Goal: Task Accomplishment & Management: Use online tool/utility

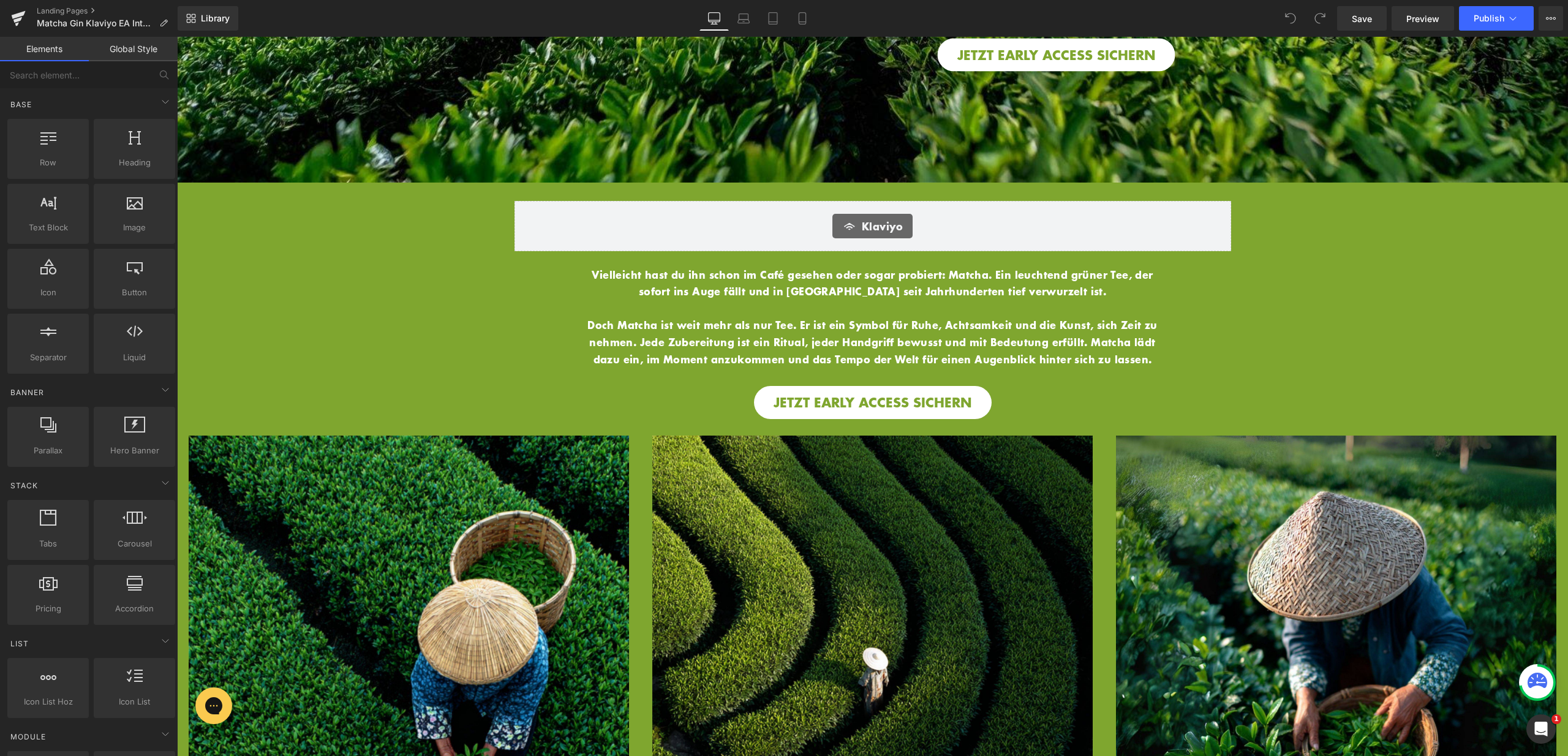
scroll to position [535, 0]
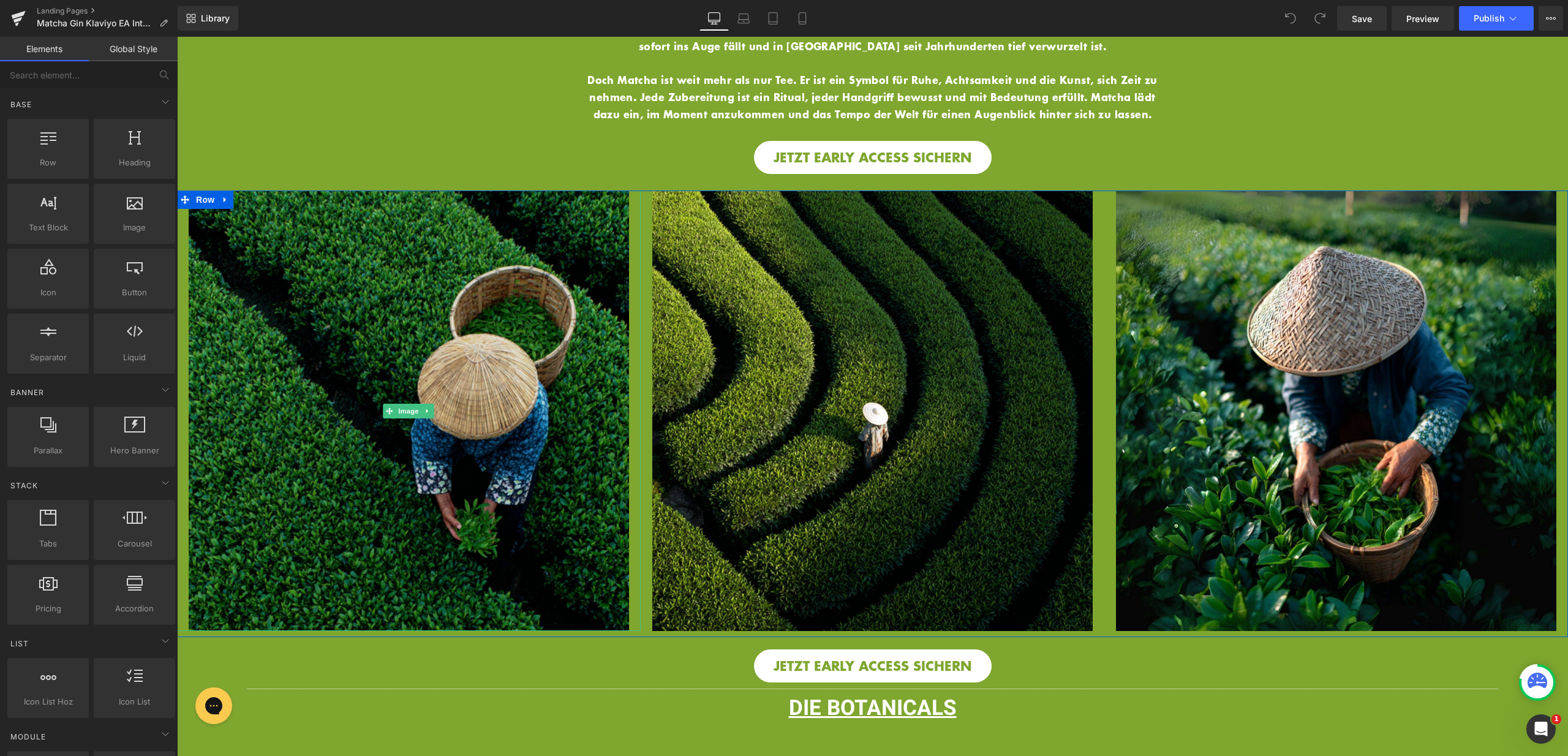
click at [490, 395] on img at bounding box center [408, 411] width 440 height 441
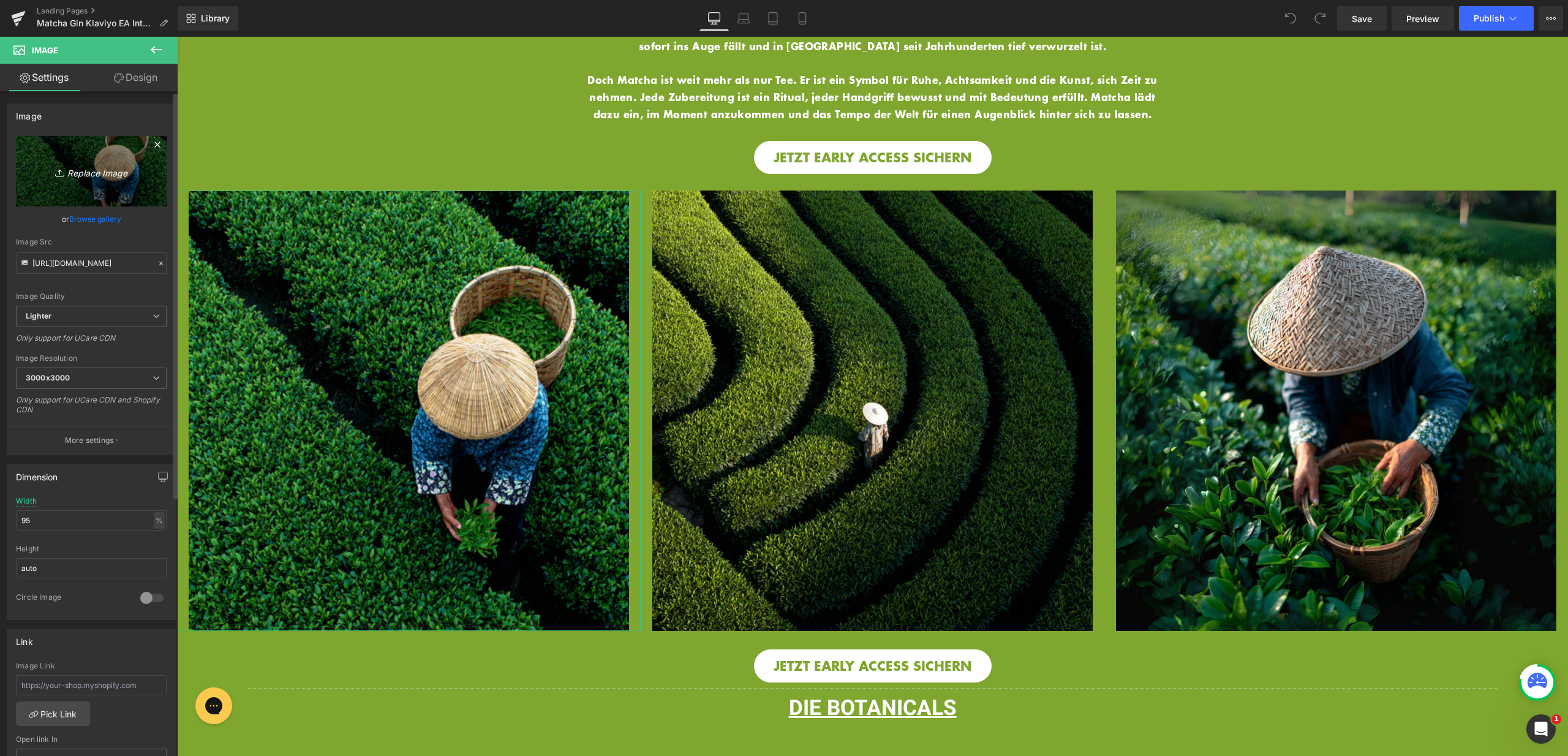
click at [110, 159] on link "Replace Image" at bounding box center [91, 171] width 151 height 71
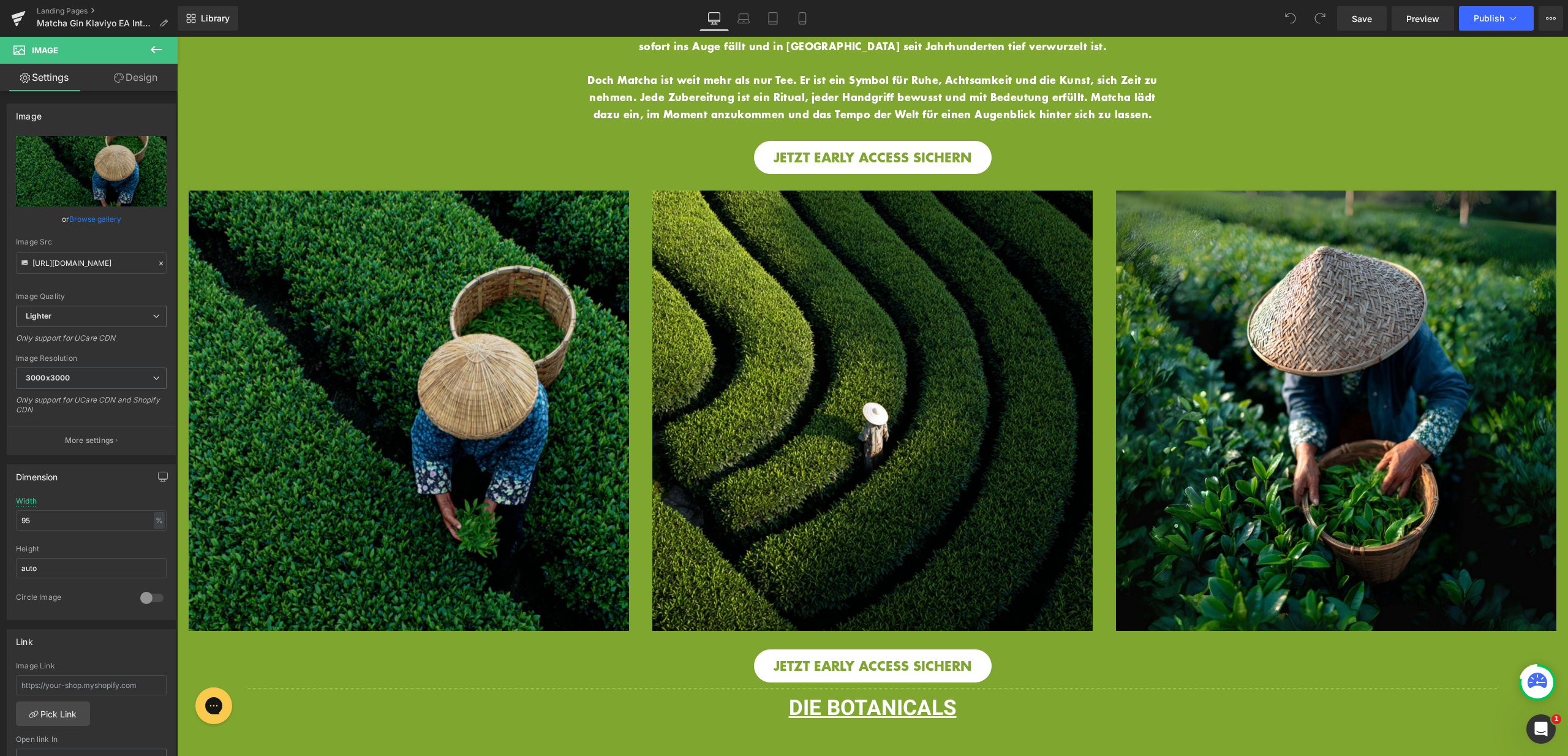
type input "C:\fakepath\13.jpg"
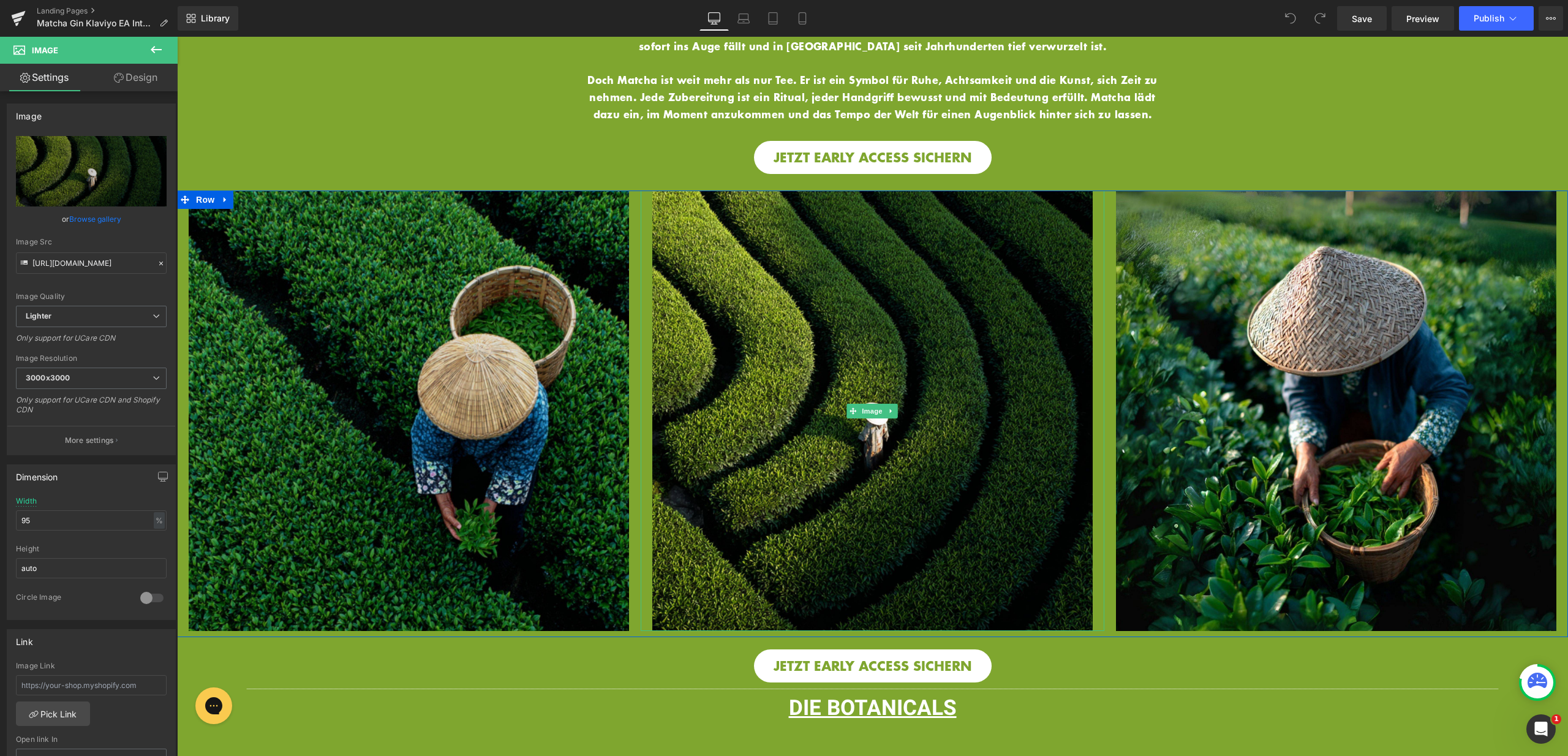
click at [563, 332] on img at bounding box center [408, 411] width 440 height 441
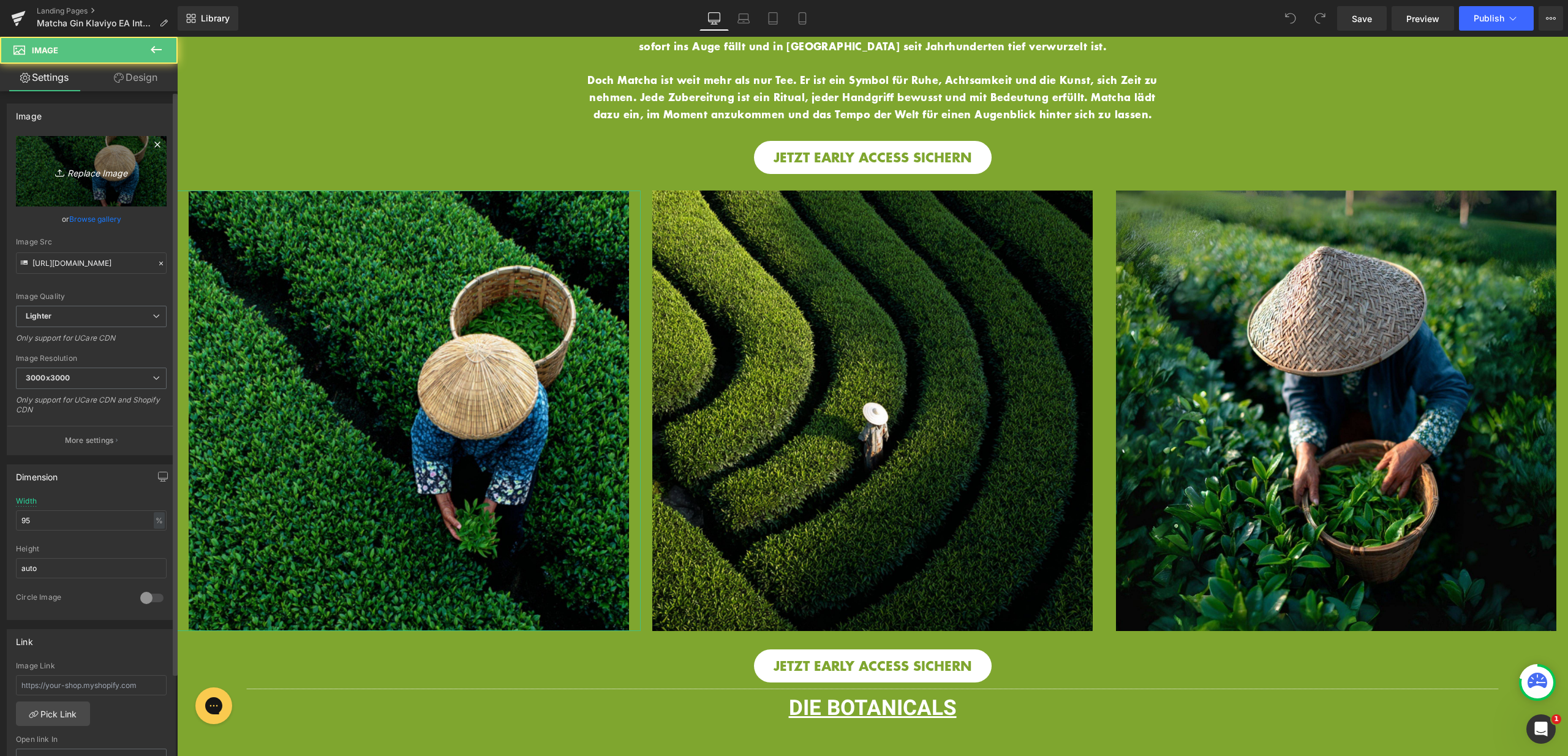
click at [98, 168] on icon "Replace Image" at bounding box center [91, 171] width 98 height 16
type input "C:\fakepath\13.jpg"
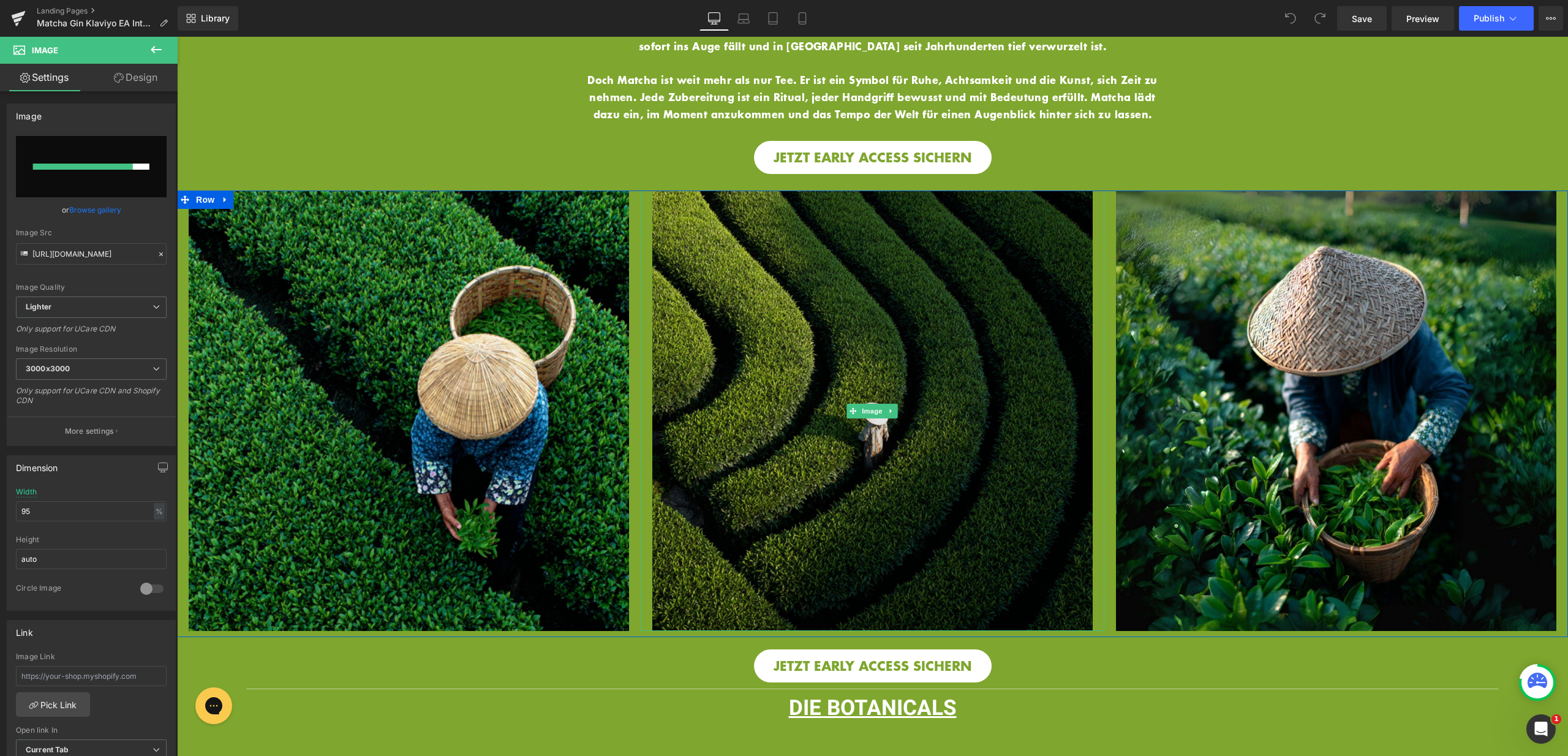
click at [765, 343] on img at bounding box center [872, 411] width 440 height 441
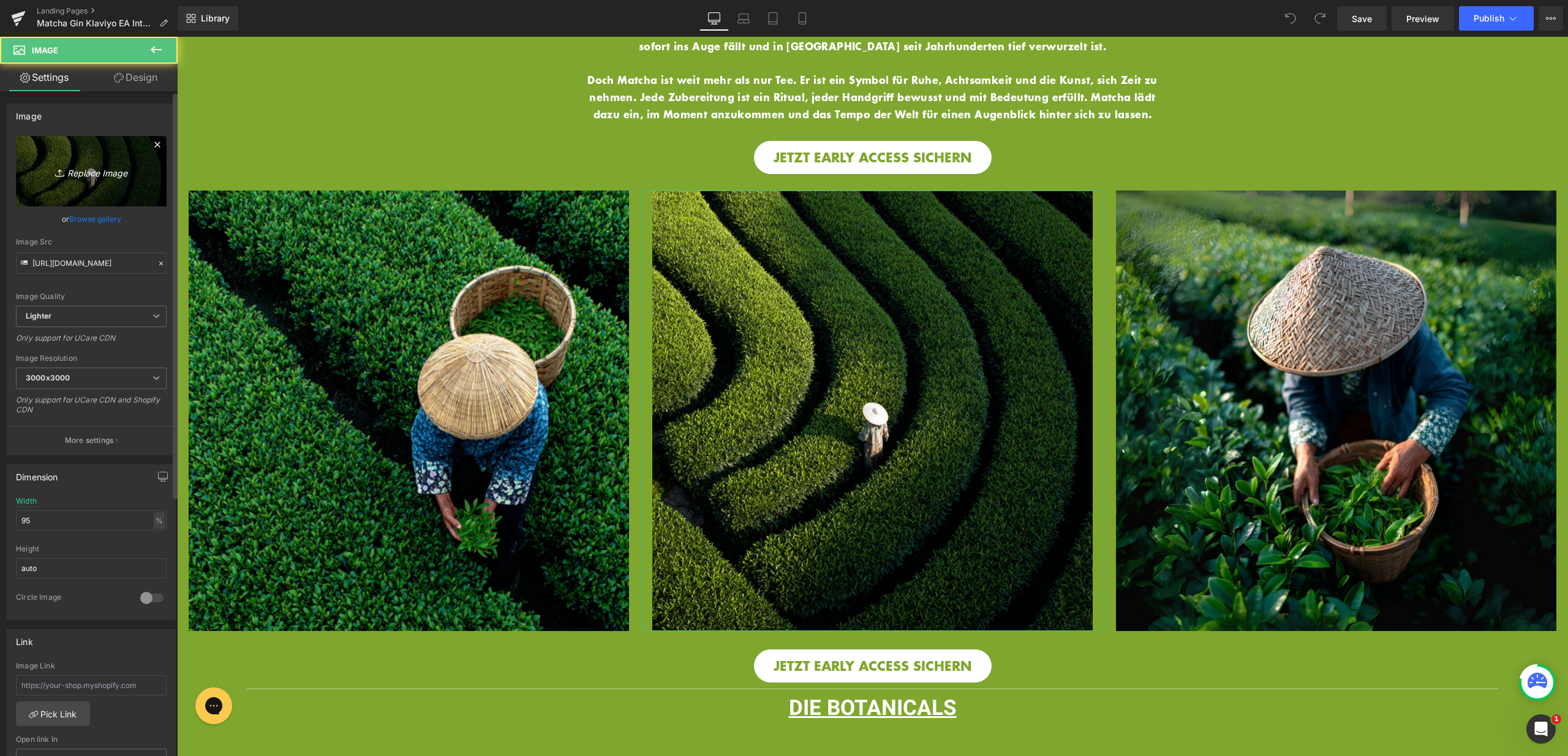
click at [78, 160] on link "Replace Image" at bounding box center [91, 171] width 151 height 71
type input "C:\fakepath\12.jpg"
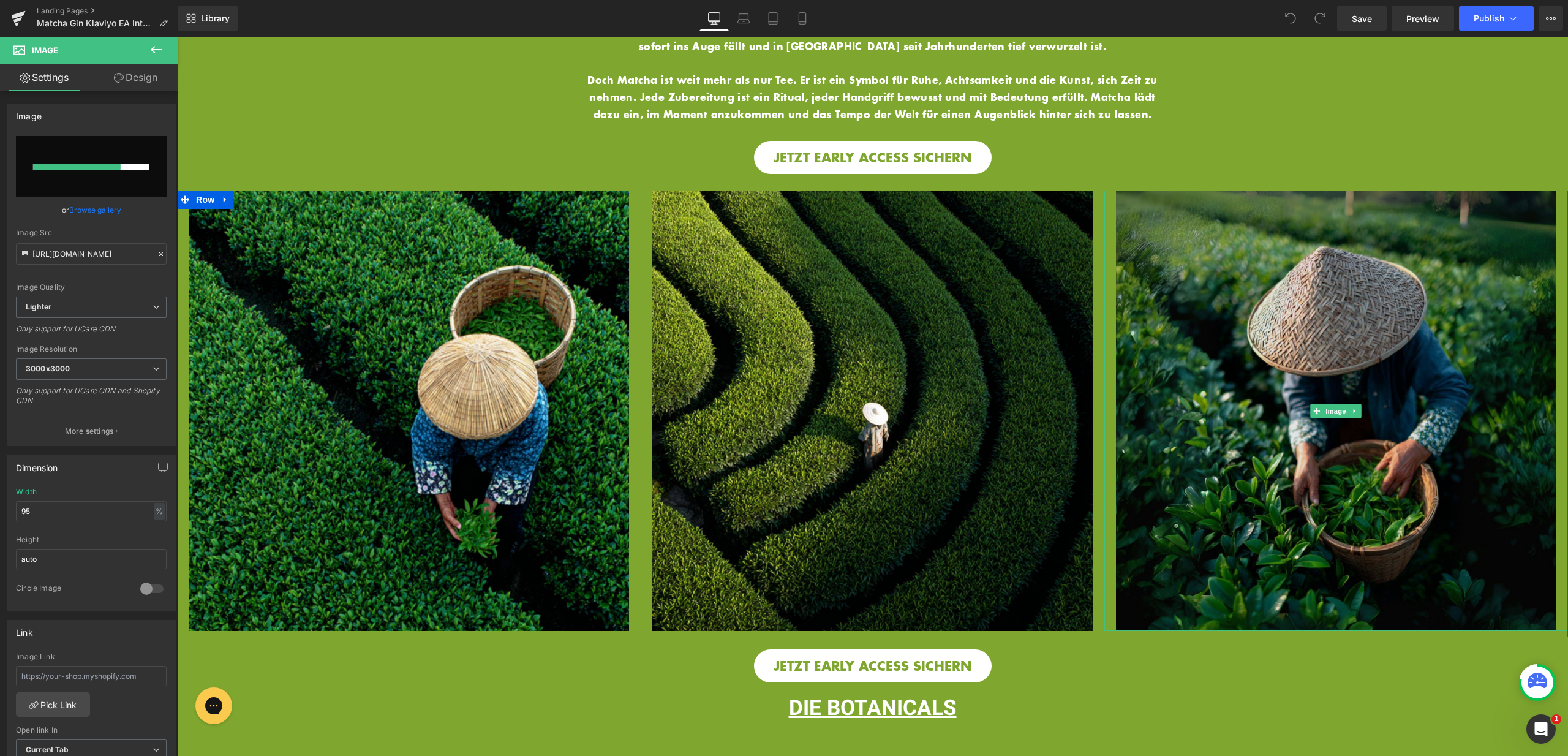
click at [1231, 372] on img at bounding box center [1335, 411] width 440 height 441
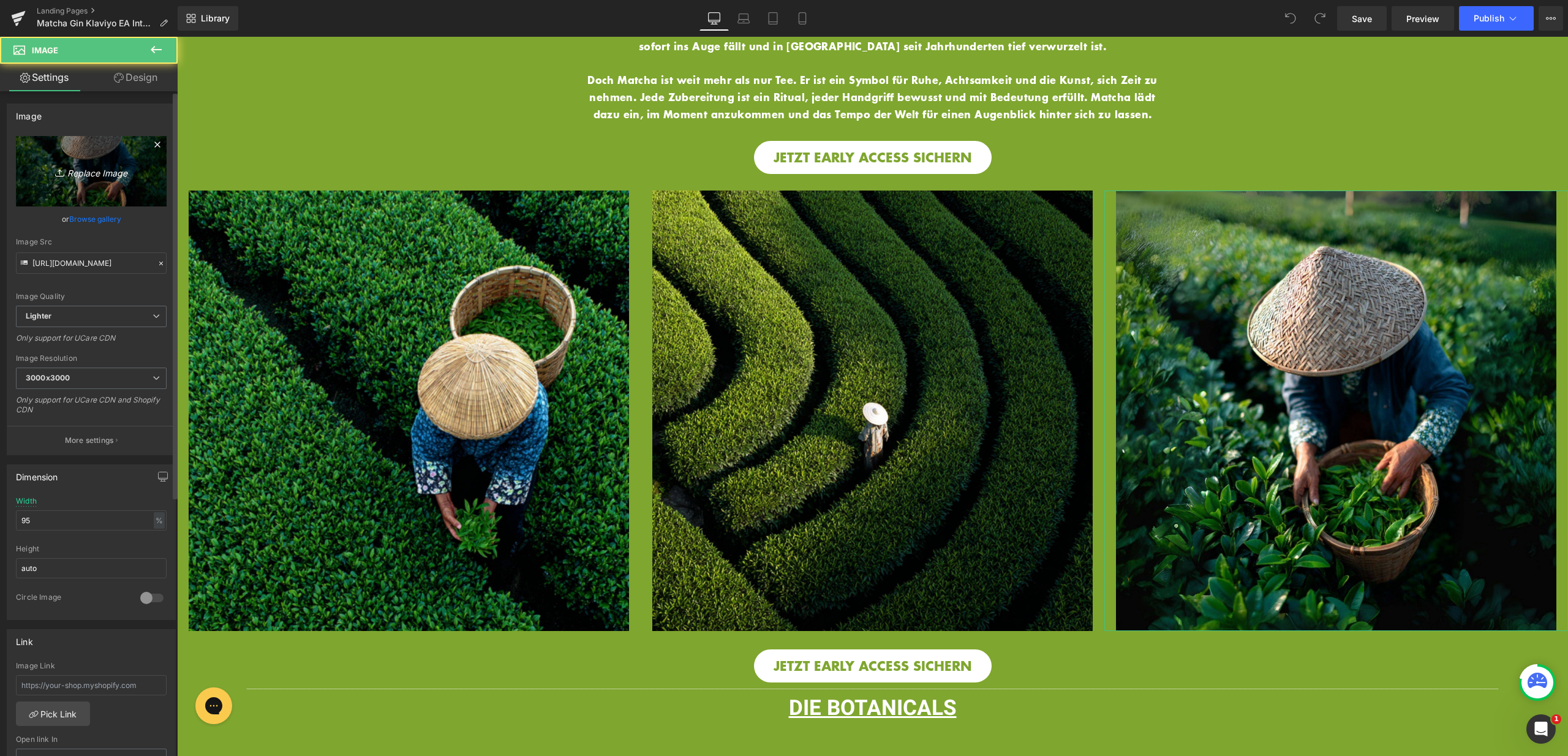
click at [80, 173] on icon "Replace Image" at bounding box center [91, 171] width 98 height 16
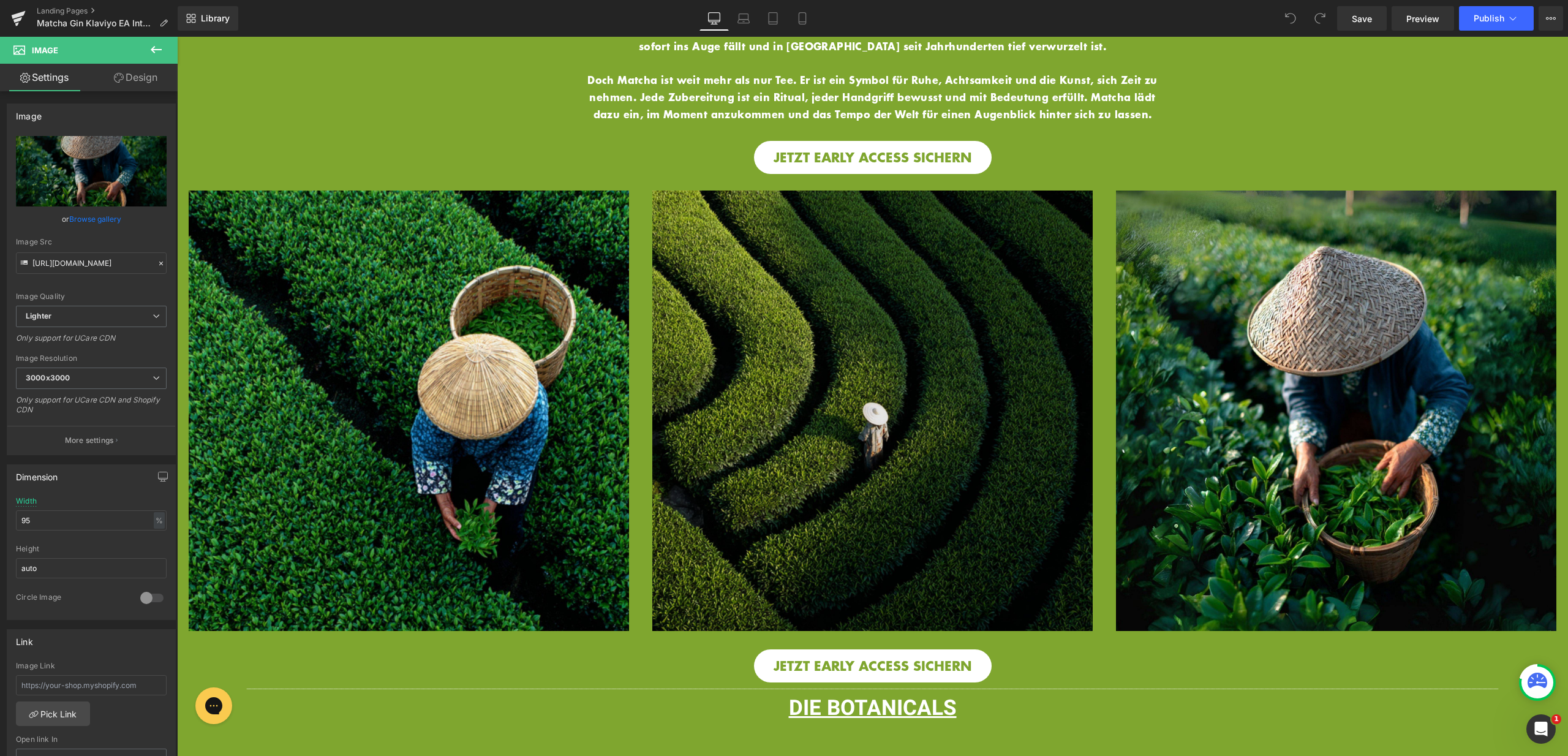
type input "C:\fakepath\11.jpg"
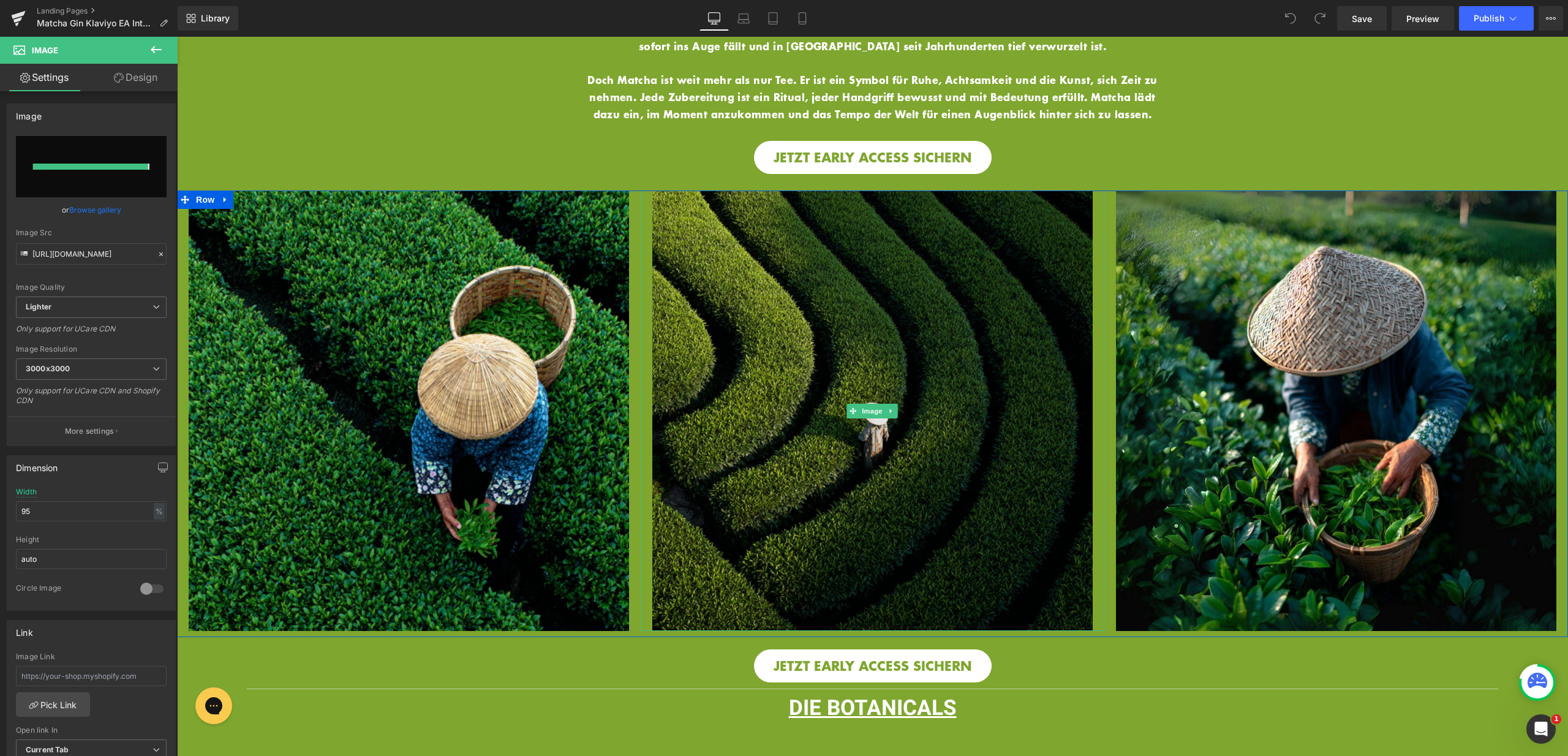
type input "https://ucarecdn.com/5d7e7b28-0f8b-4ffd-809d-dd0f4769a1ea/-/format/auto/-/previ…"
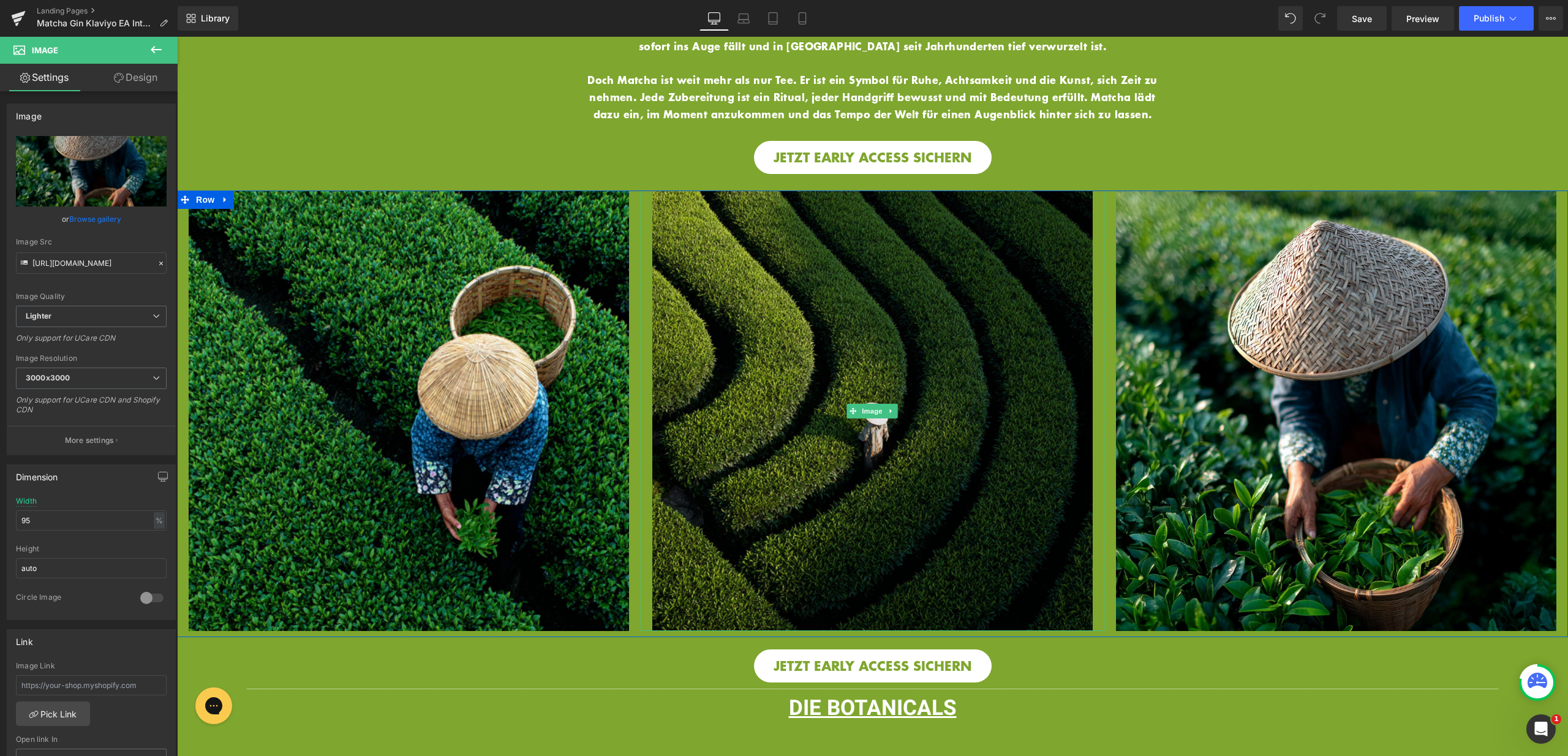
click at [854, 458] on img at bounding box center [872, 411] width 440 height 441
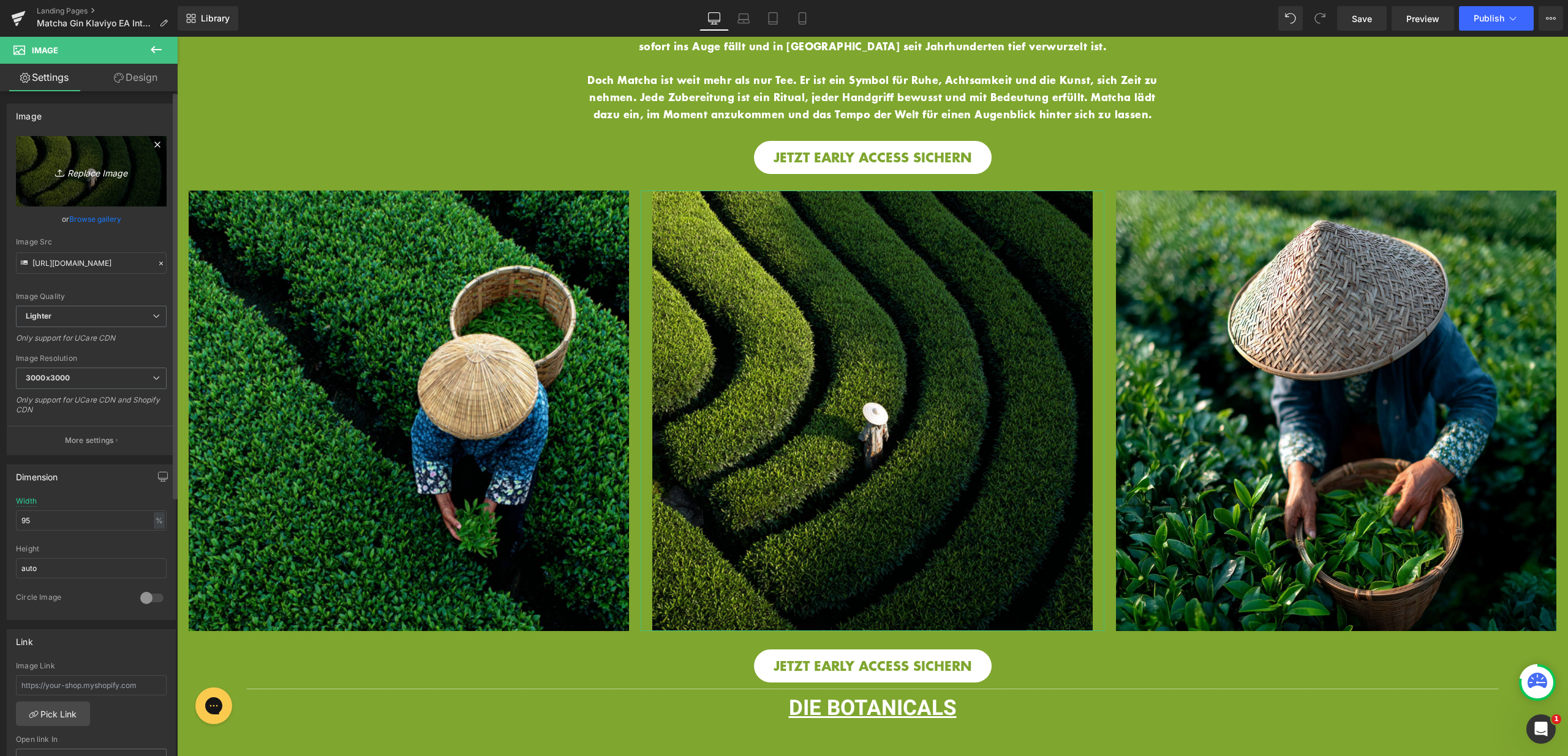
click at [125, 170] on icon "Replace Image" at bounding box center [91, 171] width 98 height 16
type input "C:\fakepath\12.jpg"
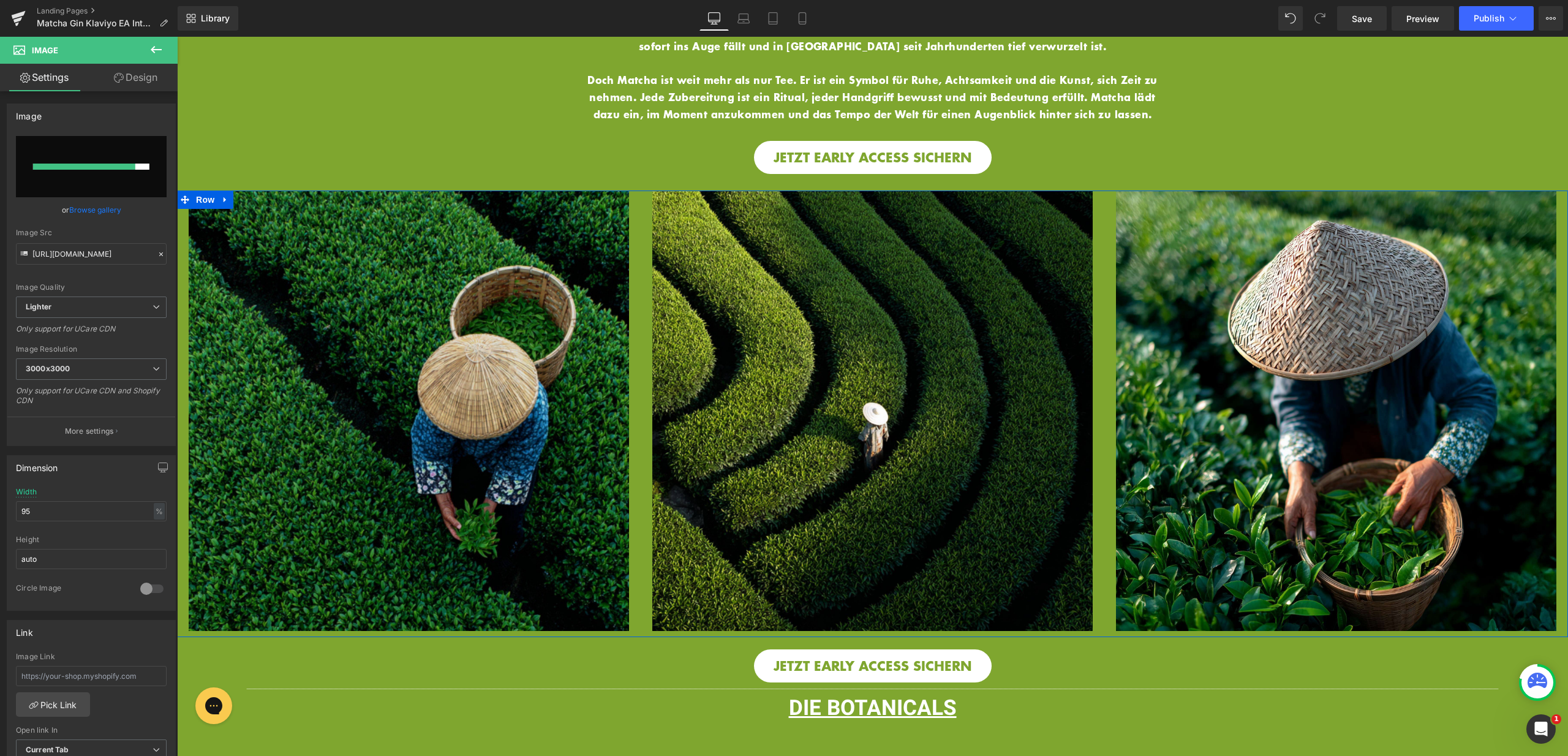
click at [417, 440] on img at bounding box center [408, 411] width 440 height 441
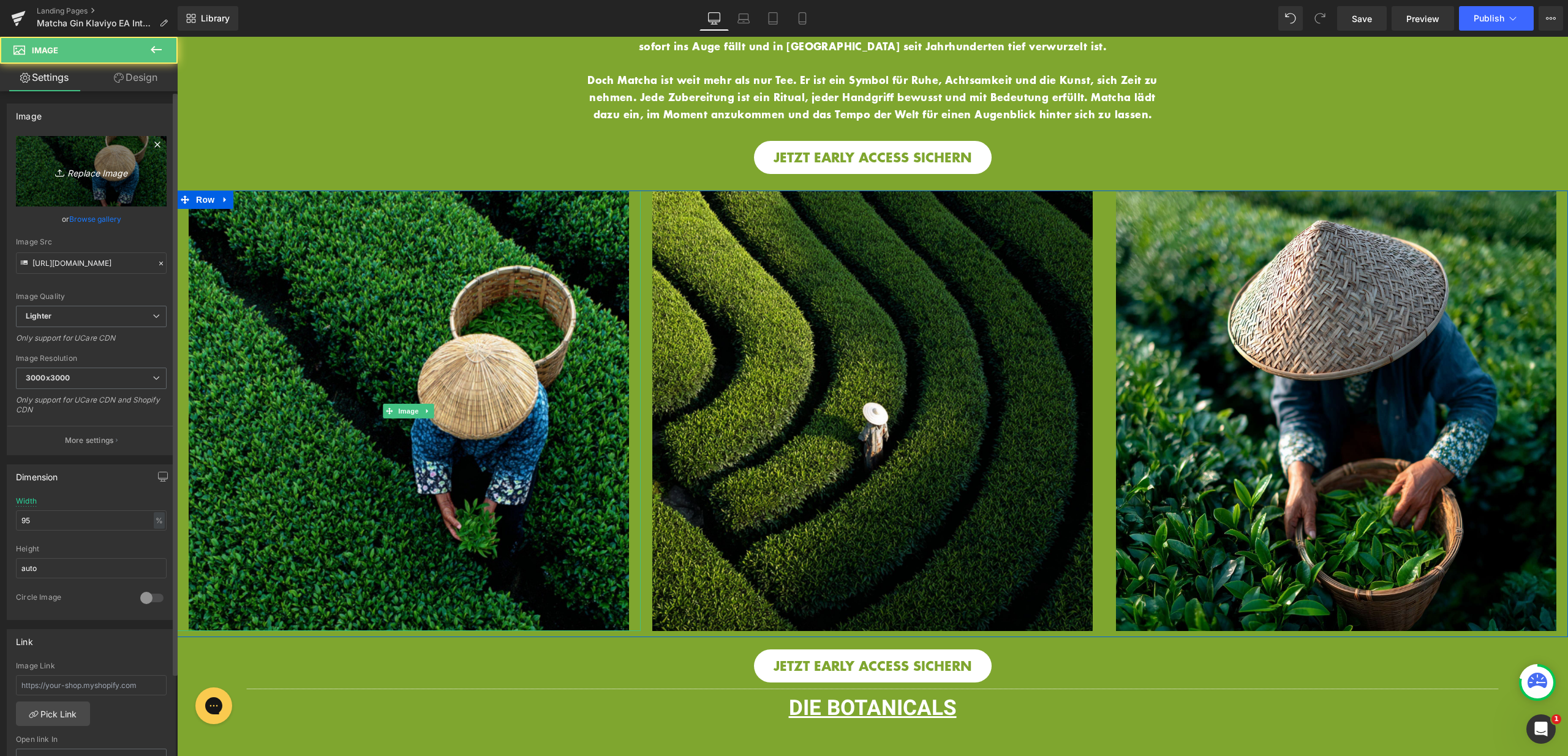
click at [72, 178] on link "Replace Image" at bounding box center [91, 171] width 151 height 71
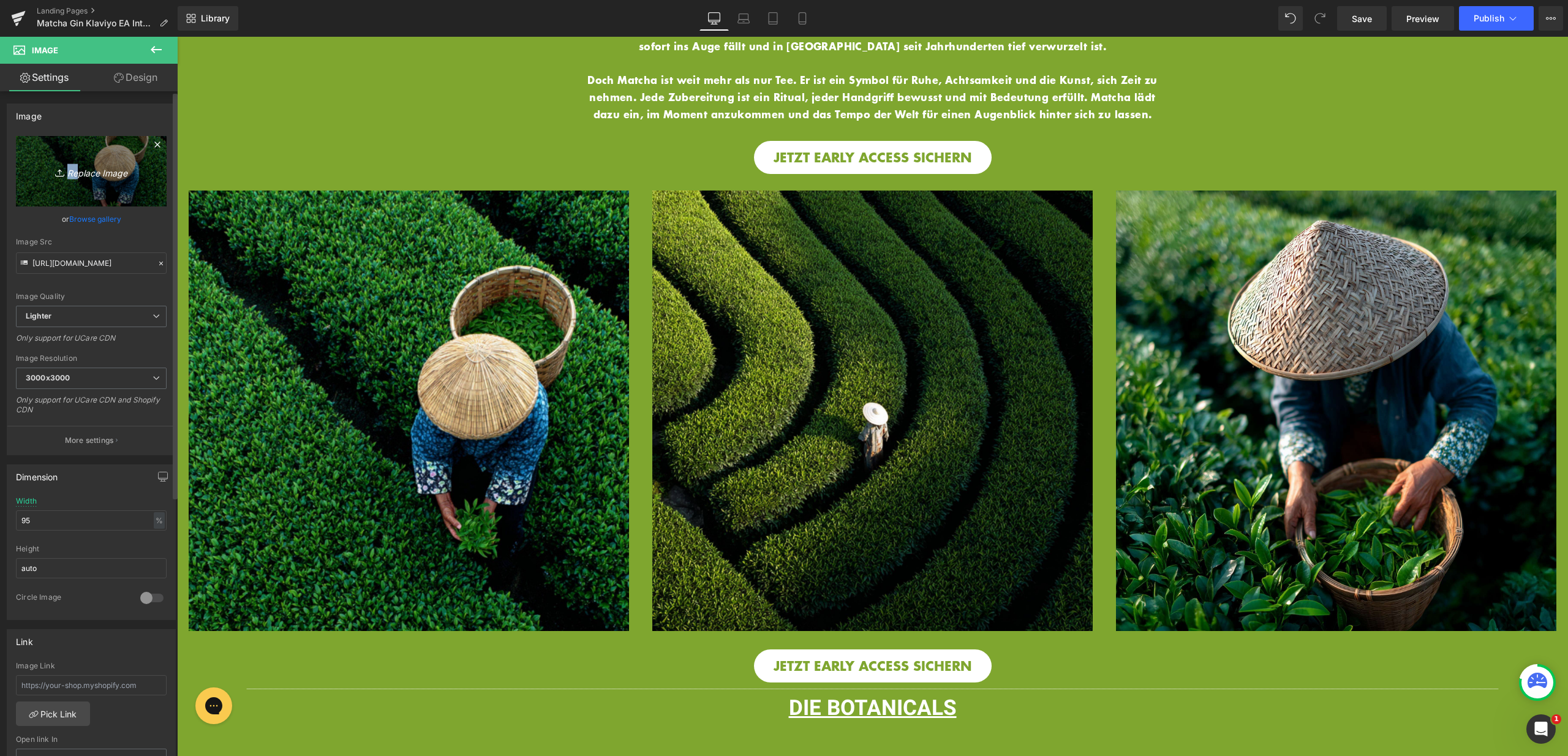
type input "C:\fakepath\13.jpg"
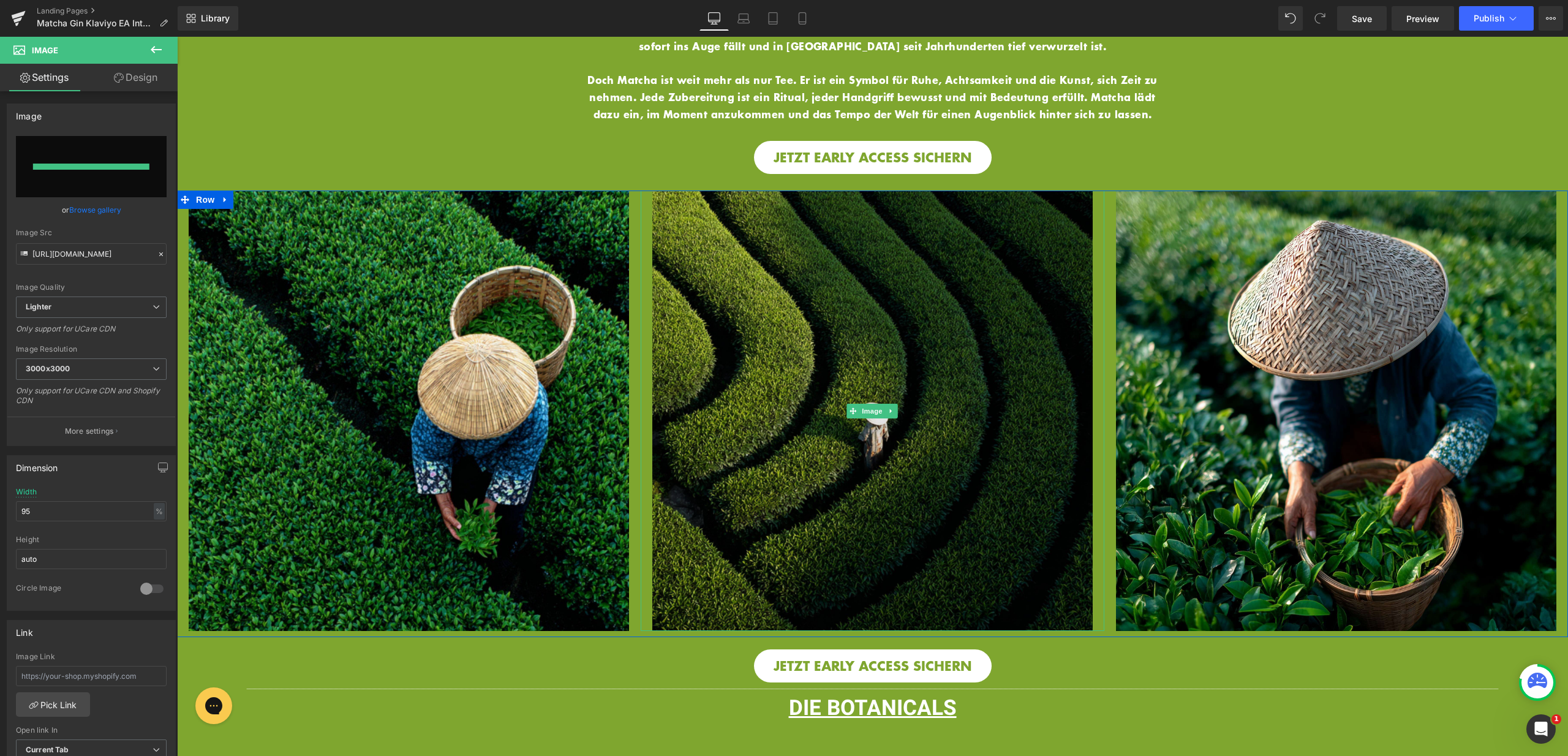
type input "https://ucarecdn.com/1233951d-8af4-414a-a1ca-80e5e88d461d/-/format/auto/-/previ…"
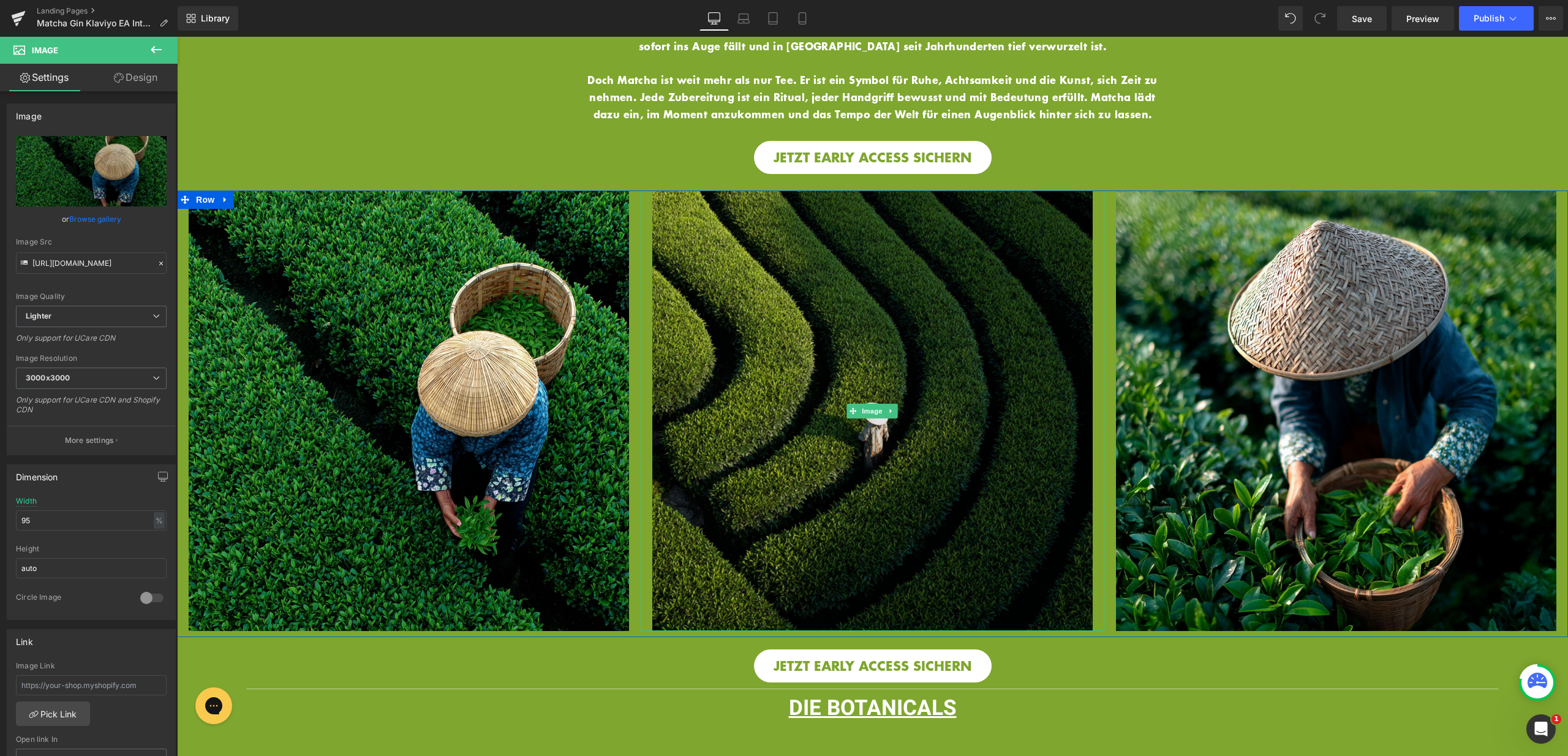
click at [958, 469] on img at bounding box center [872, 411] width 440 height 441
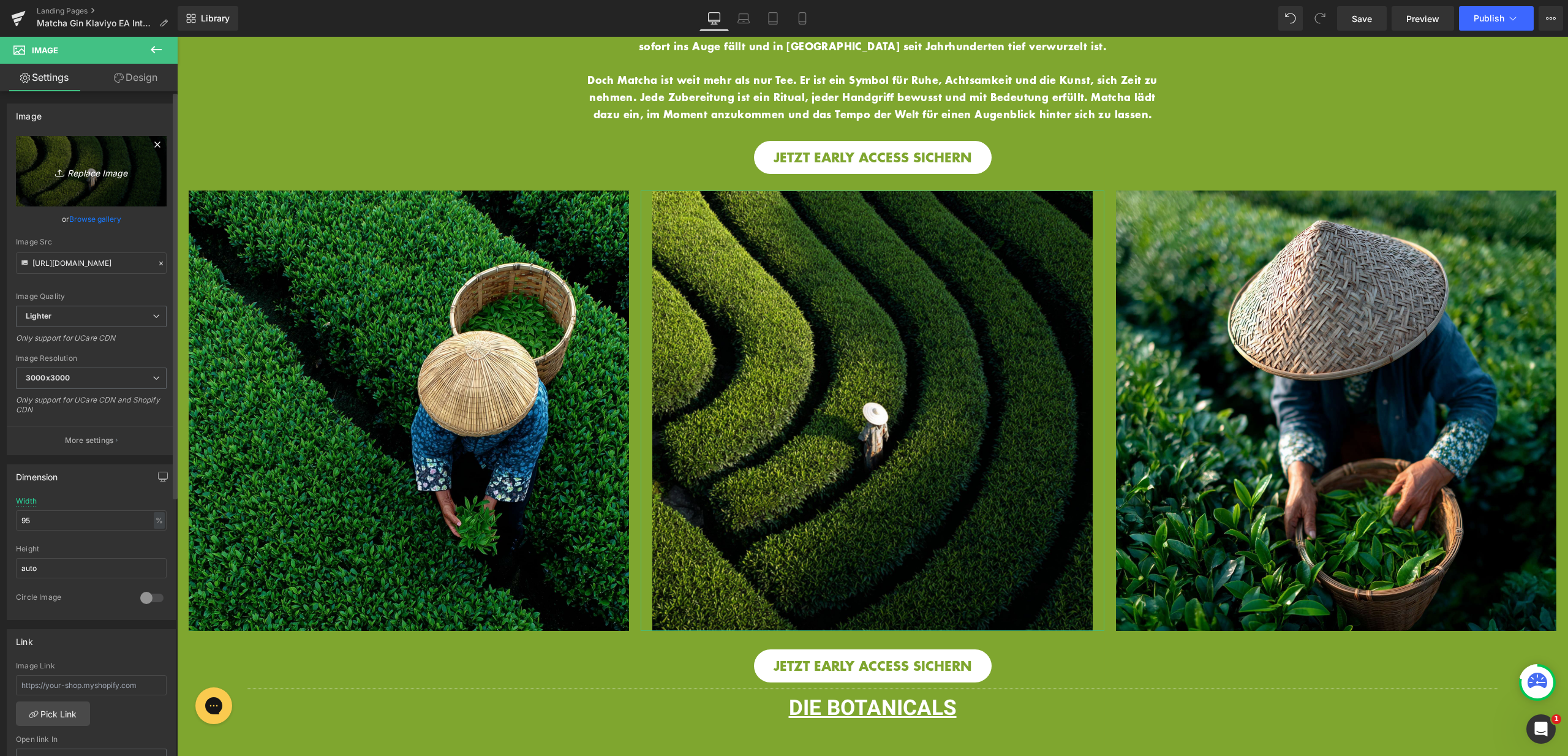
click at [124, 177] on icon "Replace Image" at bounding box center [91, 171] width 98 height 16
type input "C:\fakepath\12.jpg"
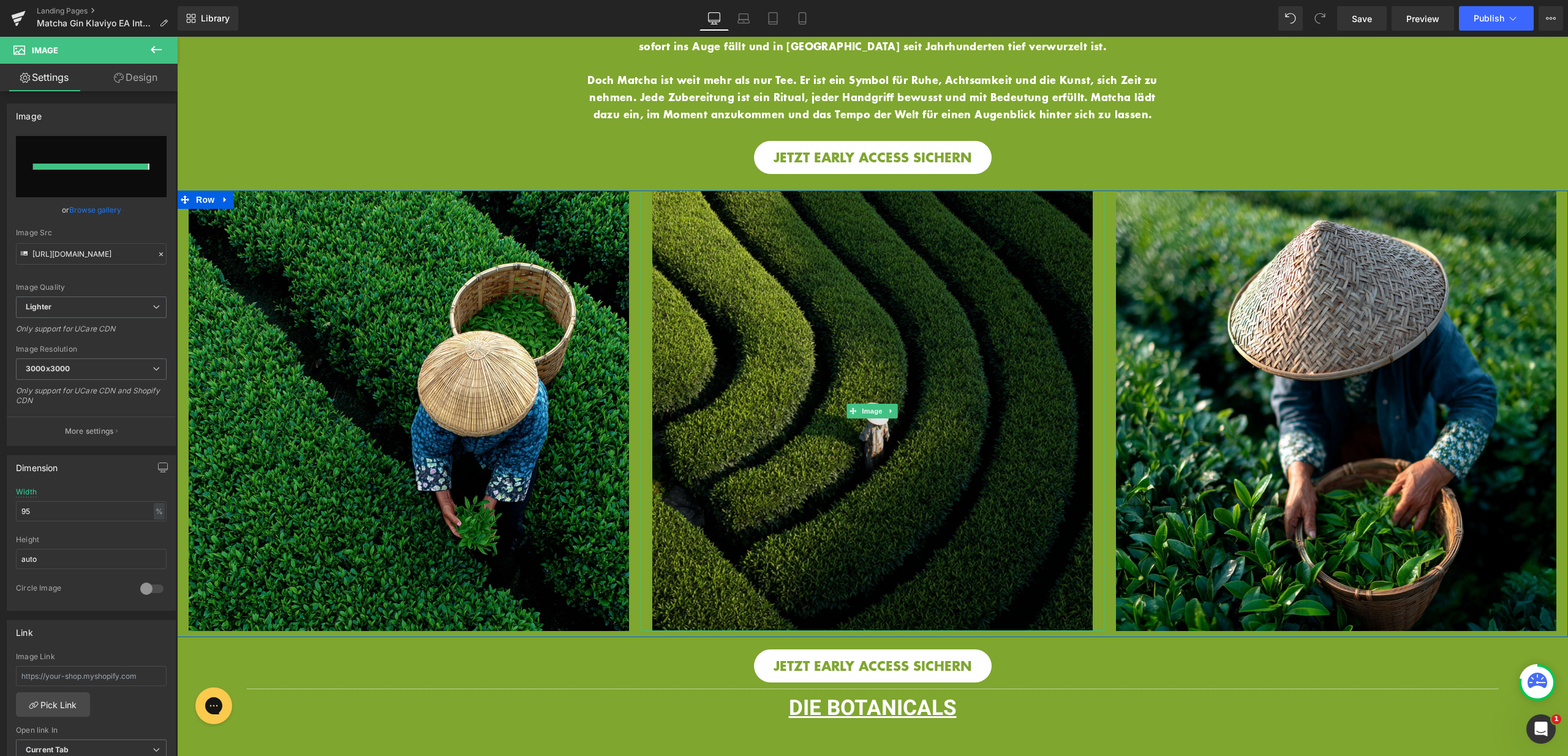
type input "https://ucarecdn.com/beb2819f-e177-4cec-83c2-586066dc66f1/-/format/auto/-/previ…"
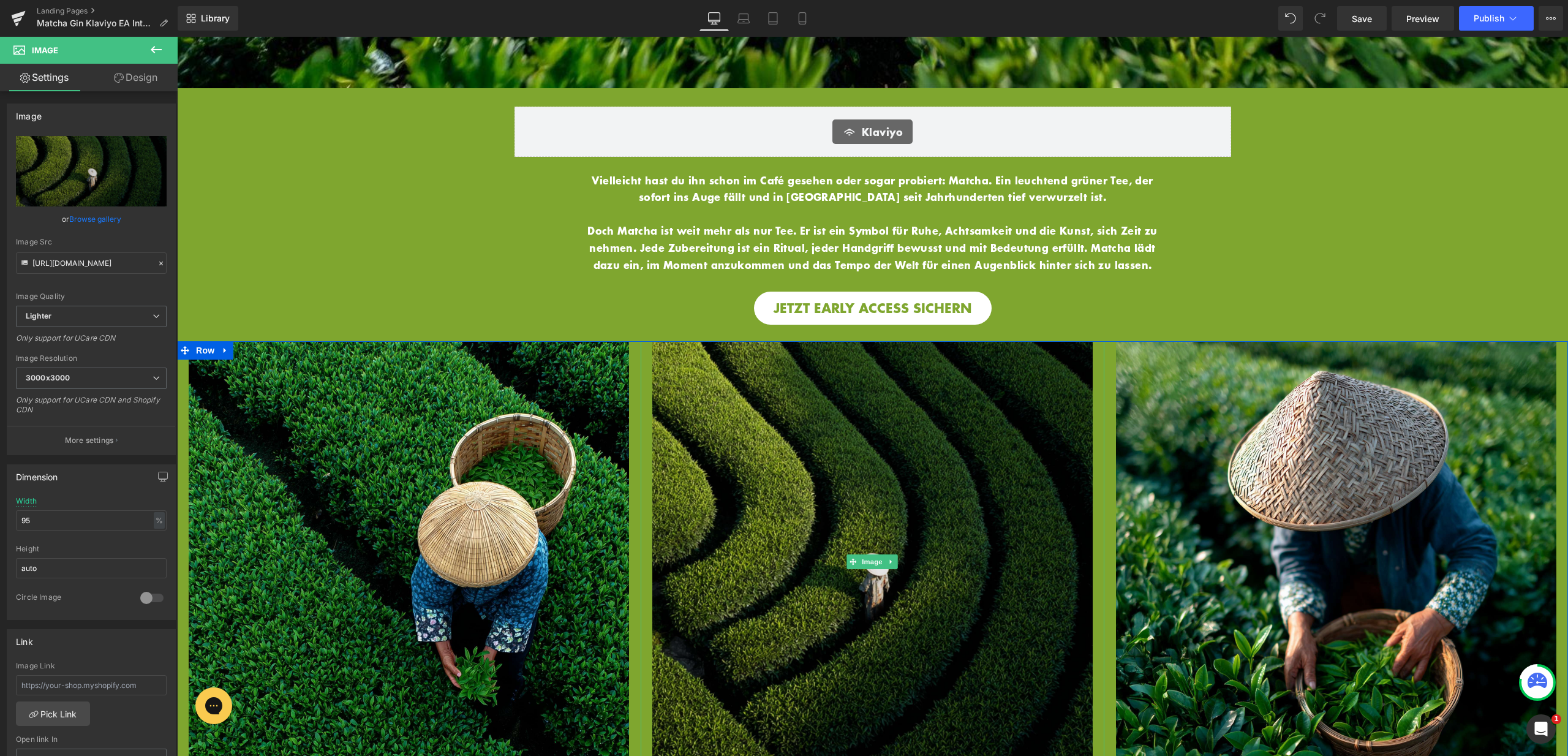
scroll to position [0, 0]
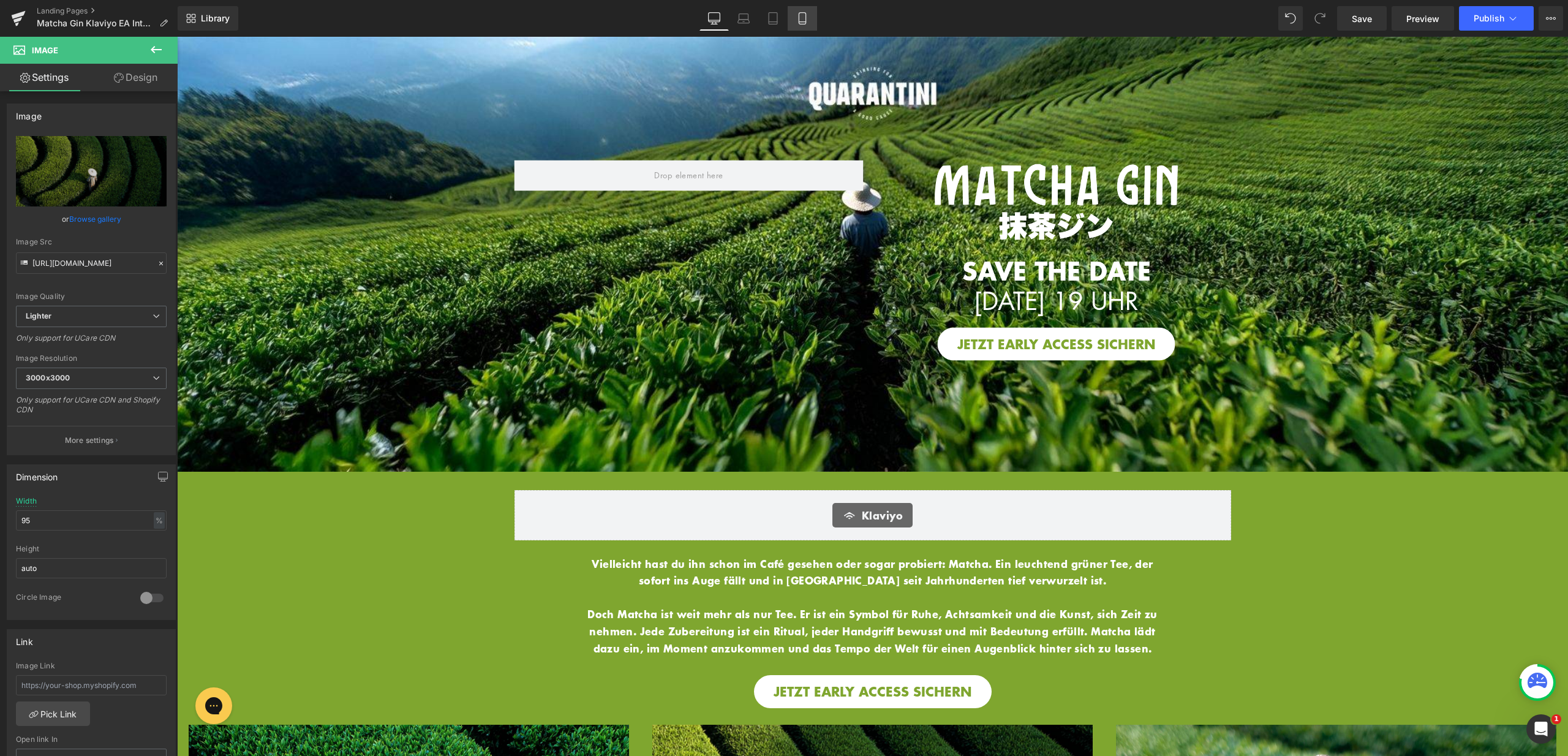
click at [805, 19] on icon at bounding box center [802, 18] width 12 height 12
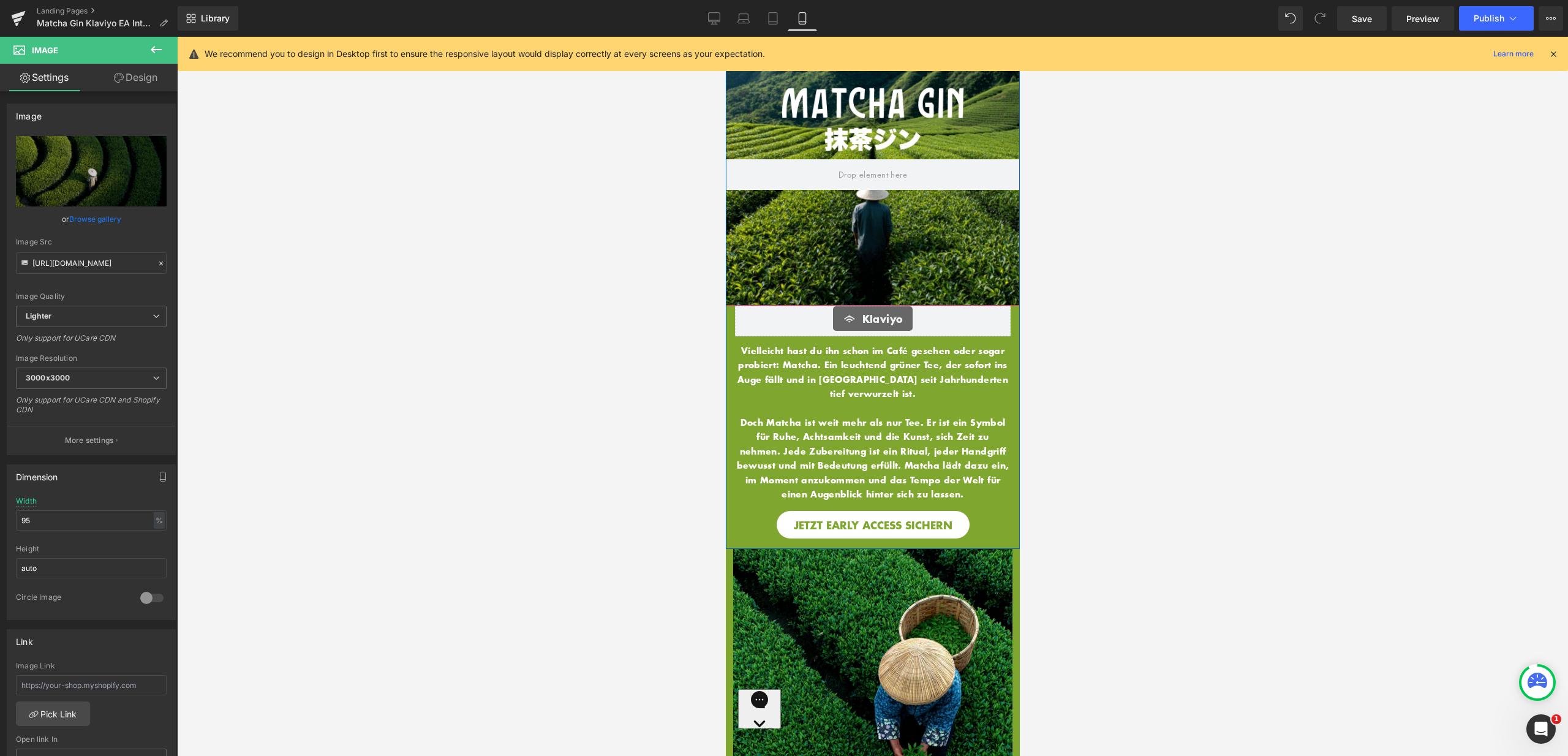
click at [859, 258] on div at bounding box center [872, 171] width 294 height 269
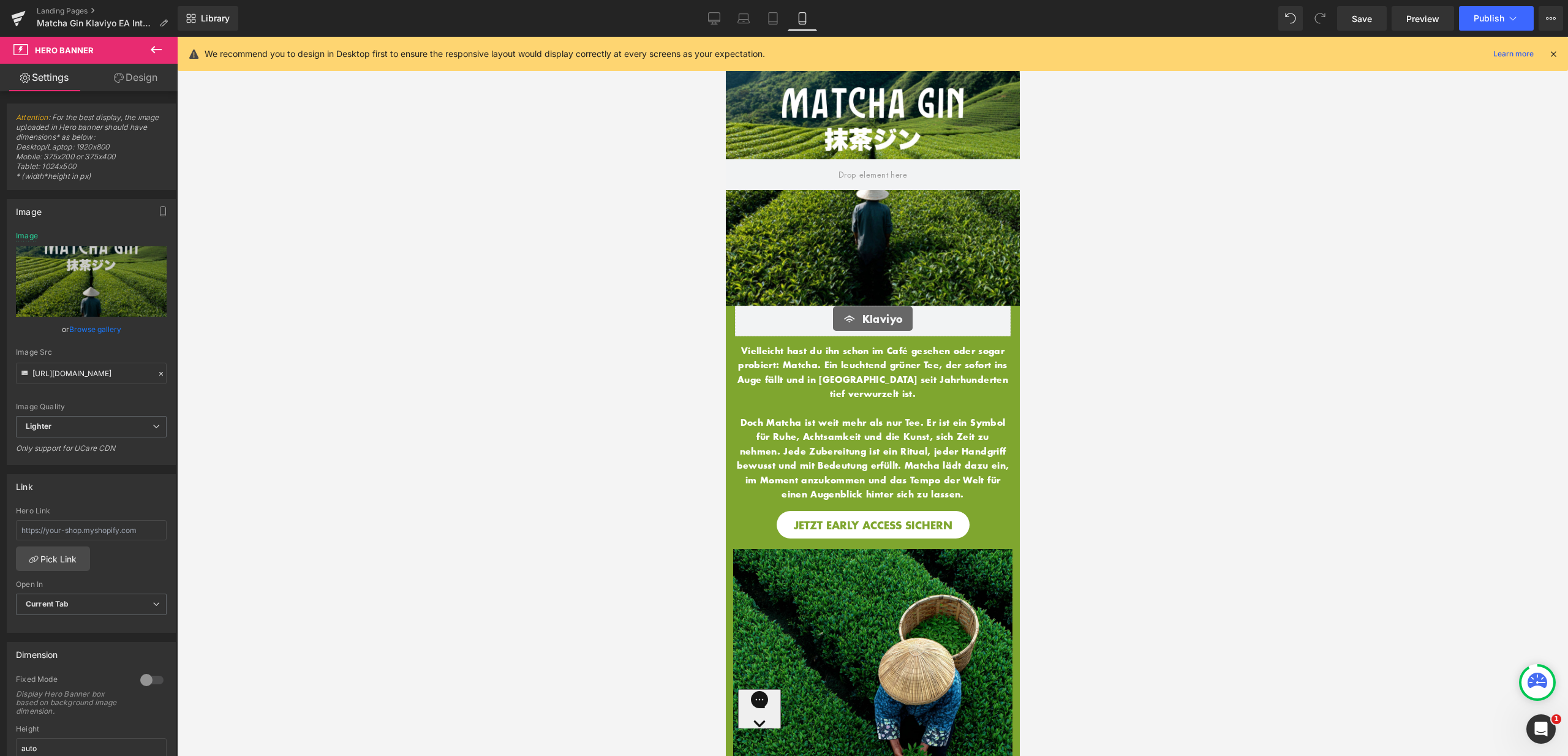
click at [1550, 54] on icon at bounding box center [1553, 54] width 11 height 11
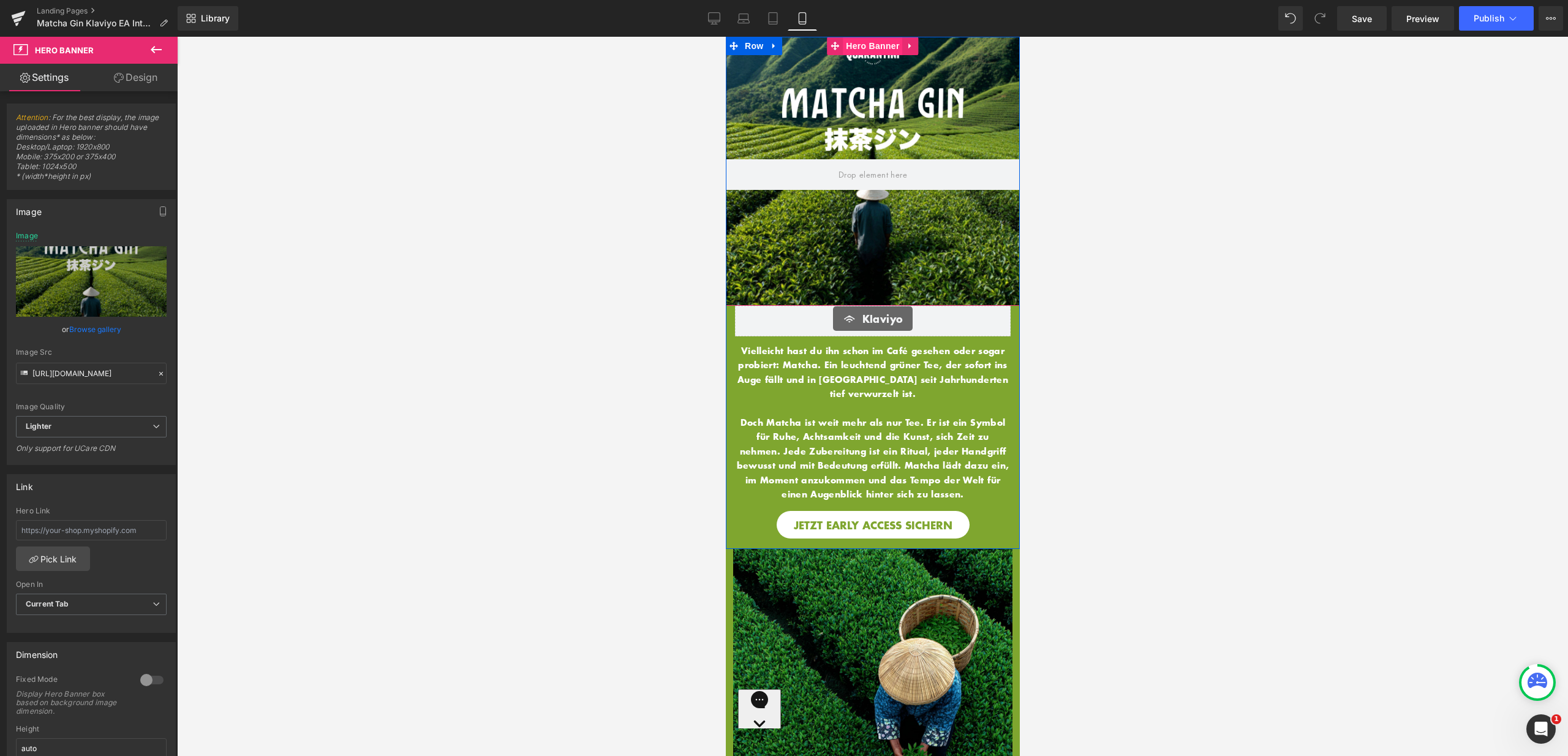
click at [865, 49] on span "Hero Banner" at bounding box center [872, 45] width 60 height 19
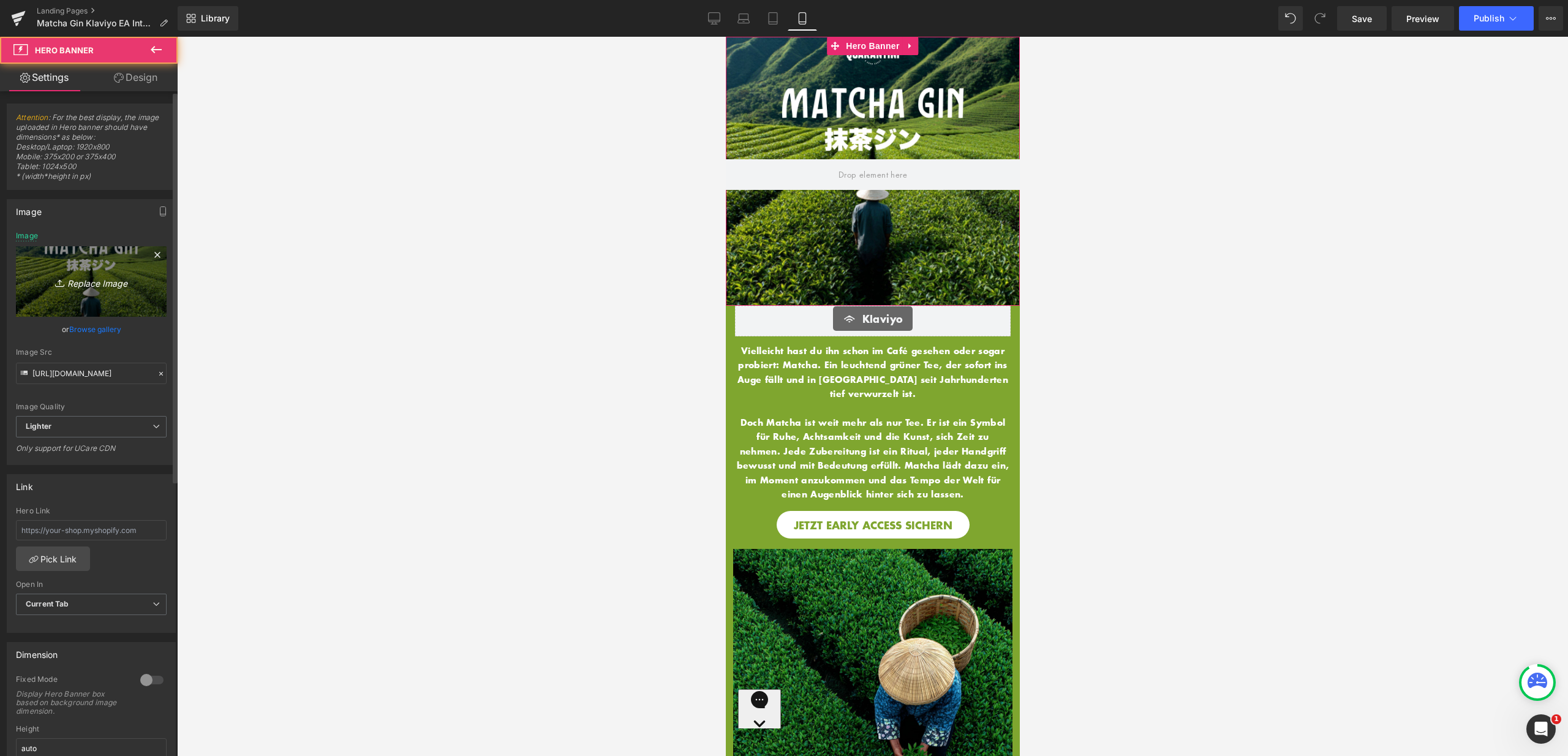
click at [48, 271] on link "Replace Image" at bounding box center [91, 281] width 151 height 71
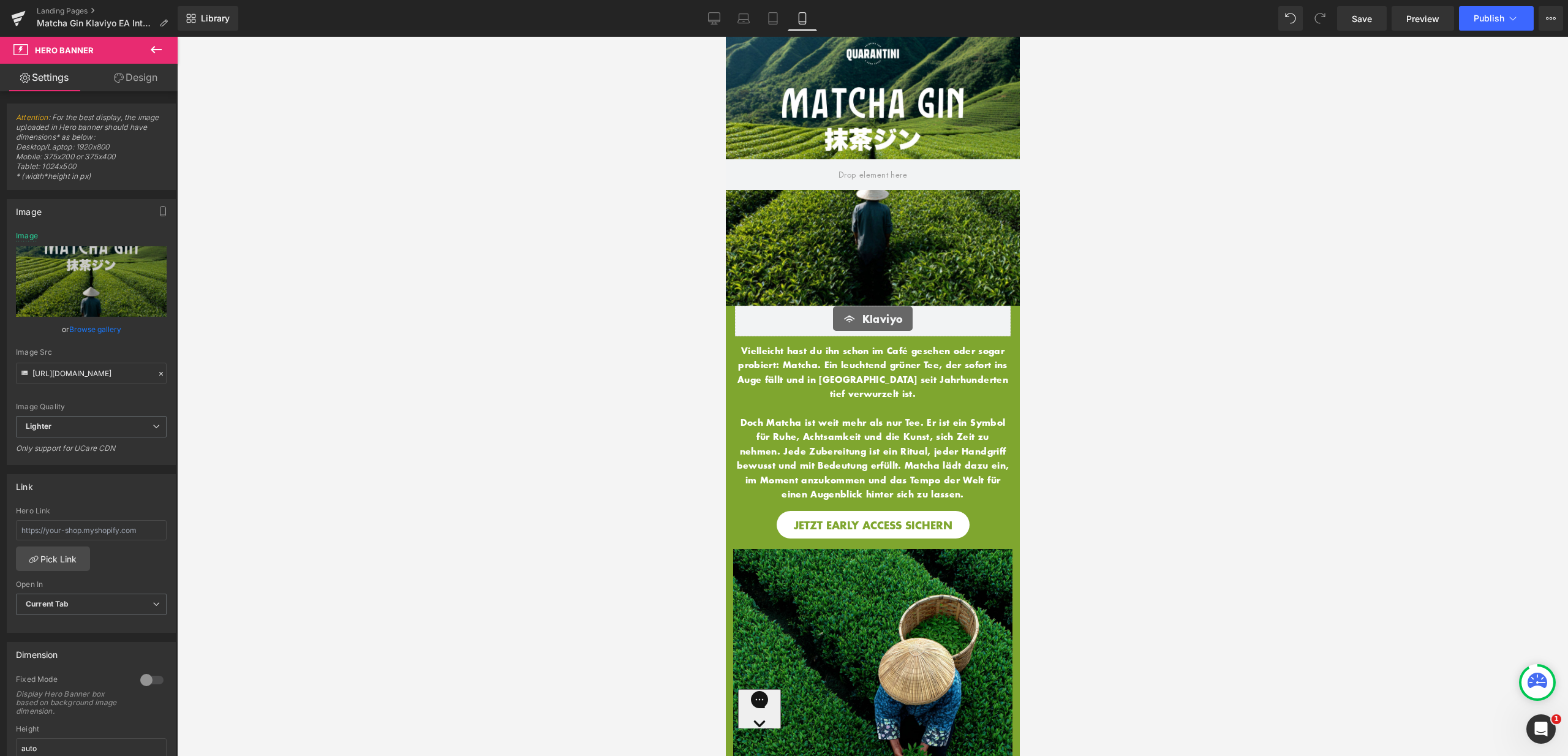
type input "C:\fakepath\9.jpg"
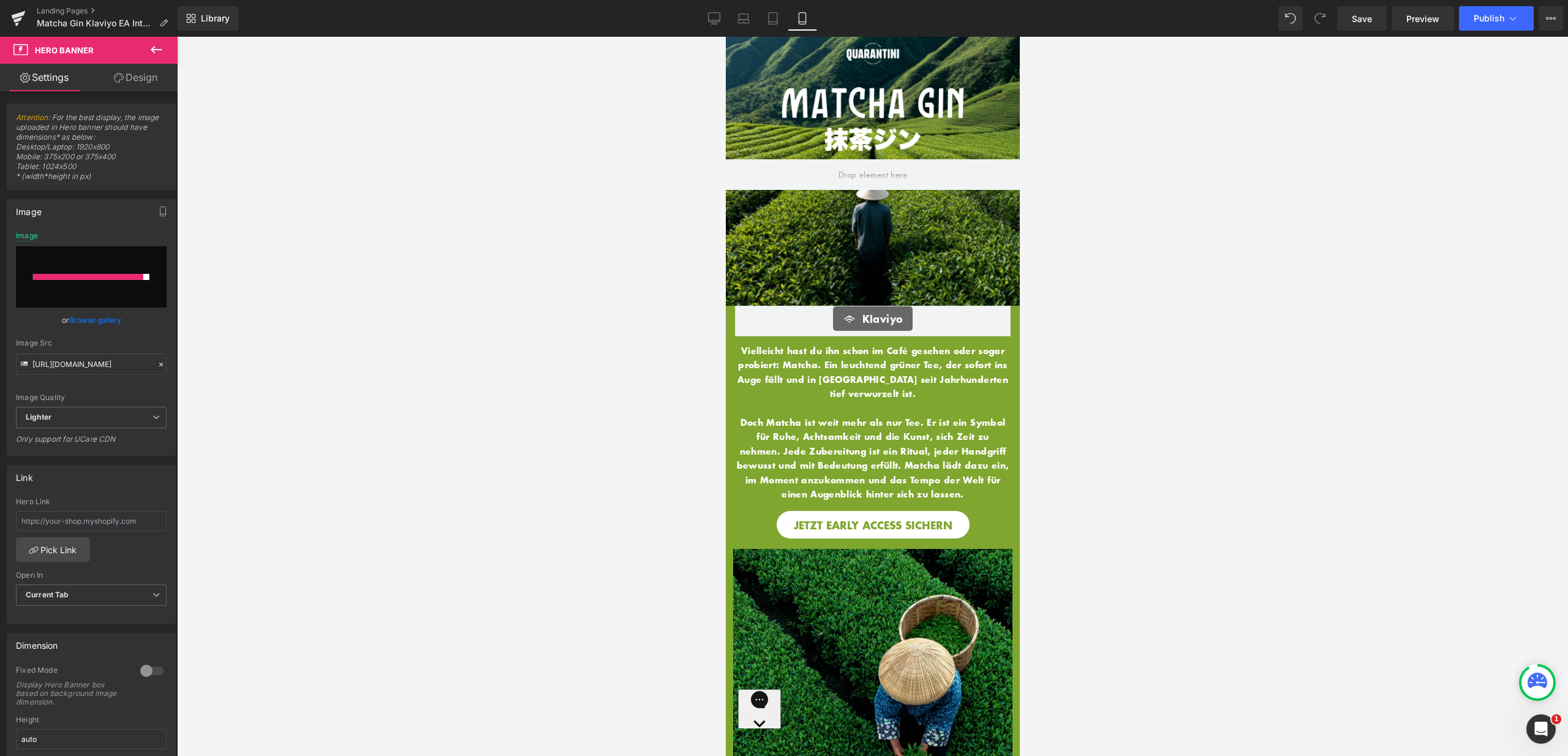
type input "https://ucarecdn.com/6539f5b5-9796-4d29-b458-5b6d4c1d25f3/-/format/auto/-/previ…"
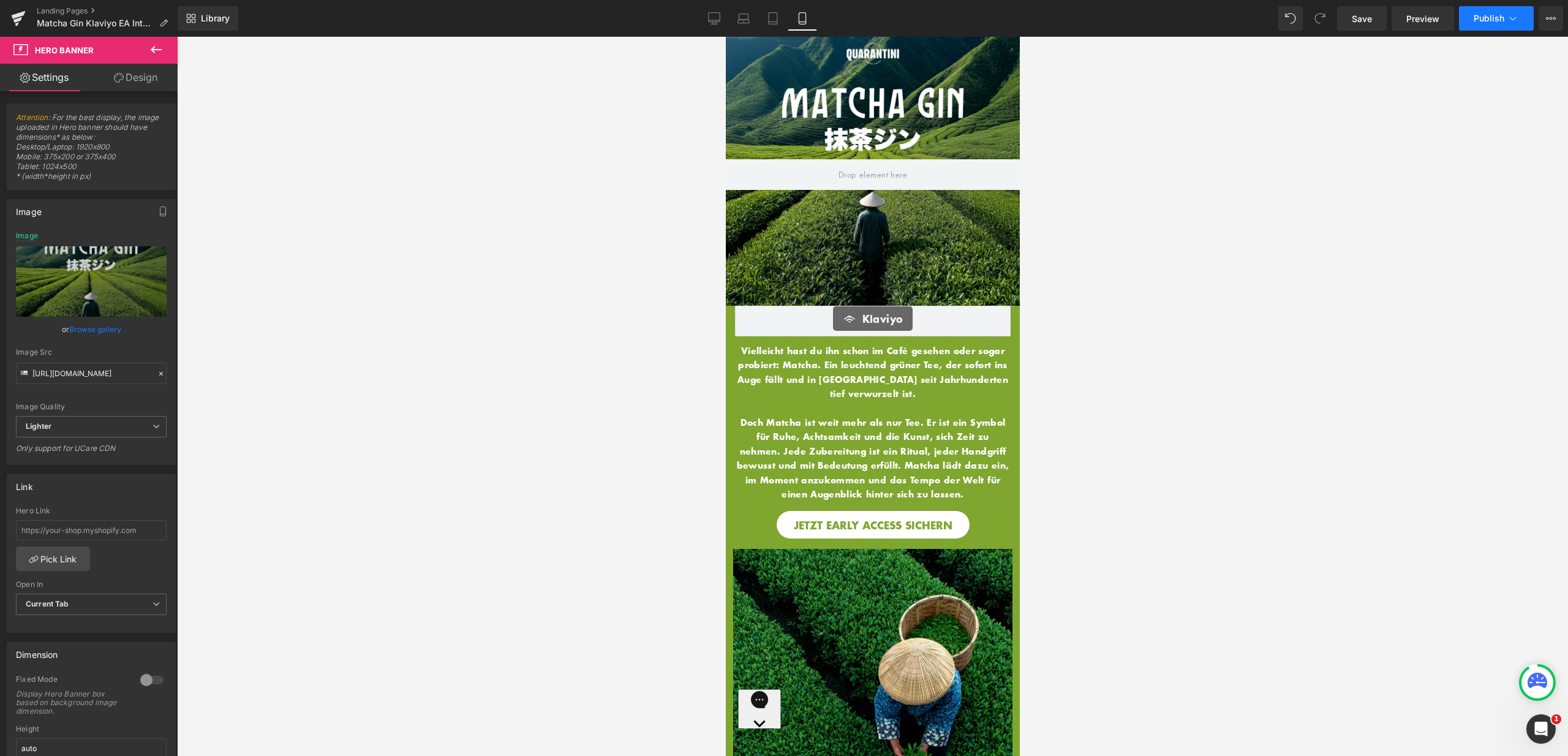
click at [1507, 9] on button "Publish" at bounding box center [1496, 18] width 75 height 25
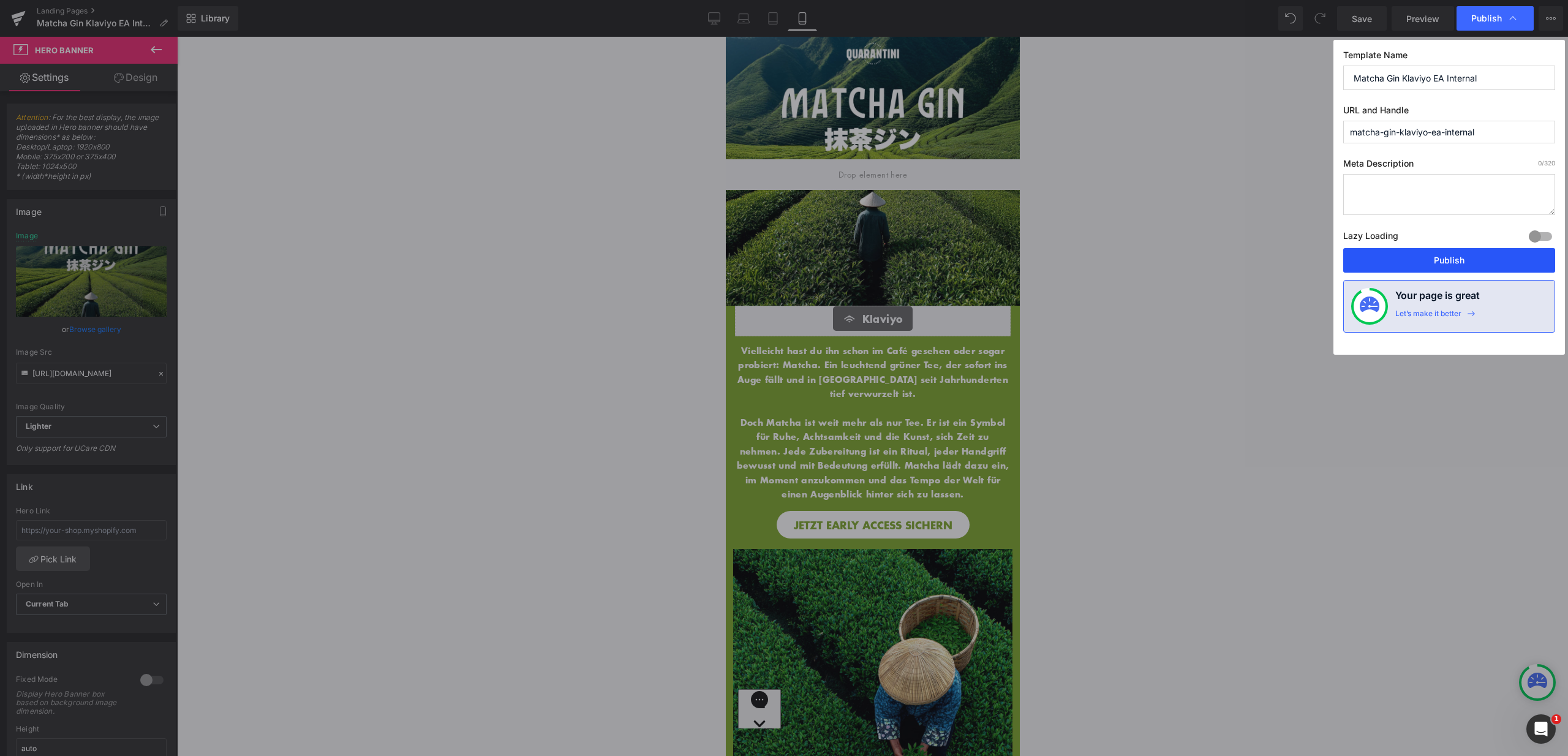
click at [1438, 259] on button "Publish" at bounding box center [1449, 260] width 212 height 25
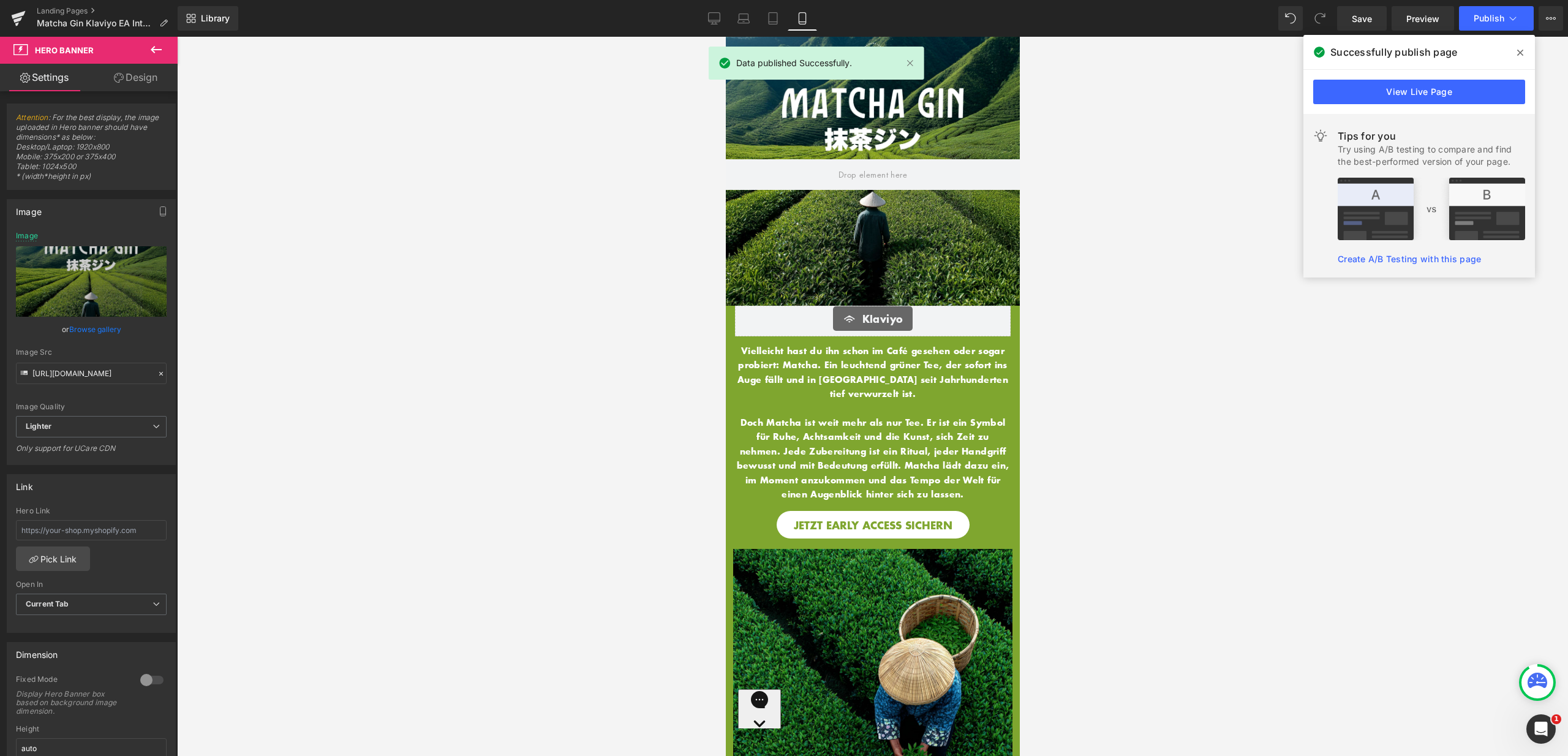
click at [1514, 56] on span at bounding box center [1520, 53] width 19 height 19
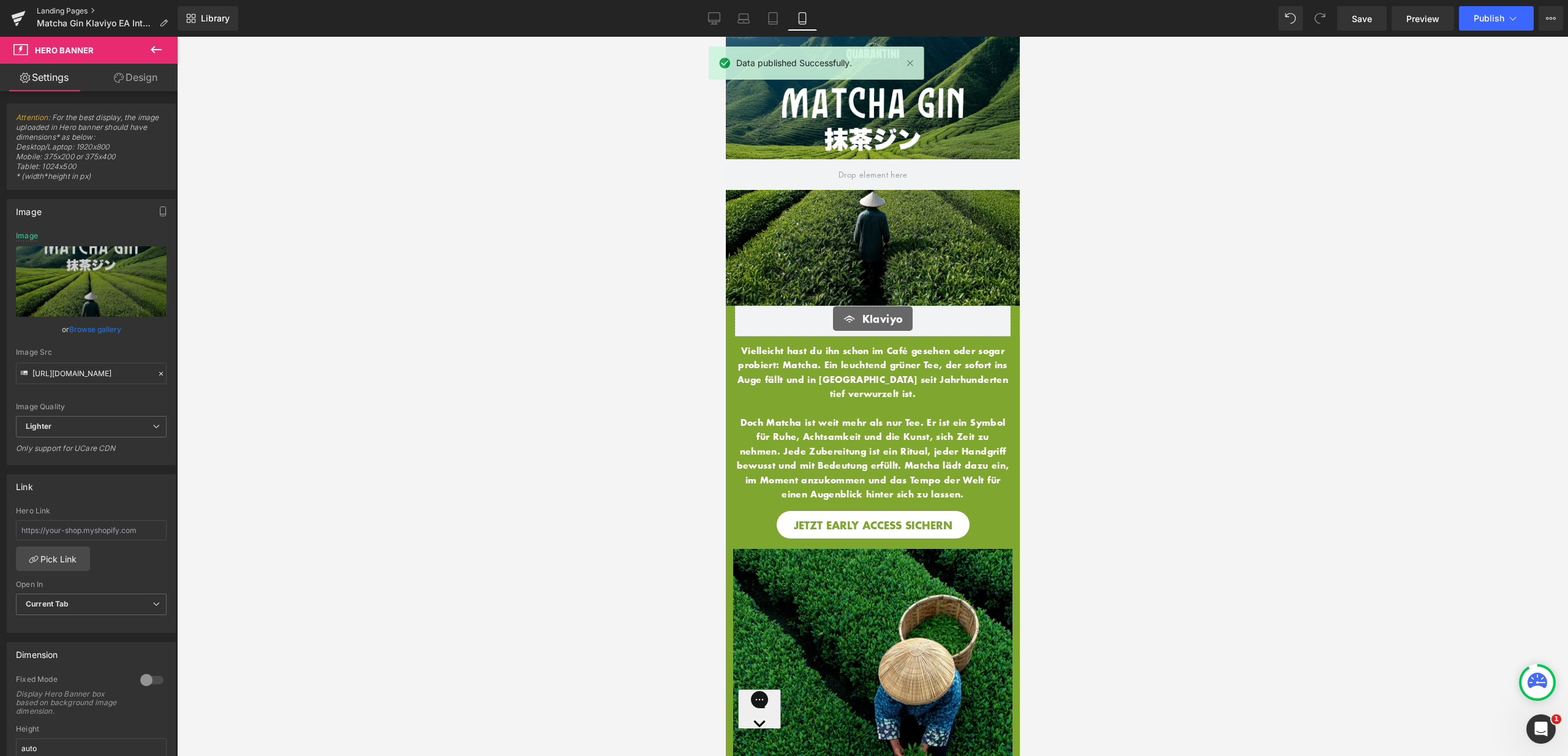
click at [72, 11] on link "Landing Pages" at bounding box center [107, 10] width 141 height 10
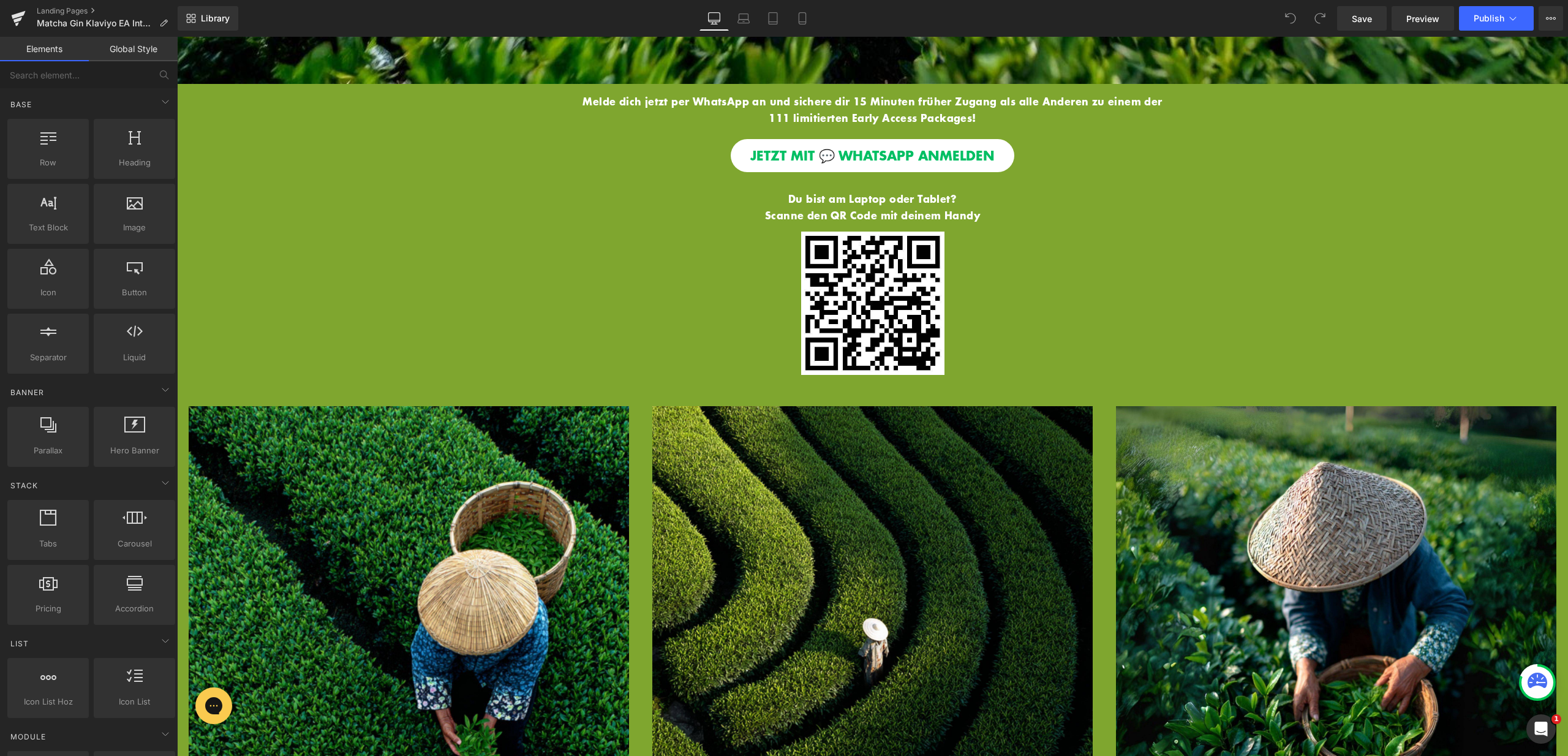
scroll to position [602, 0]
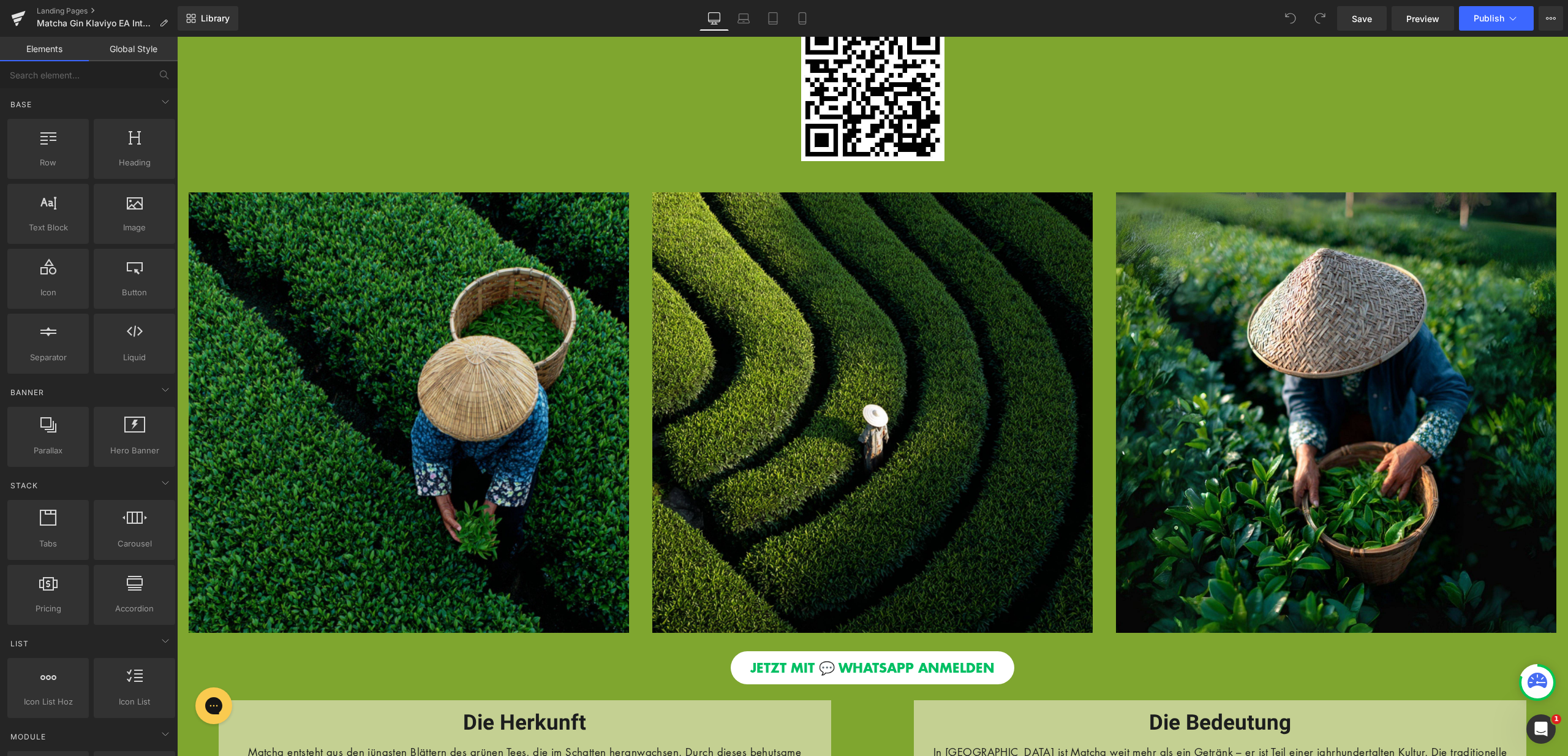
click at [429, 450] on img at bounding box center [408, 412] width 440 height 441
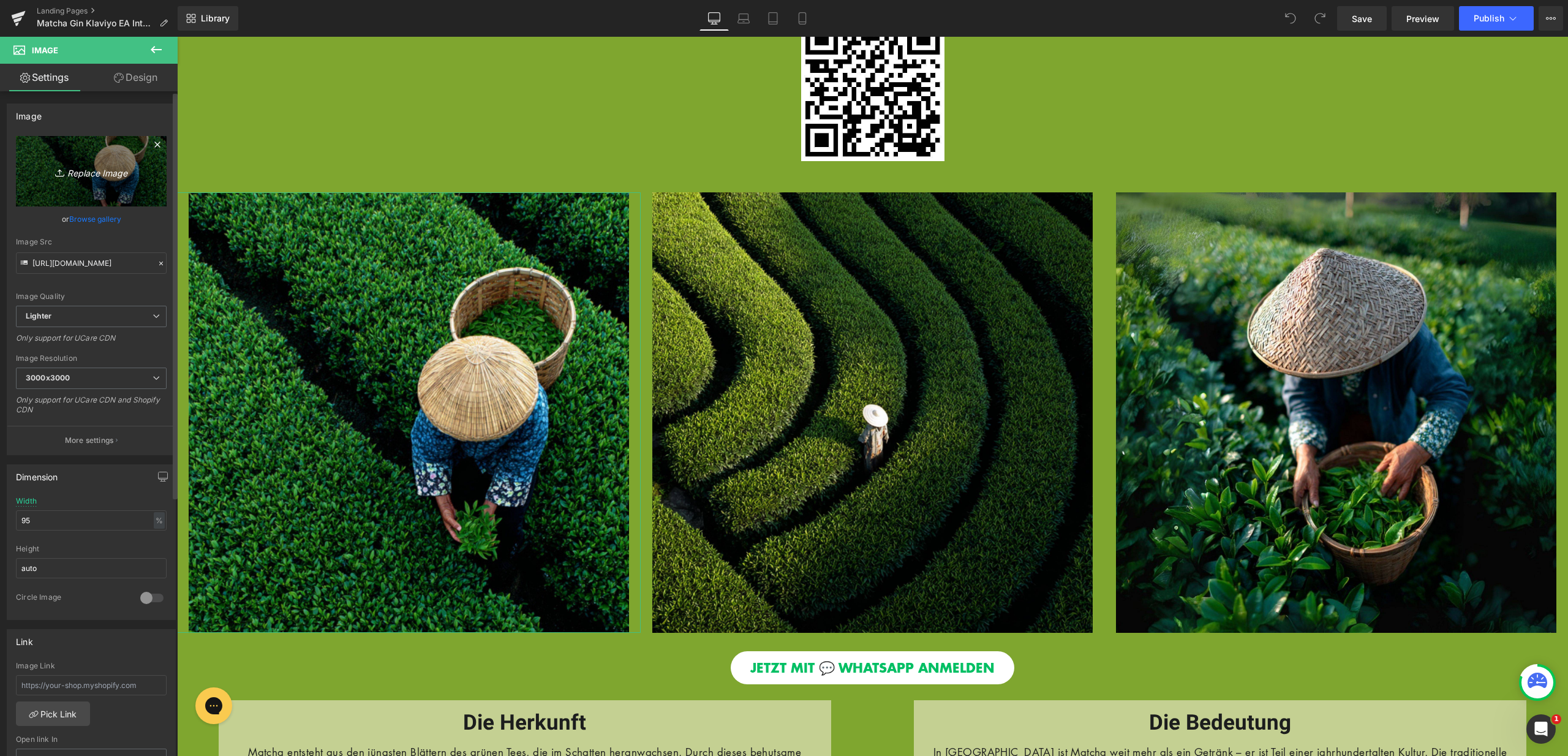
click at [121, 180] on link "Replace Image" at bounding box center [91, 171] width 151 height 71
type input "C:\fakepath\13.jpg"
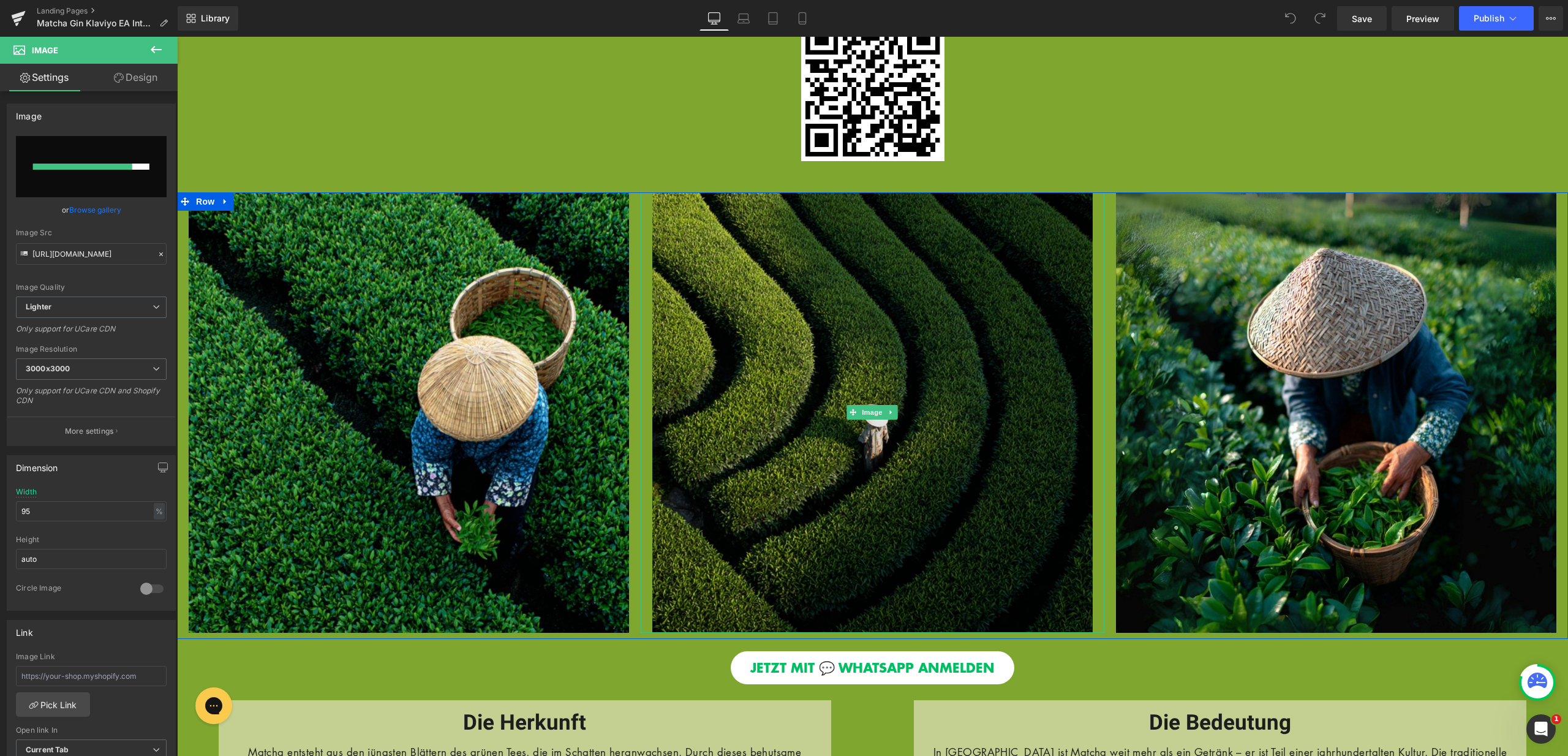
click at [882, 457] on img at bounding box center [872, 412] width 440 height 441
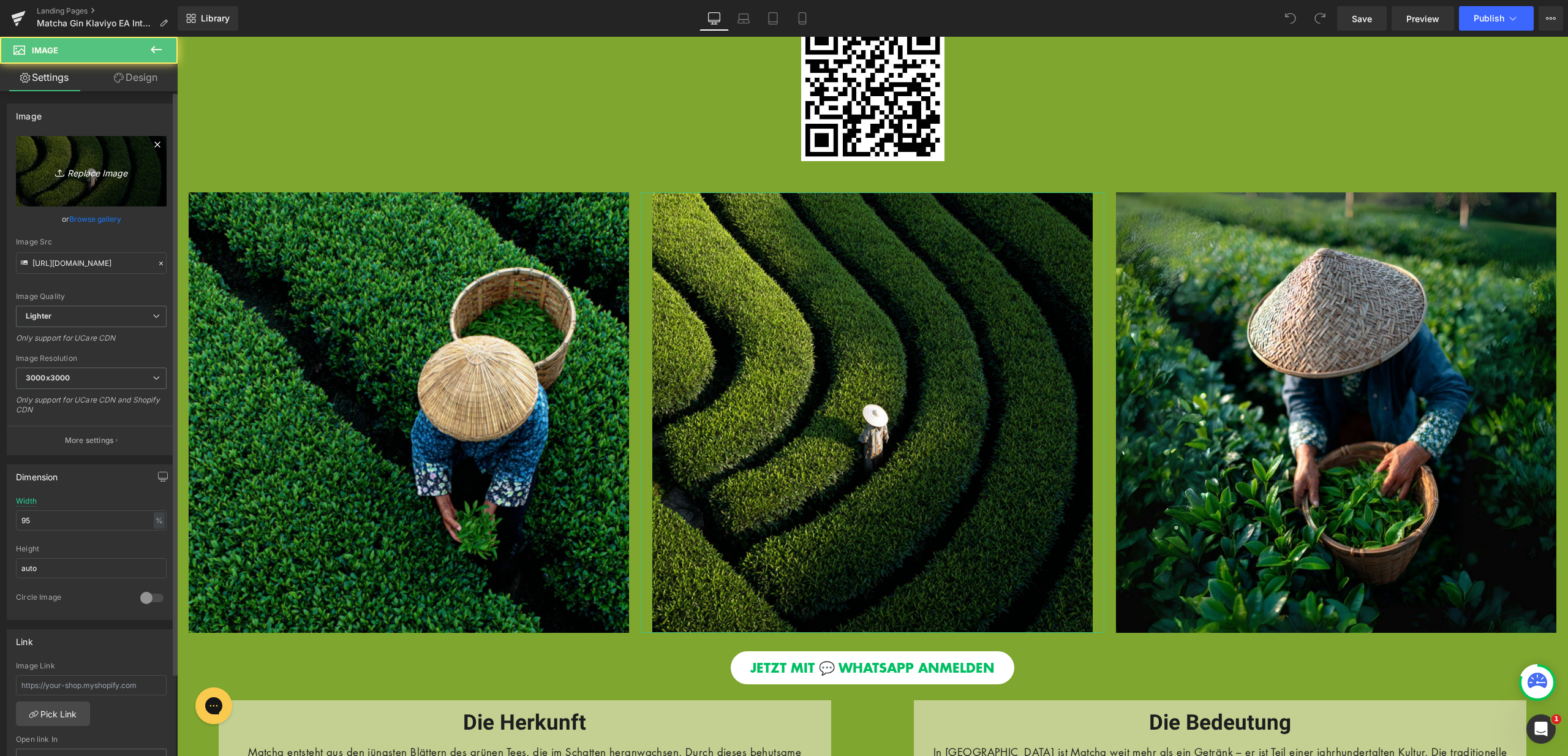
click at [124, 187] on link "Replace Image" at bounding box center [91, 171] width 151 height 71
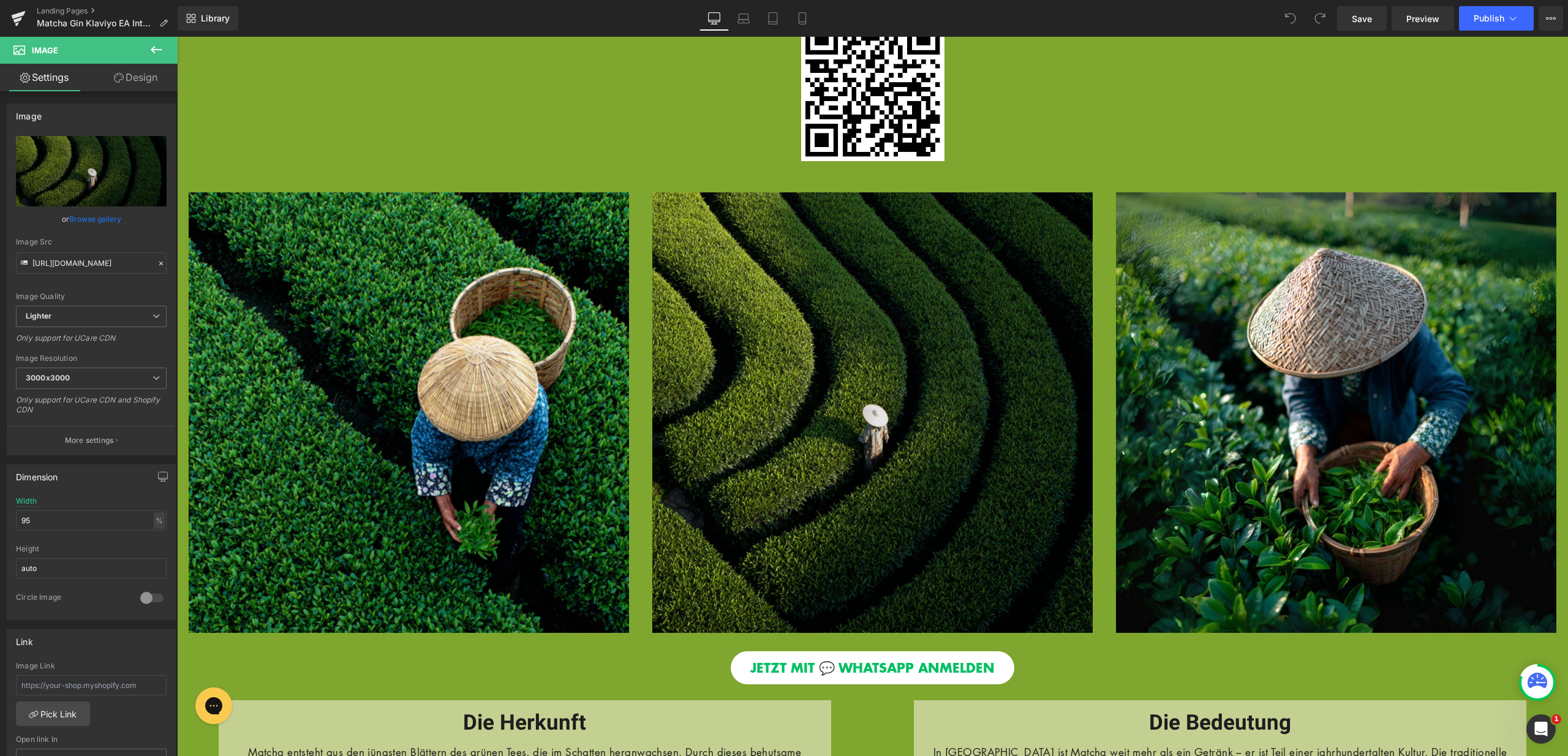
type input "C:\fakepath\12.jpg"
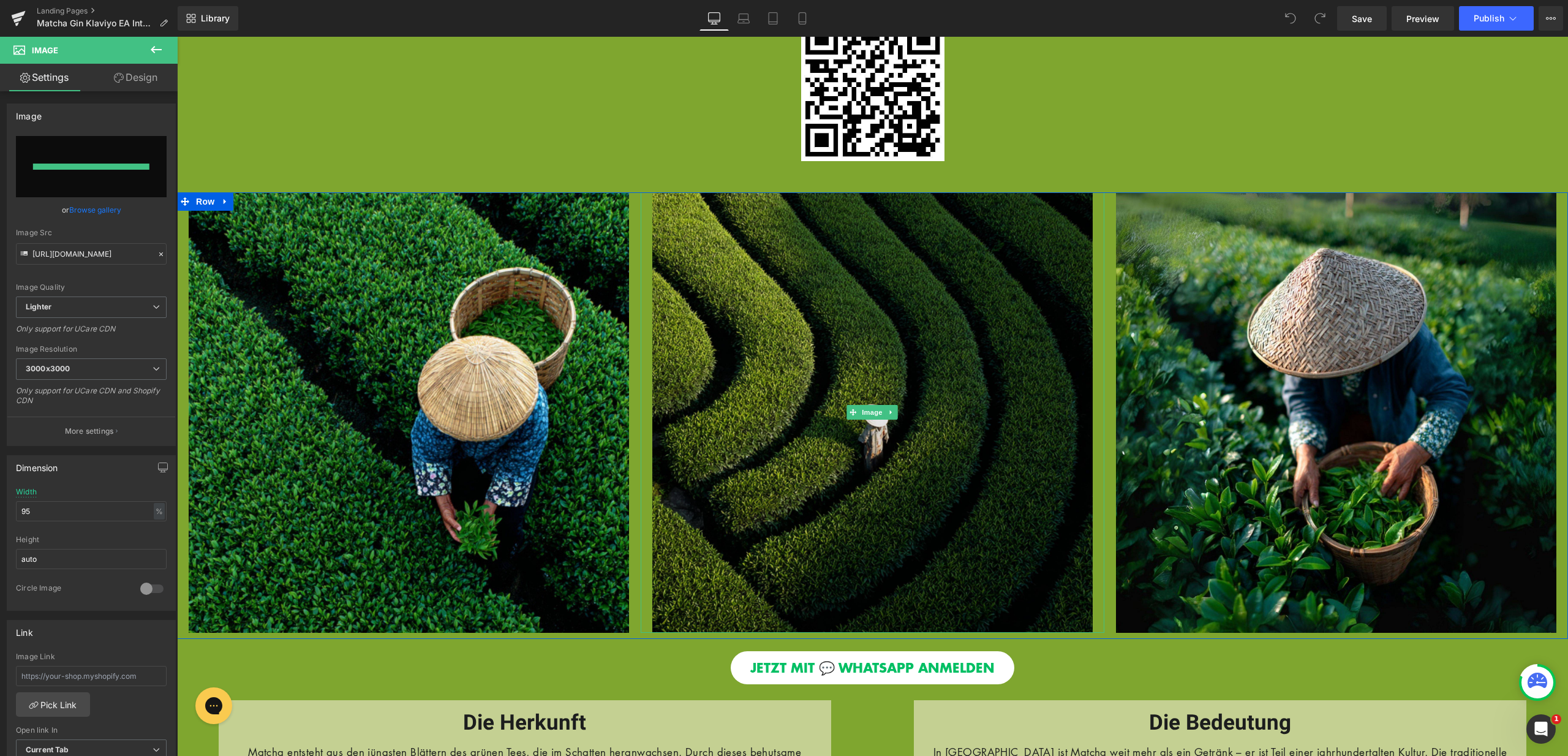
type input "[URL][DOMAIN_NAME]"
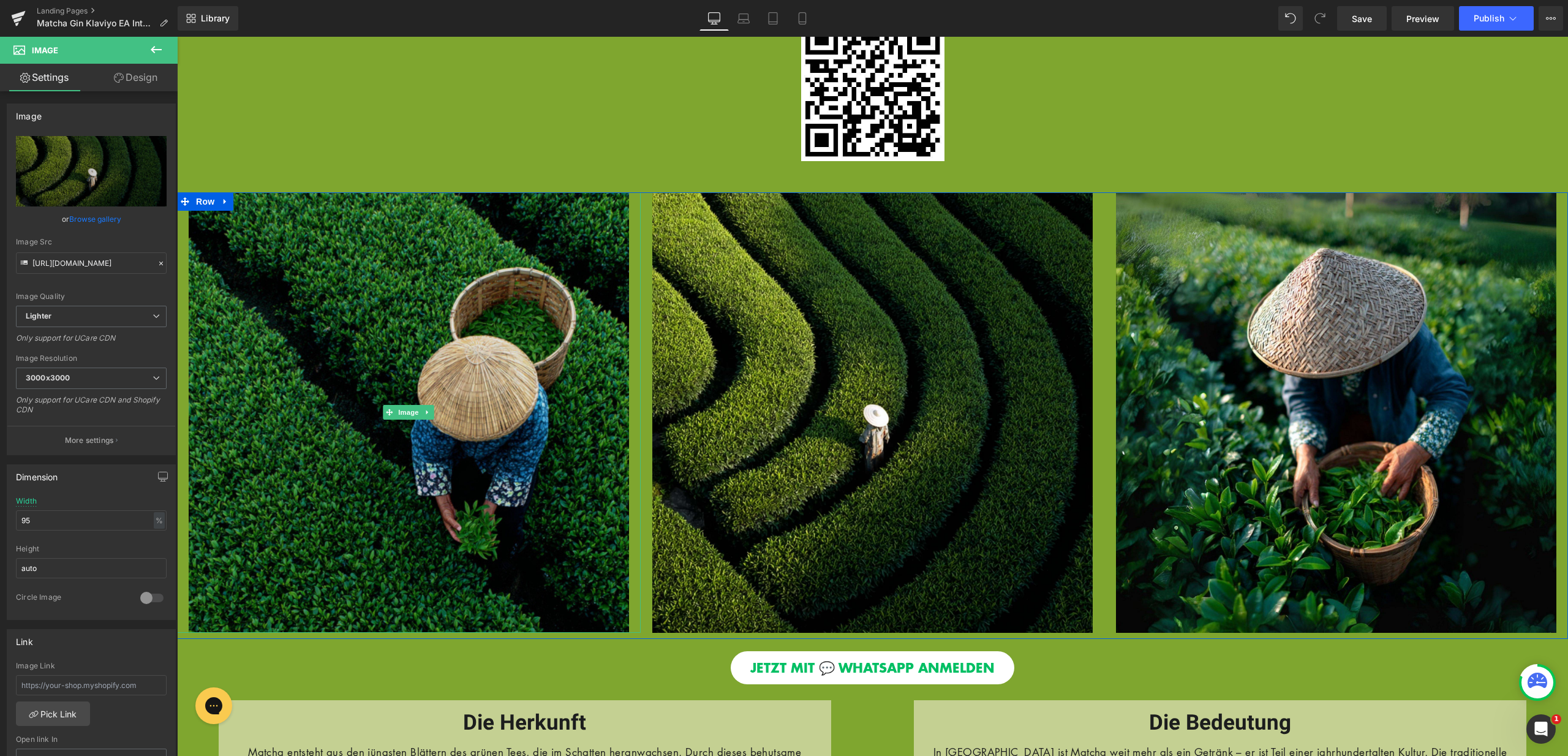
click at [472, 435] on img at bounding box center [408, 412] width 440 height 441
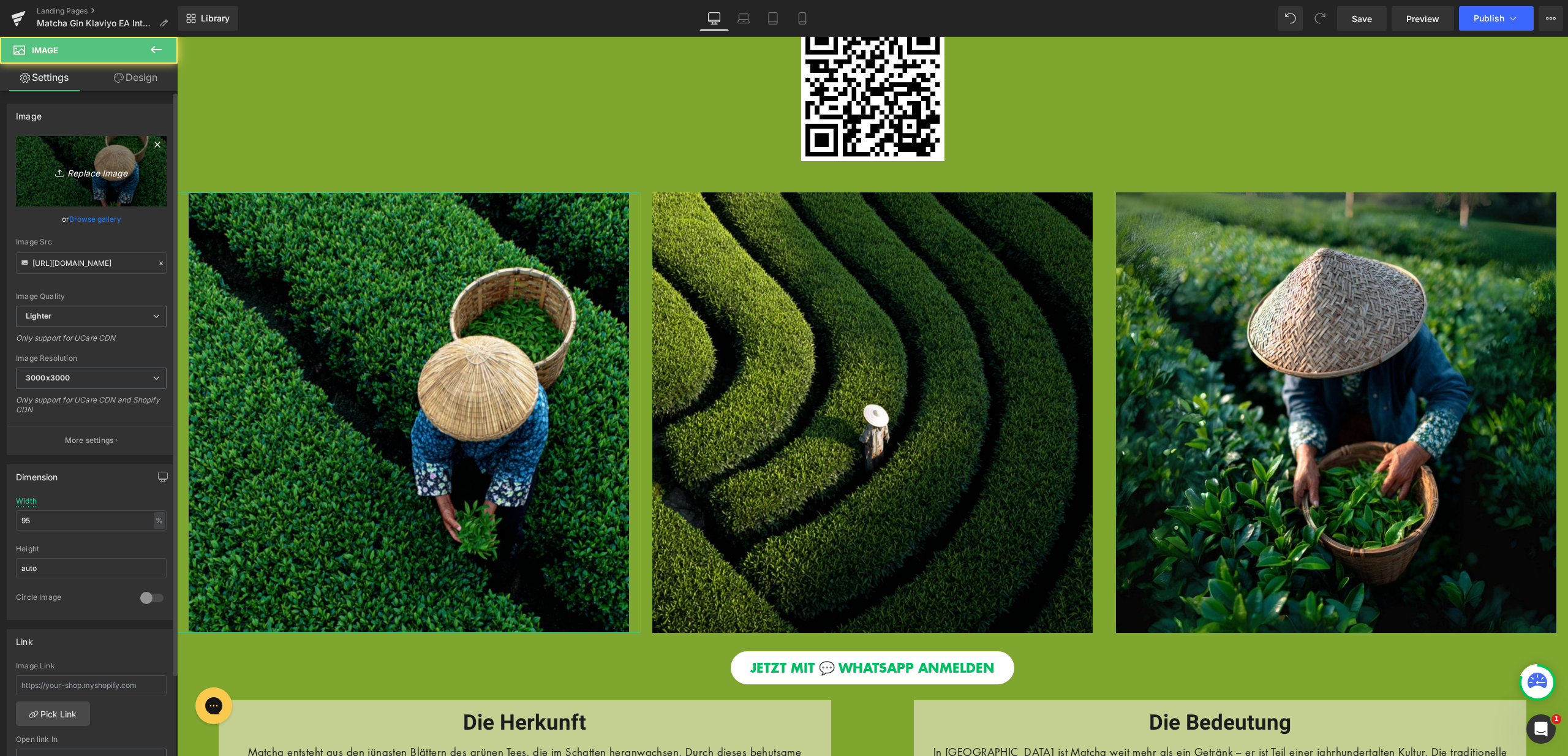
click at [131, 195] on link "Replace Image" at bounding box center [91, 171] width 151 height 71
type input "C:\fakepath\13.jpg"
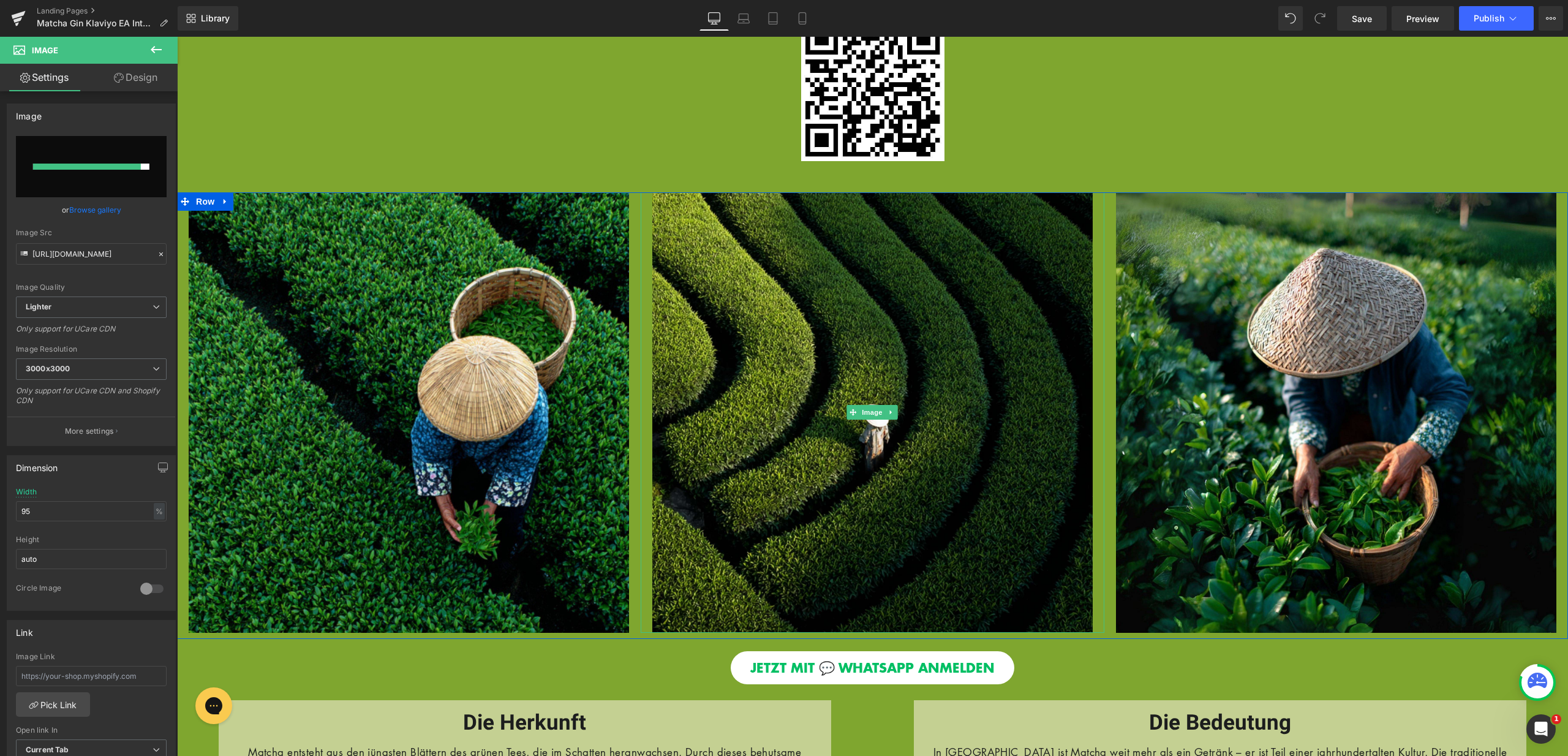
type input "https://ucarecdn.com/413e5b9e-f7b9-44a0-80e7-7f2633d11151/-/format/auto/-/previ…"
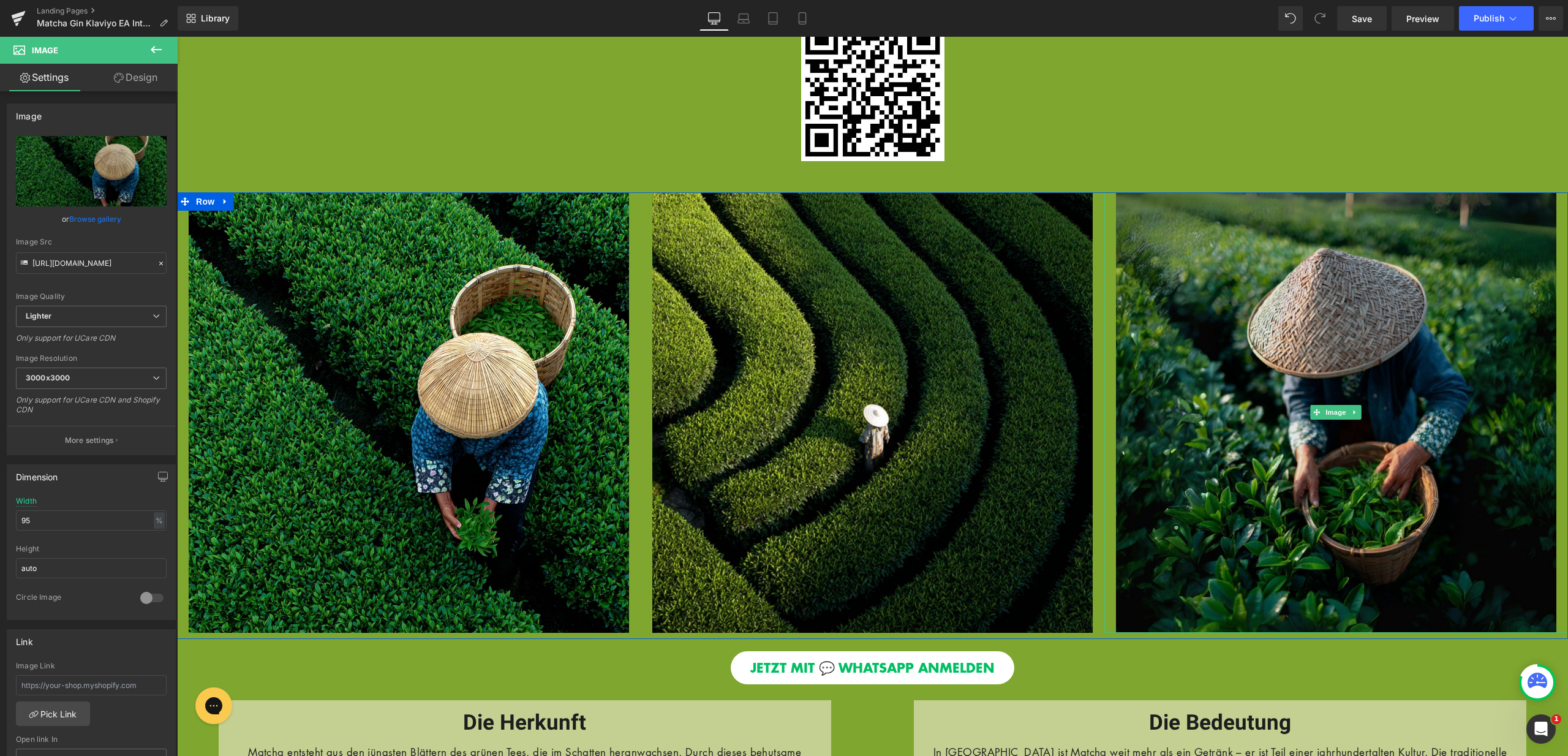
click at [1268, 382] on img at bounding box center [1335, 412] width 440 height 441
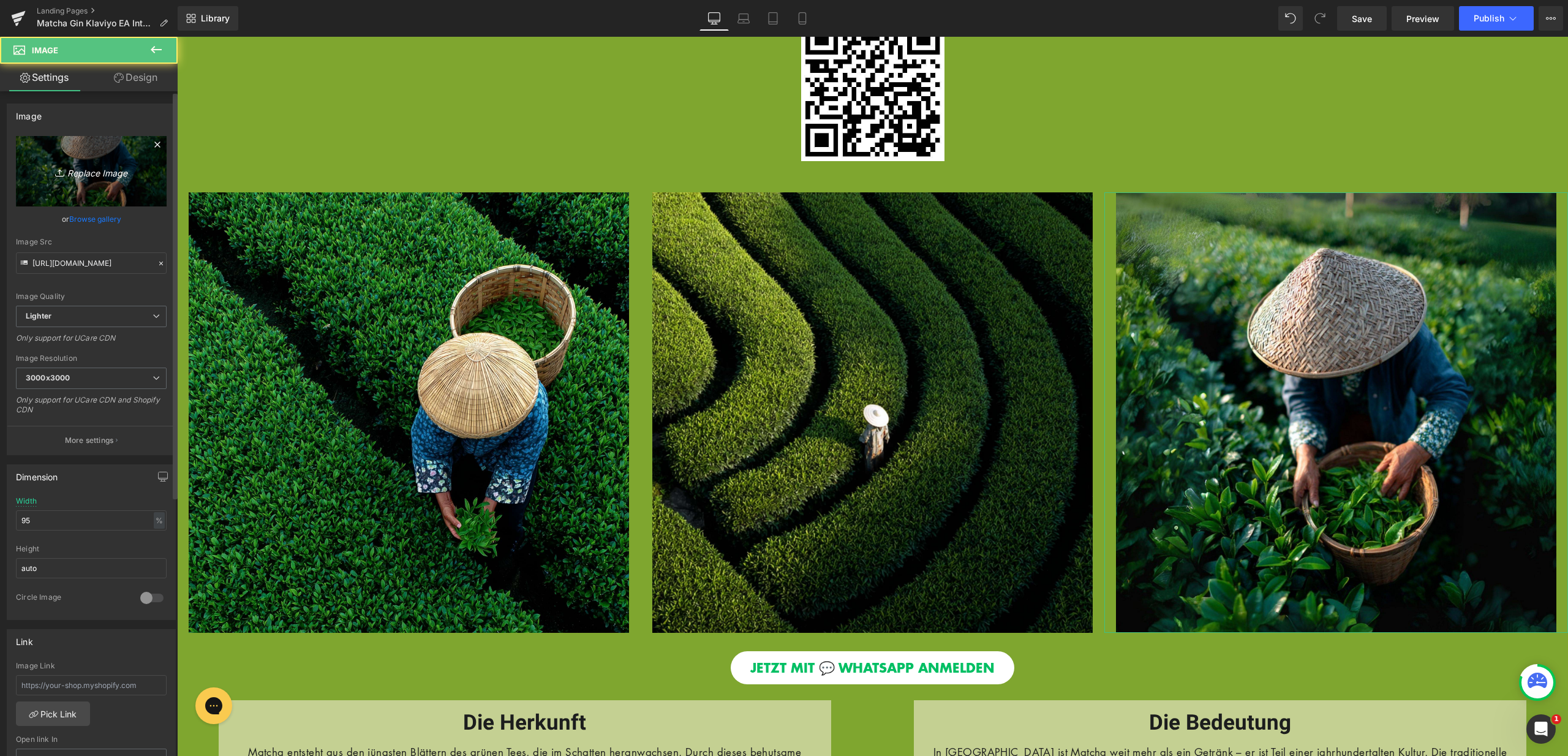
click at [106, 171] on icon "Replace Image" at bounding box center [91, 171] width 98 height 16
type input "C:\fakepath\11.jpg"
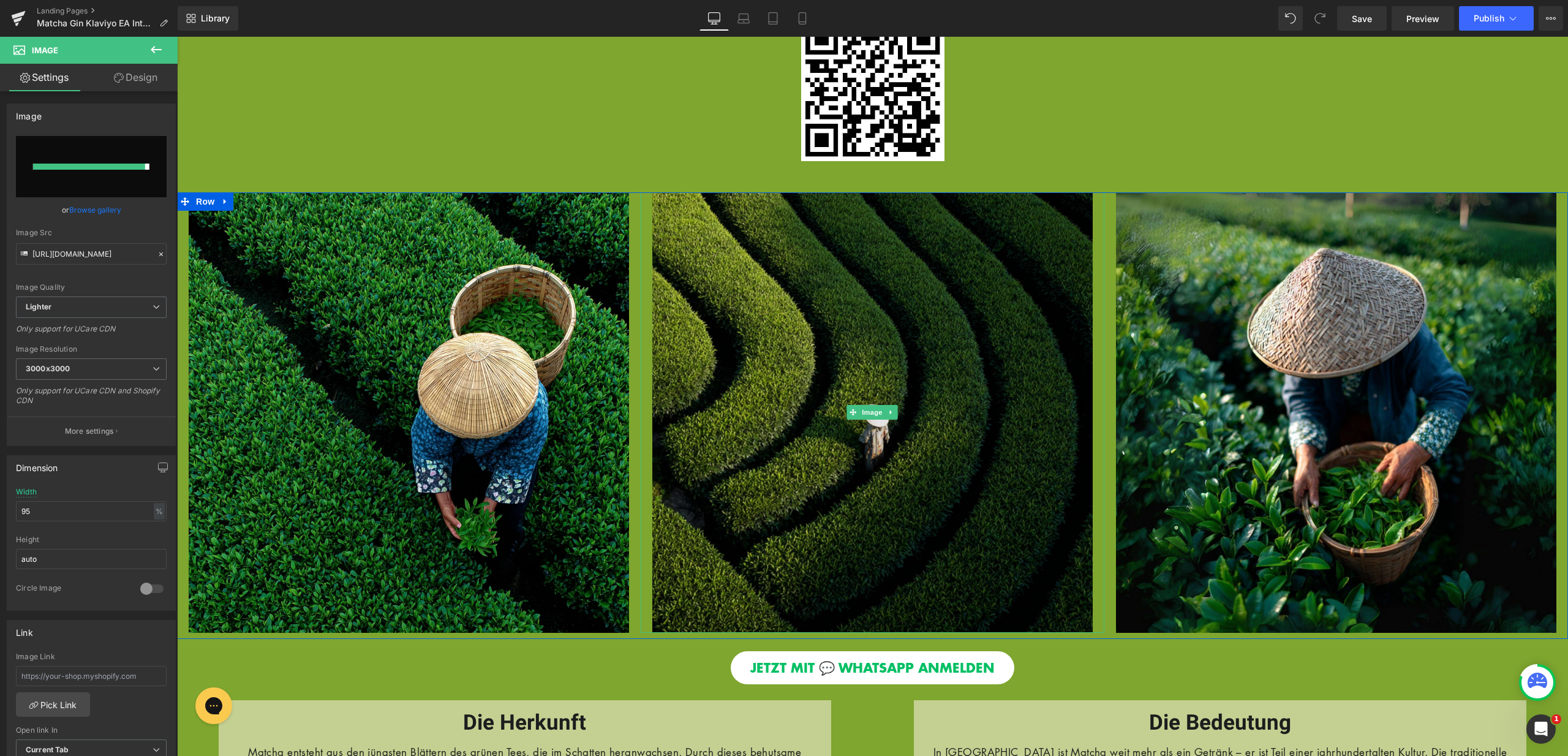
type input "https://ucarecdn.com/5c866333-56c9-4d89-9d88-dc9be56b6bc5/-/format/auto/-/previ…"
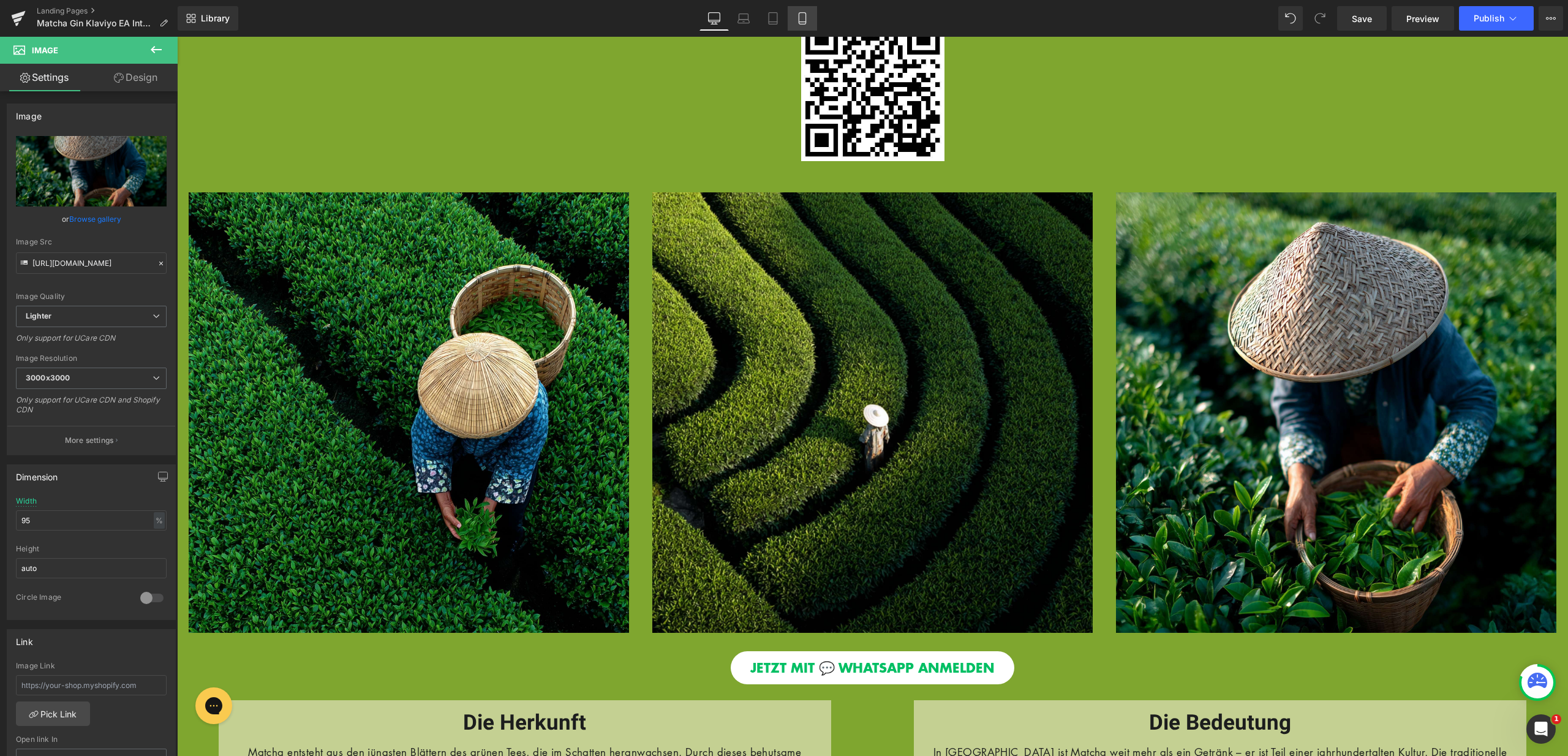
click at [805, 9] on link "Mobile" at bounding box center [802, 18] width 29 height 25
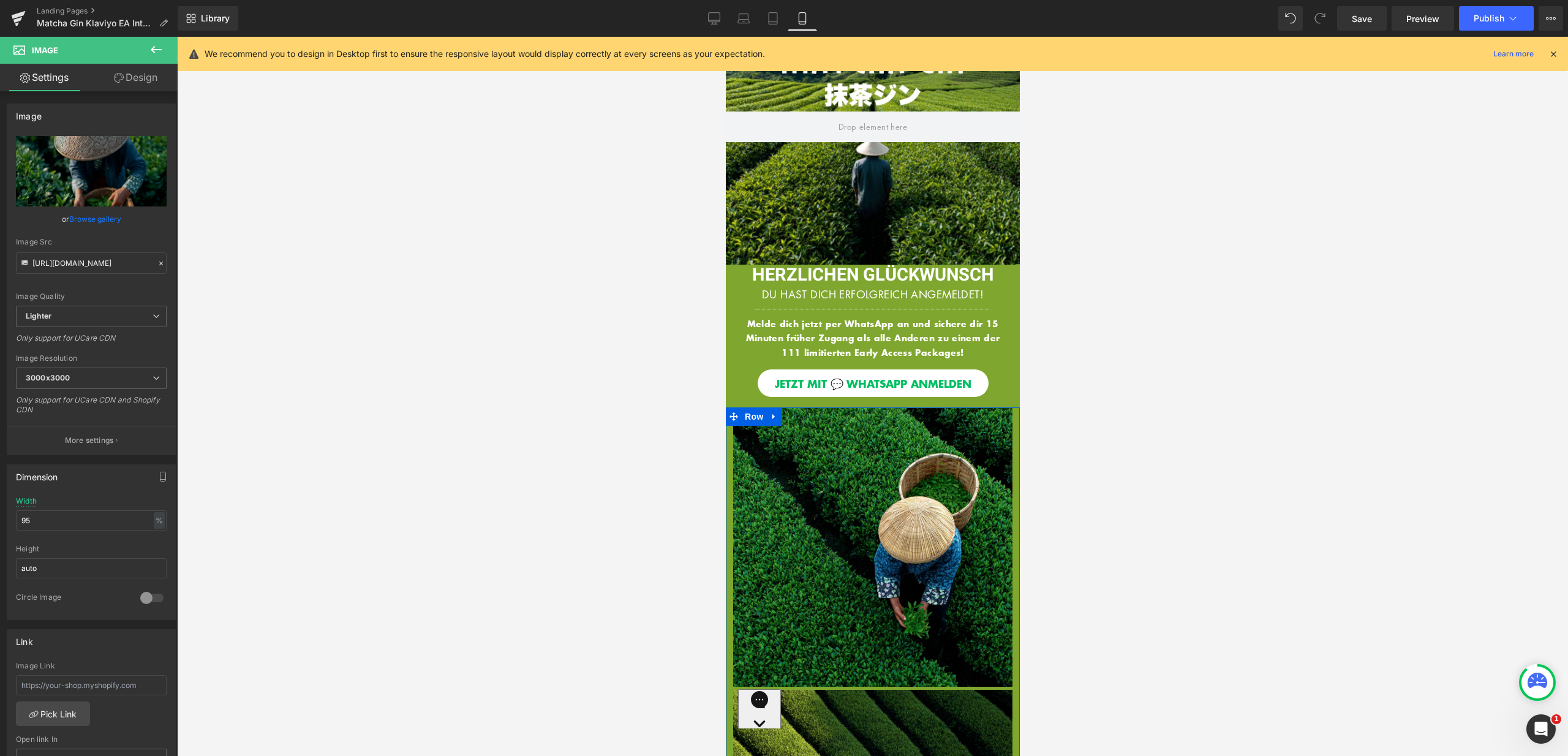
scroll to position [0, 0]
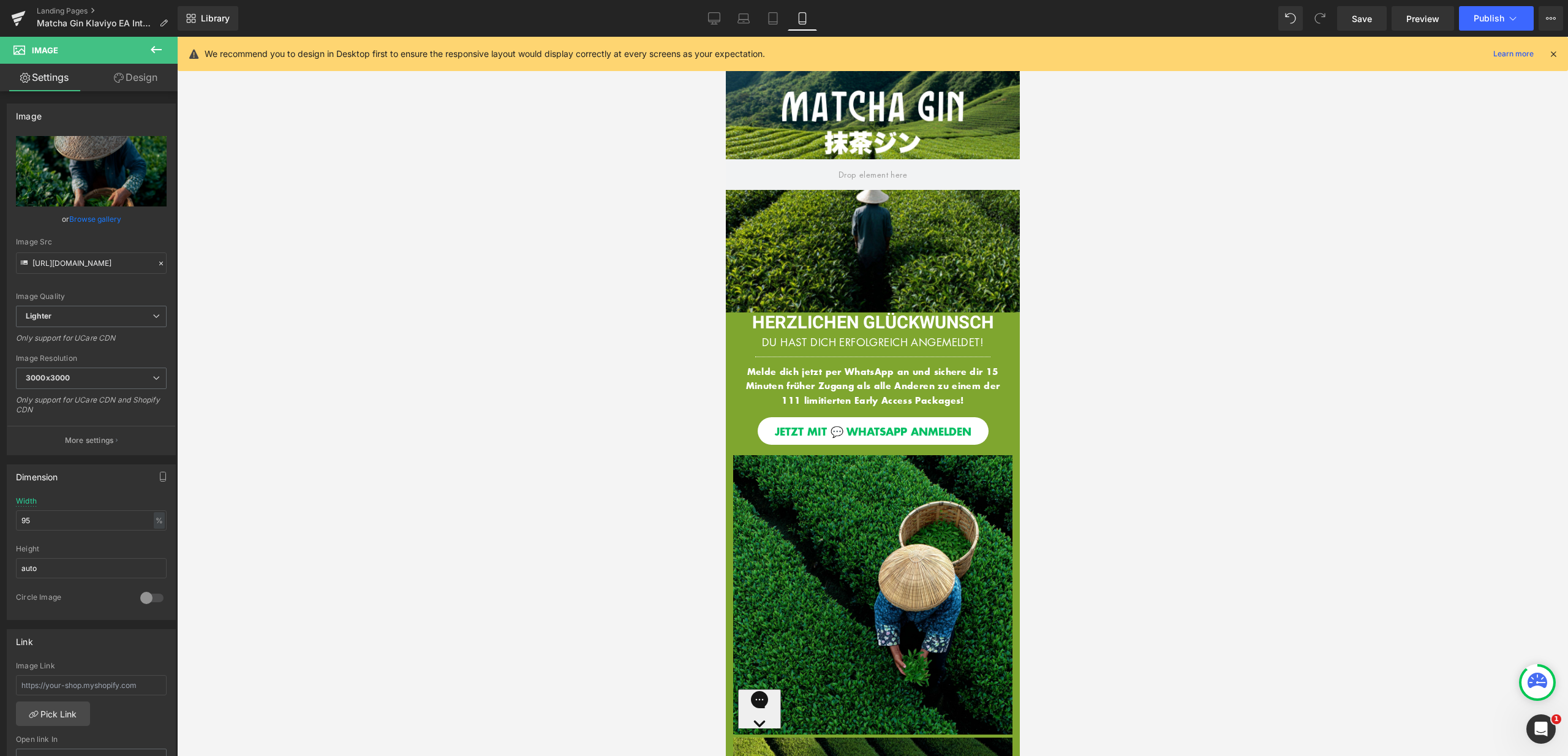
click at [878, 219] on div at bounding box center [872, 174] width 294 height 276
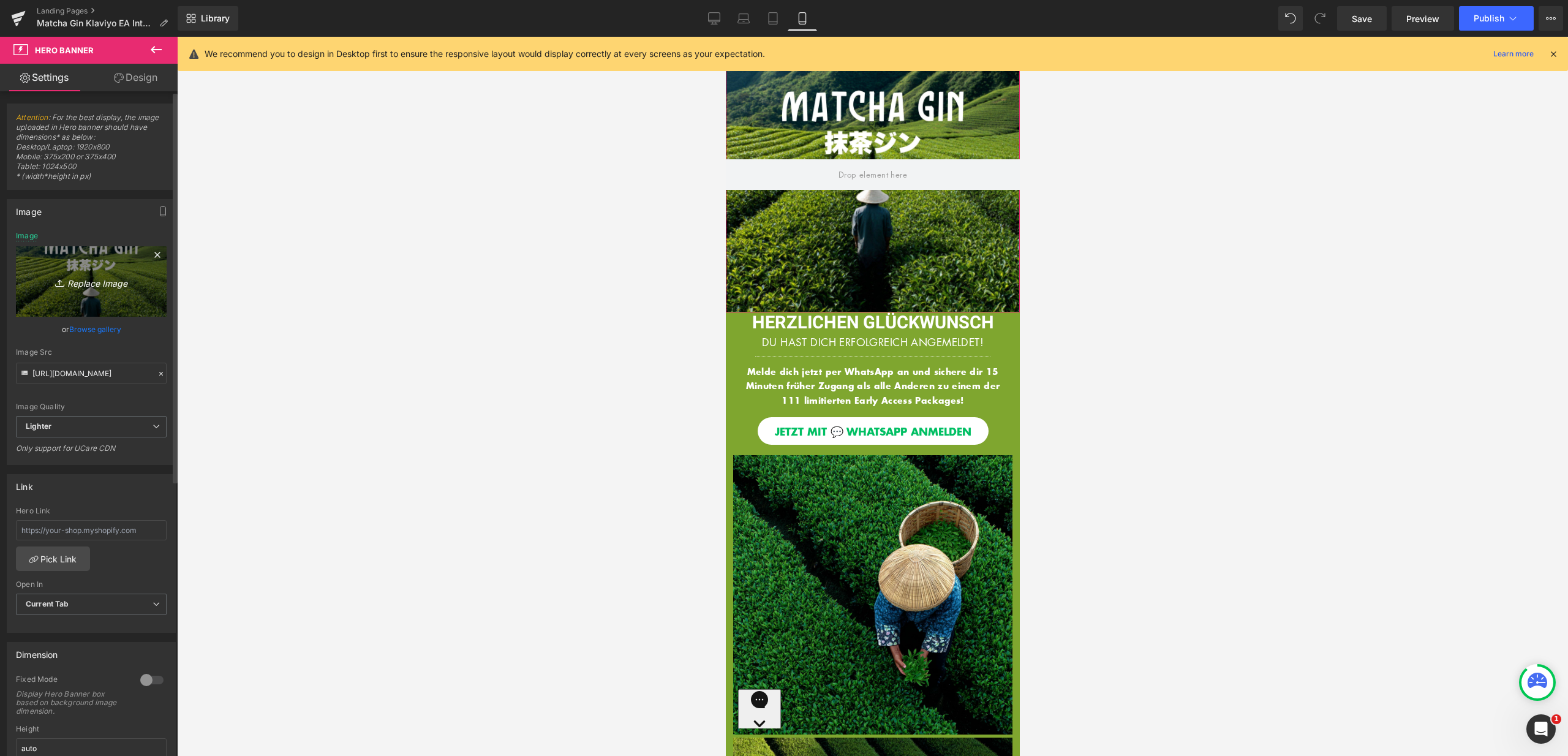
click at [101, 260] on link "Replace Image" at bounding box center [91, 281] width 151 height 71
type input "C:\fakepath\9.jpg"
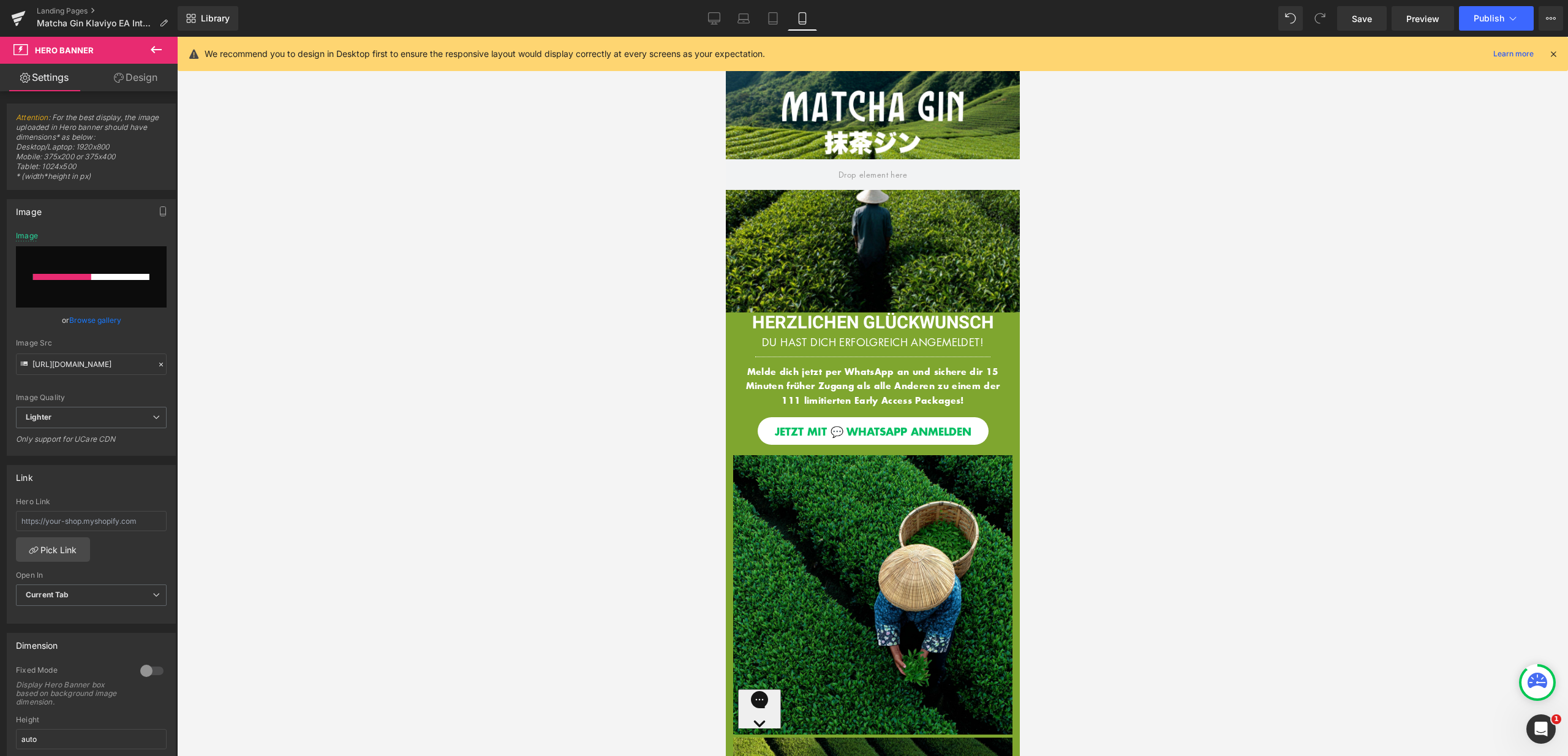
click at [1552, 55] on icon at bounding box center [1553, 54] width 11 height 11
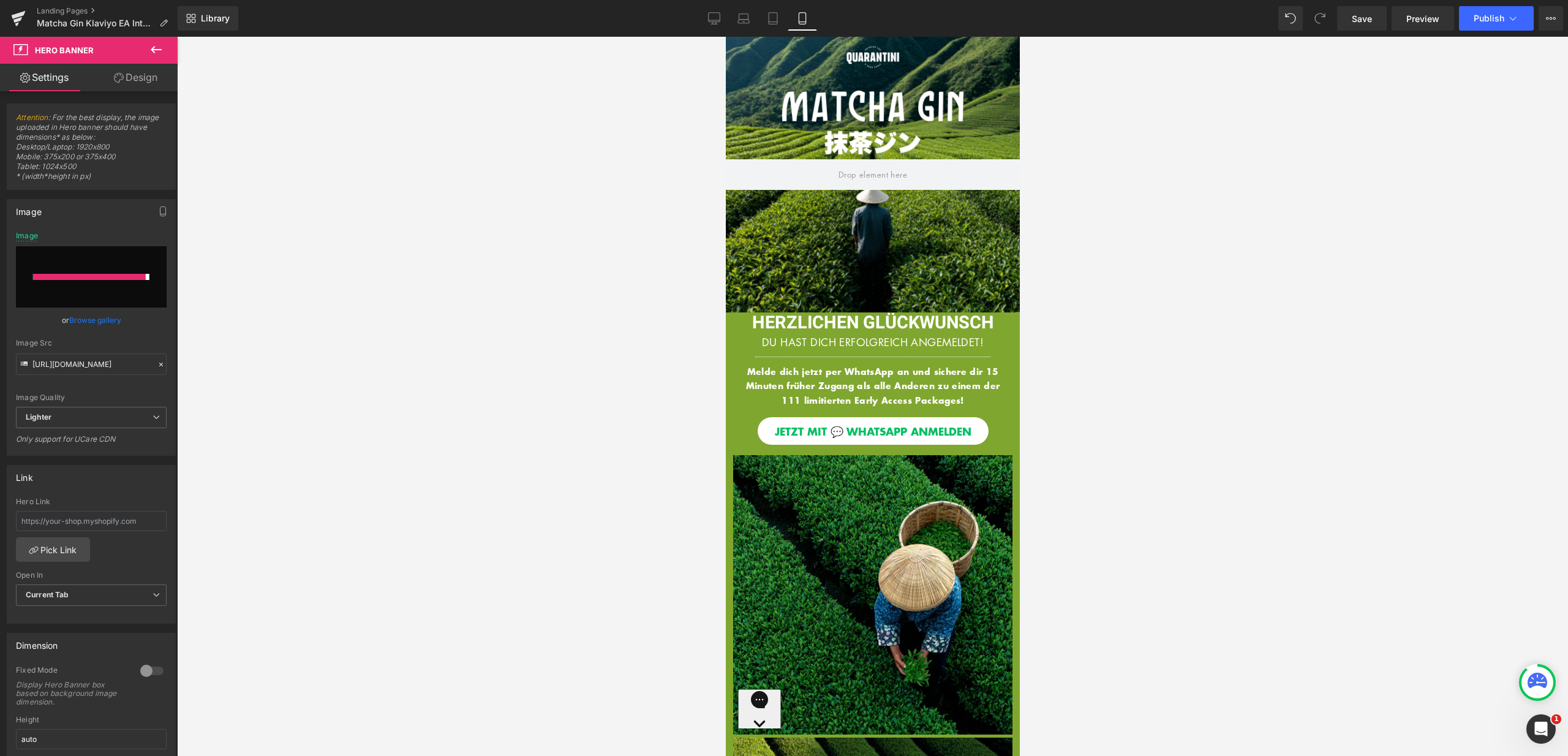
type input "https://ucarecdn.com/bebd2dca-13fd-4f84-a73b-b94252482dc7/-/format/auto/-/previ…"
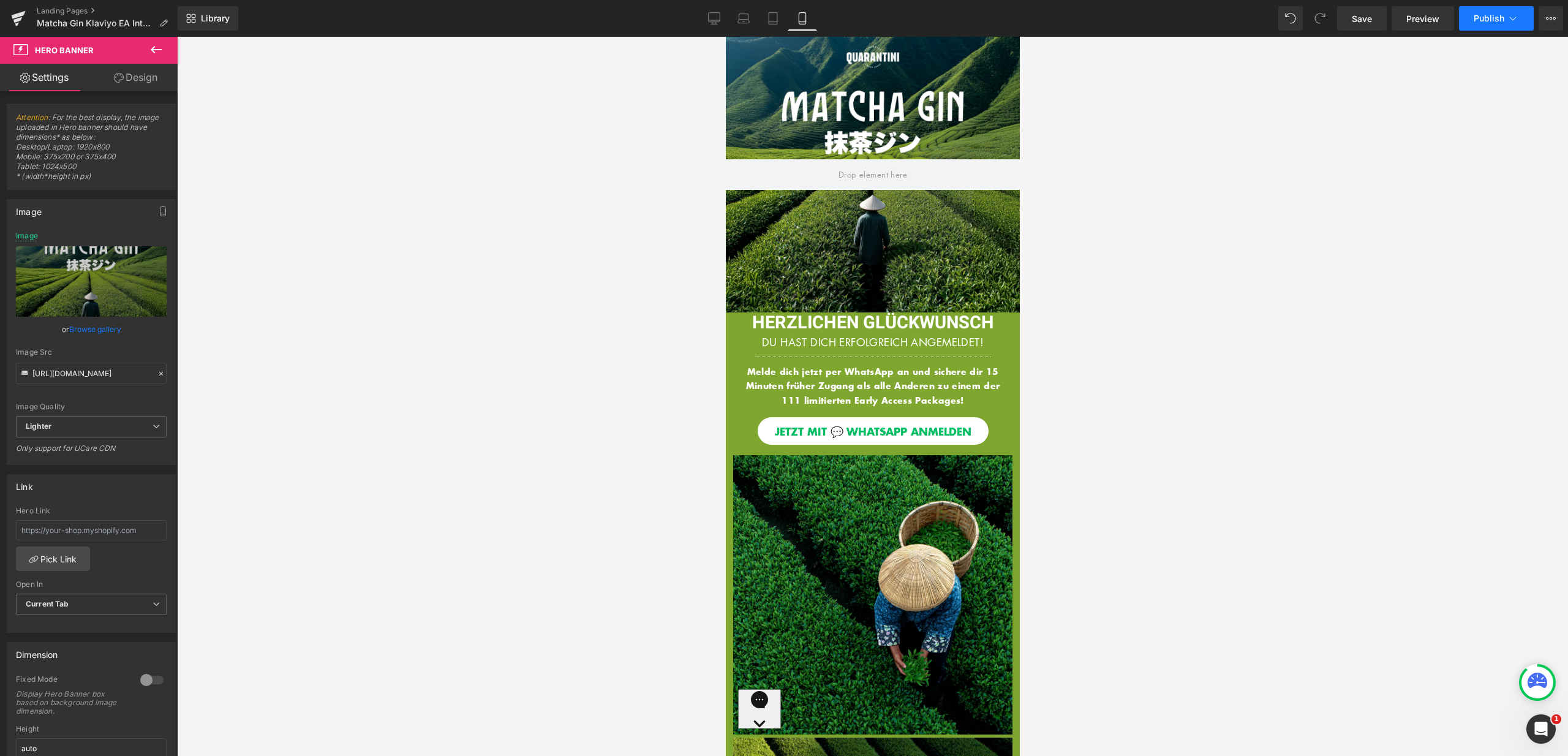
click at [1498, 22] on span "Publish" at bounding box center [1488, 18] width 31 height 10
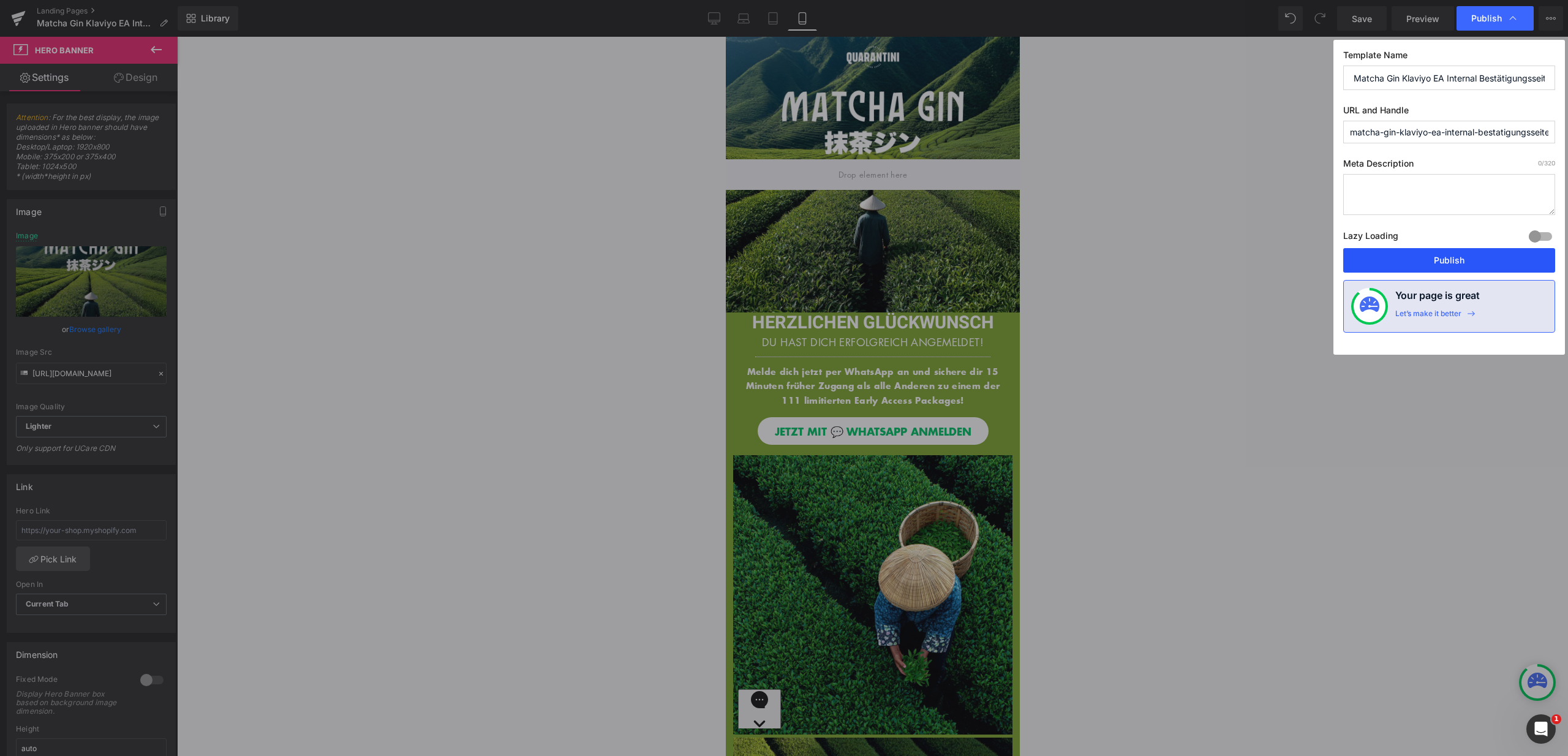
click at [1463, 259] on button "Publish" at bounding box center [1449, 260] width 212 height 25
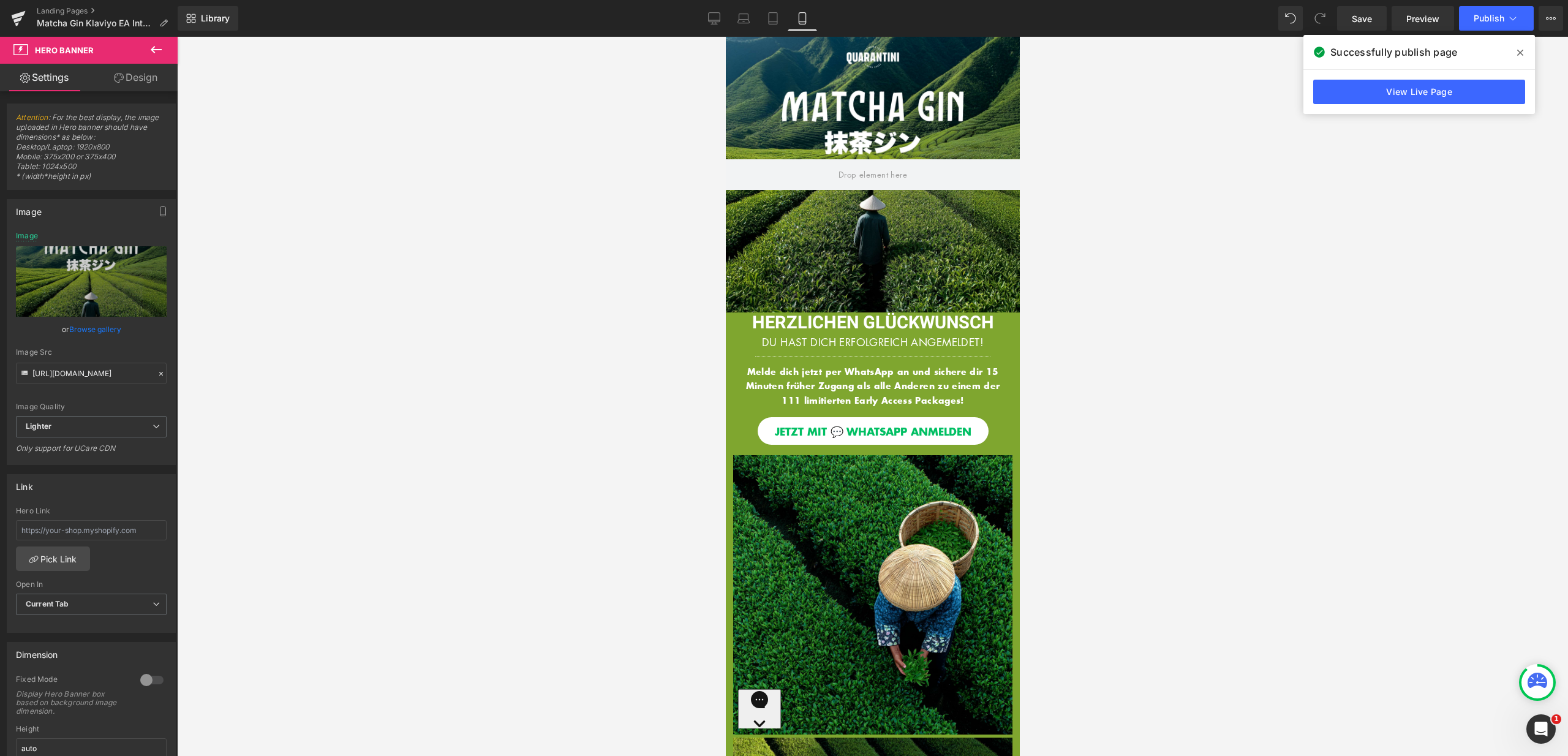
click at [1523, 47] on span at bounding box center [1520, 53] width 19 height 19
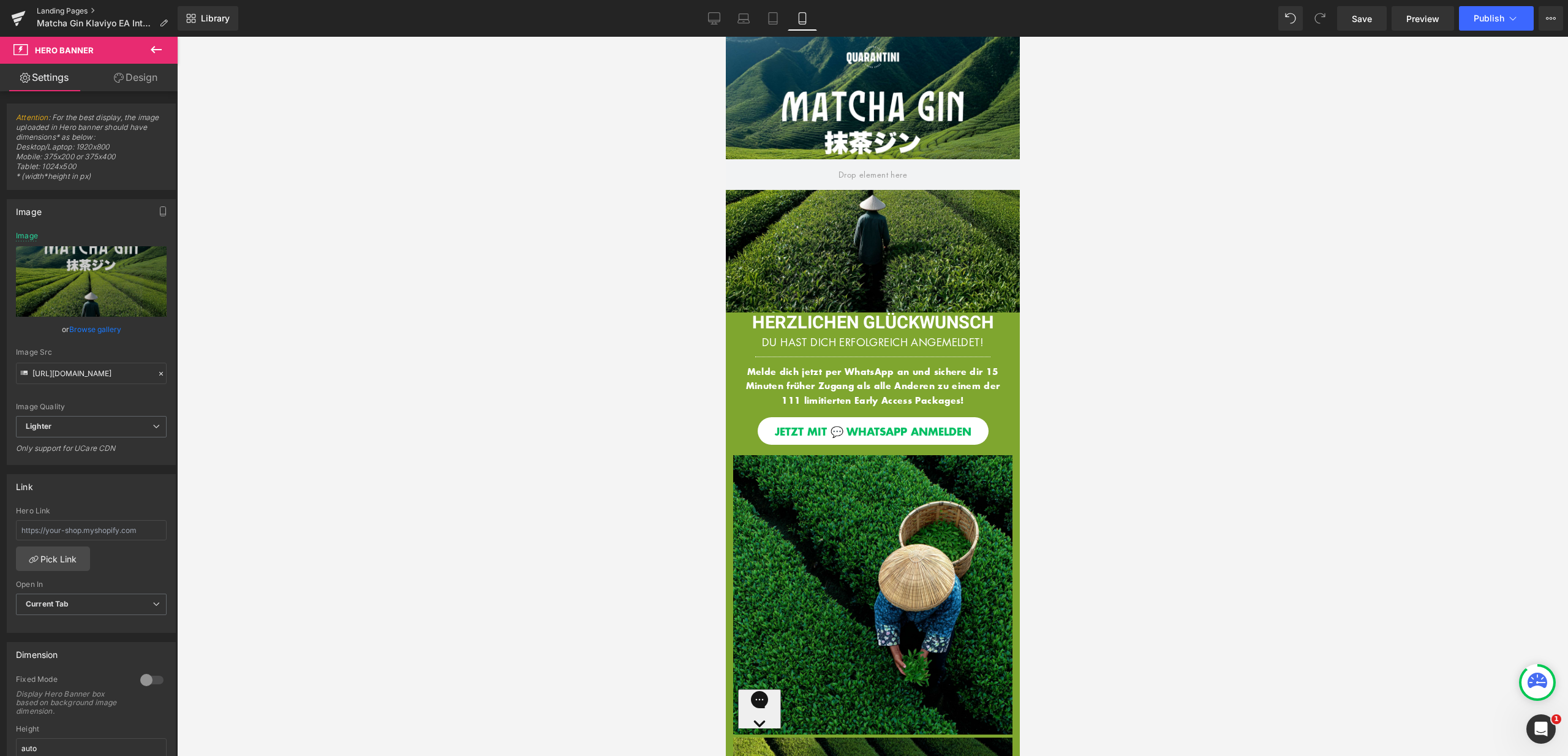
click at [73, 7] on link "Landing Pages" at bounding box center [107, 10] width 141 height 10
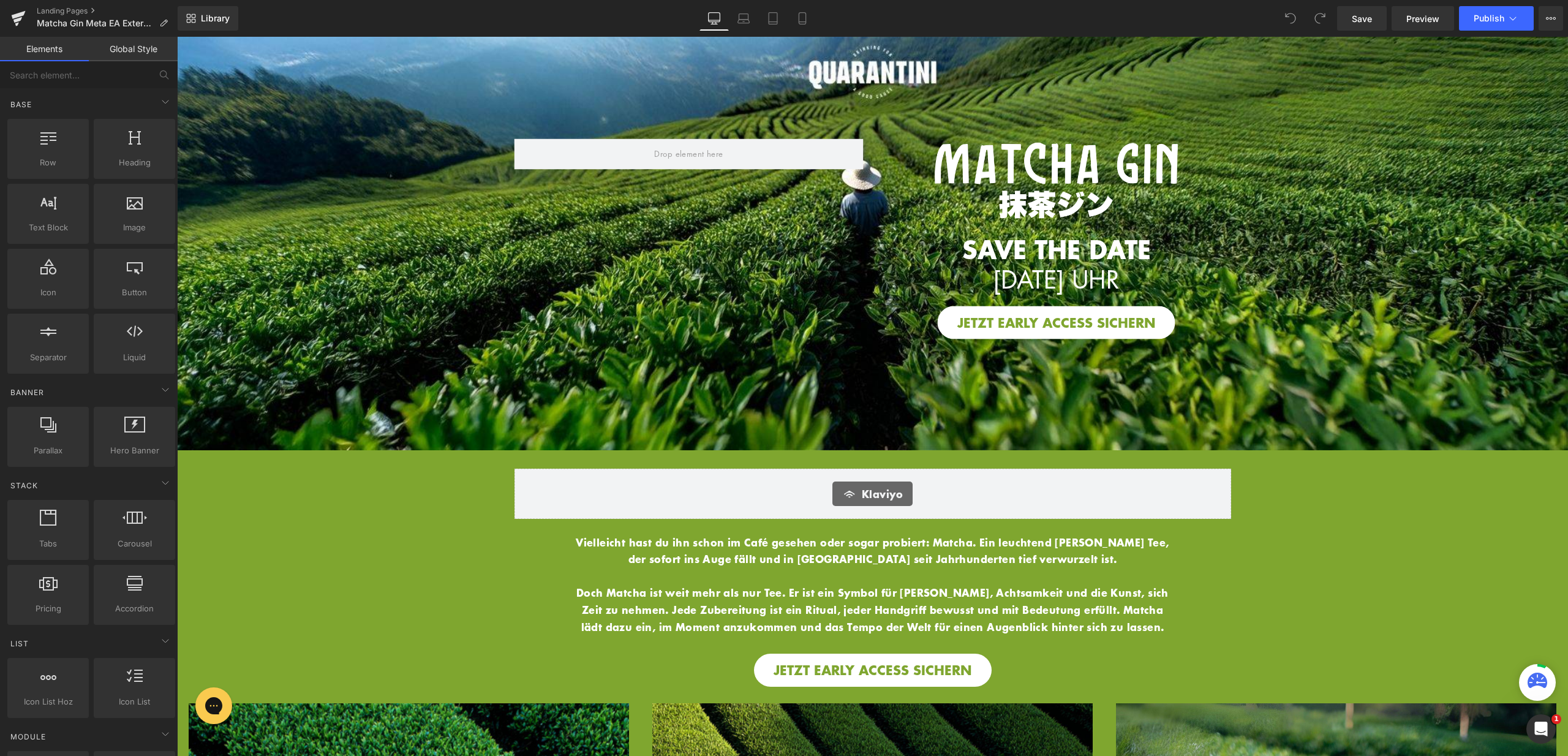
scroll to position [400, 0]
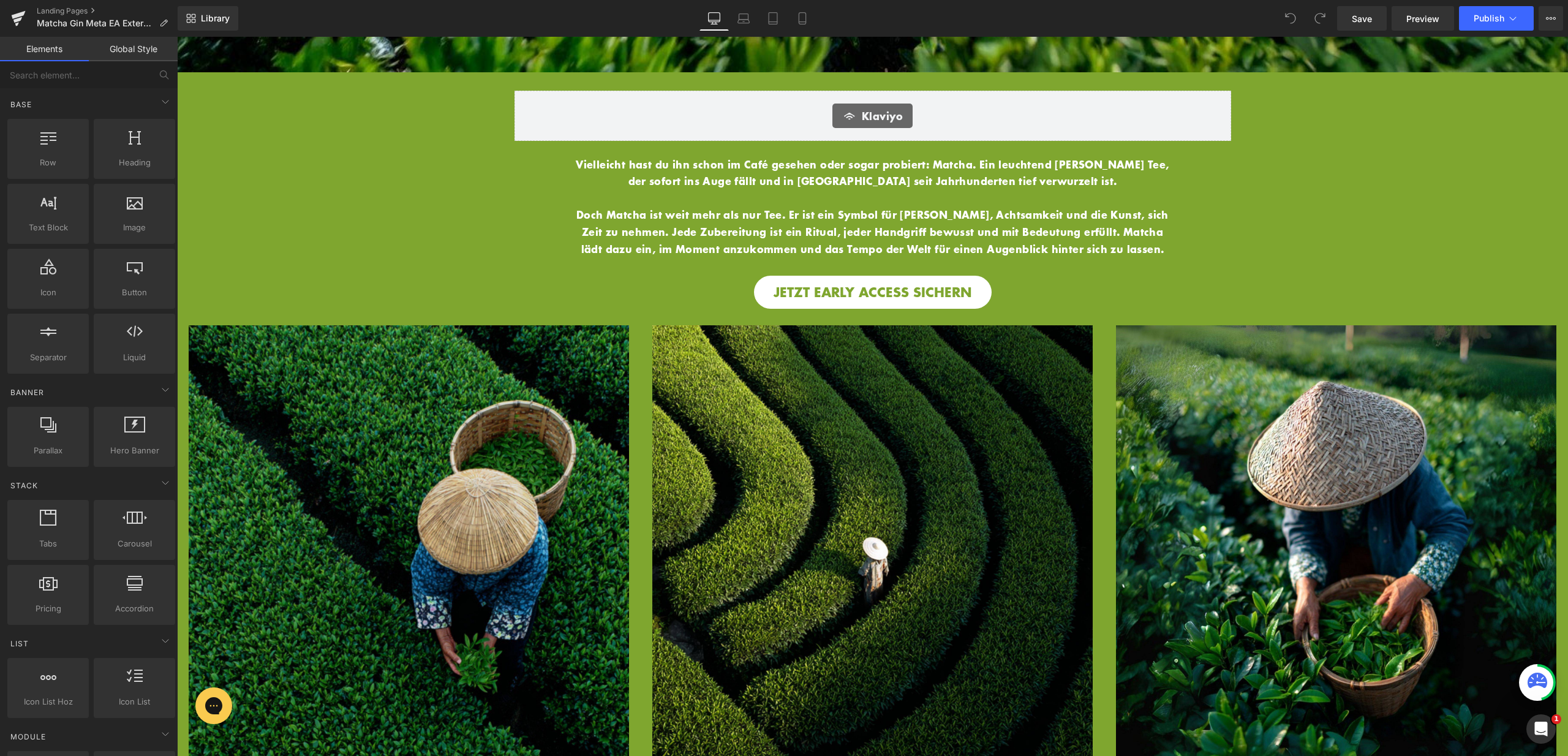
click at [528, 448] on img at bounding box center [408, 545] width 440 height 441
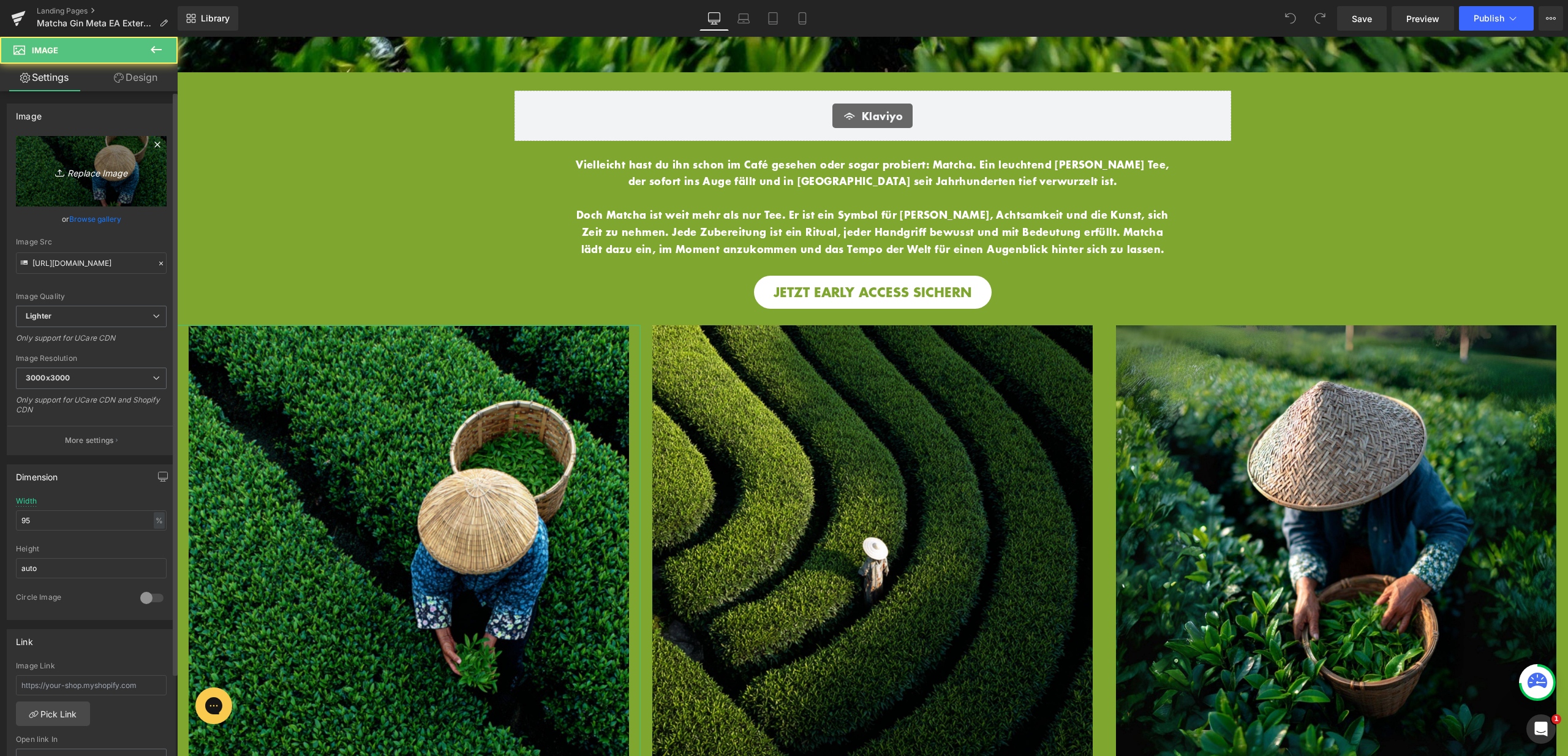
click at [80, 143] on link "Replace Image" at bounding box center [91, 171] width 151 height 71
type input "C:\fakepath\13.jpg"
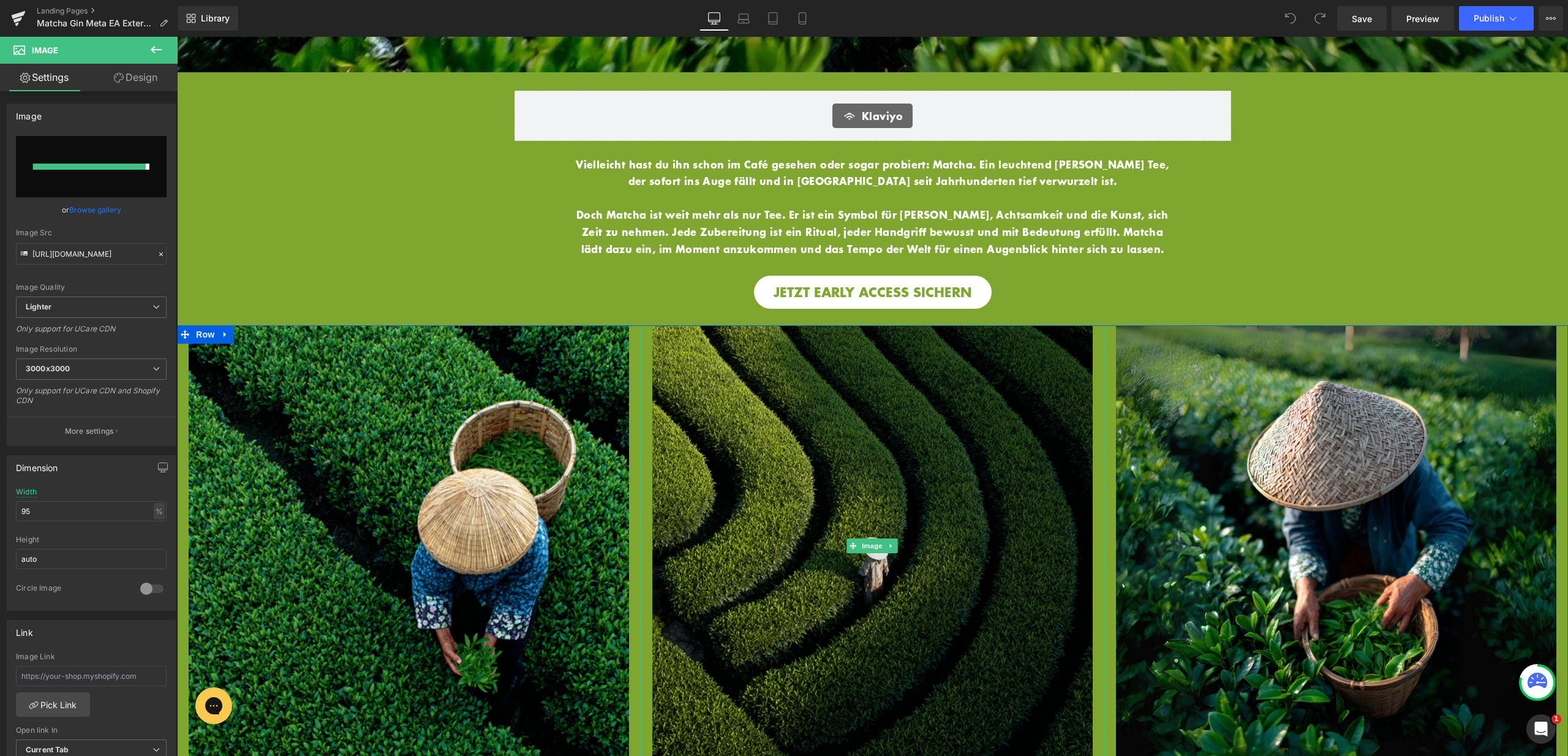
type input "https://ucarecdn.com/d610582d-a22d-47a3-9d83-bda559ca7aa0/-/format/auto/-/previ…"
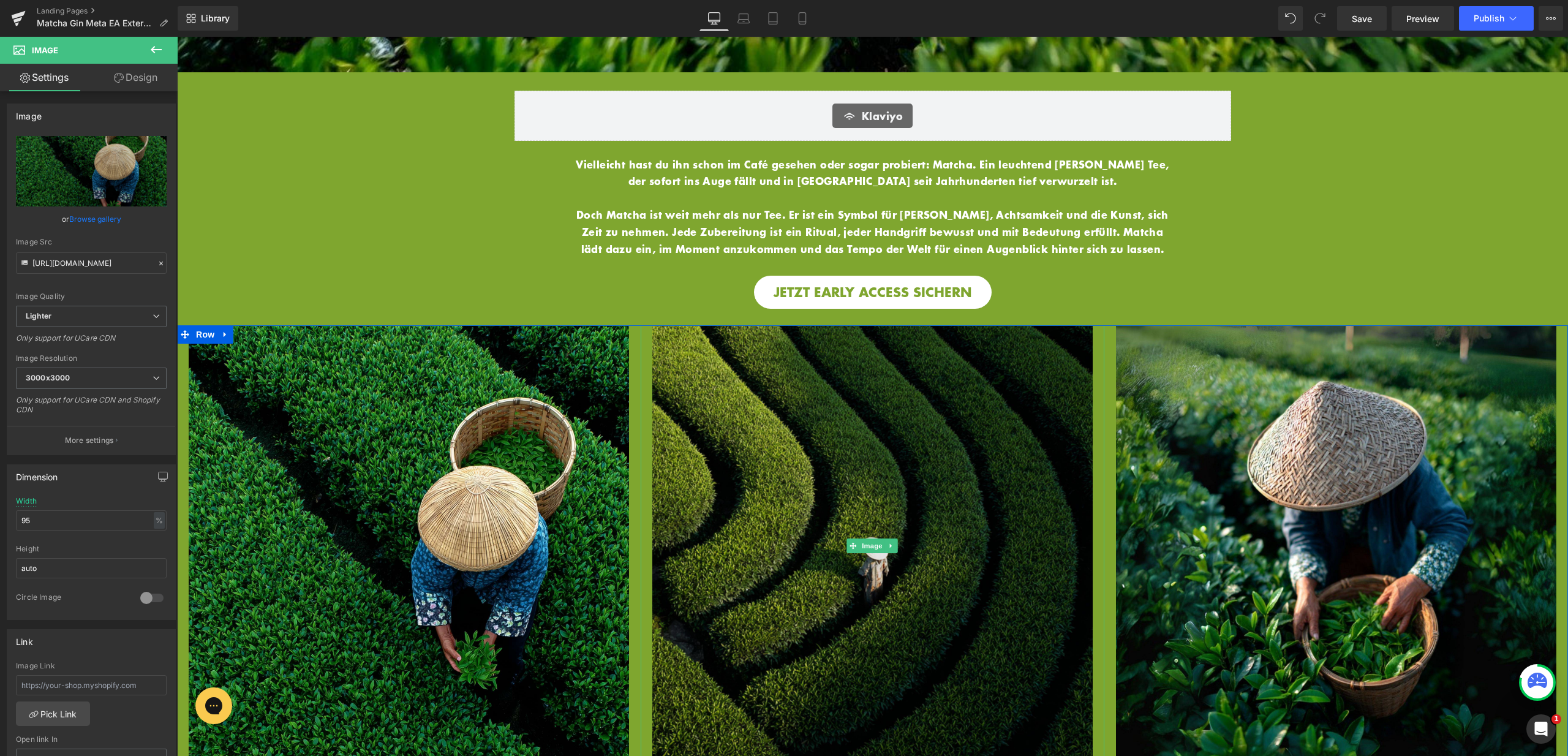
click at [955, 478] on img at bounding box center [872, 545] width 440 height 441
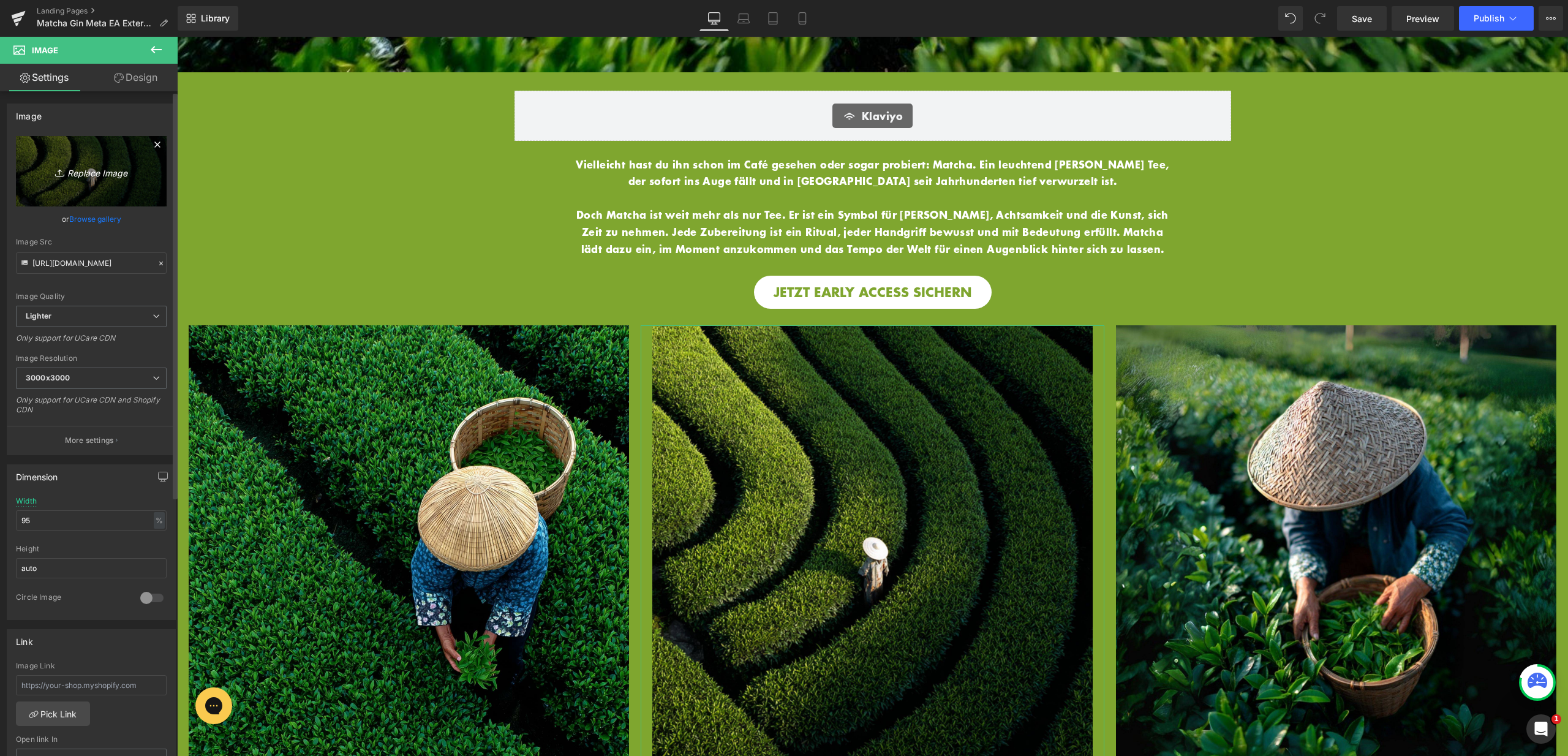
click at [88, 187] on link "Replace Image" at bounding box center [91, 171] width 151 height 71
type input "C:\fakepath\12.jpg"
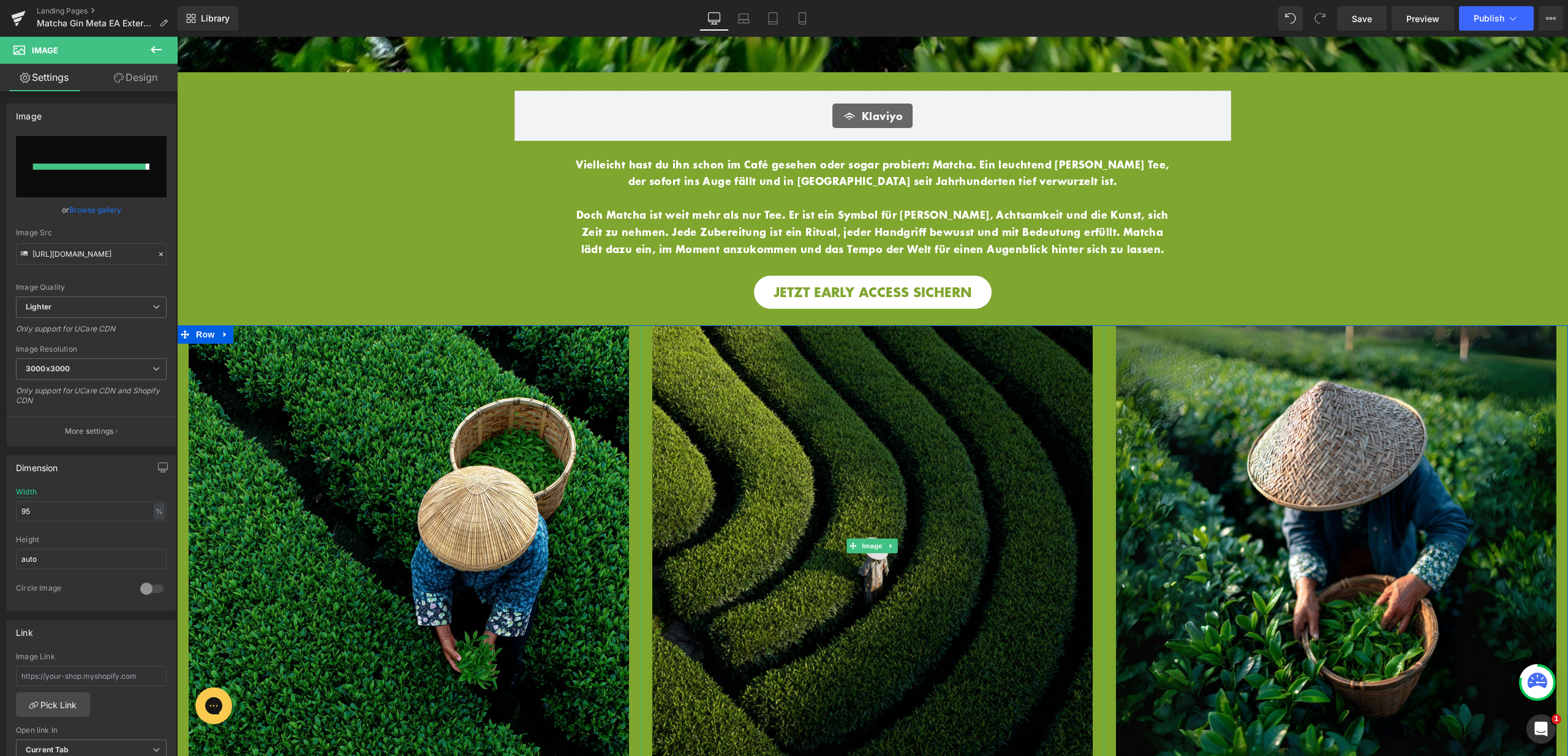
type input "https://ucarecdn.com/9b3296ea-b643-4acd-b67e-5c978dde637e/-/format/auto/-/previ…"
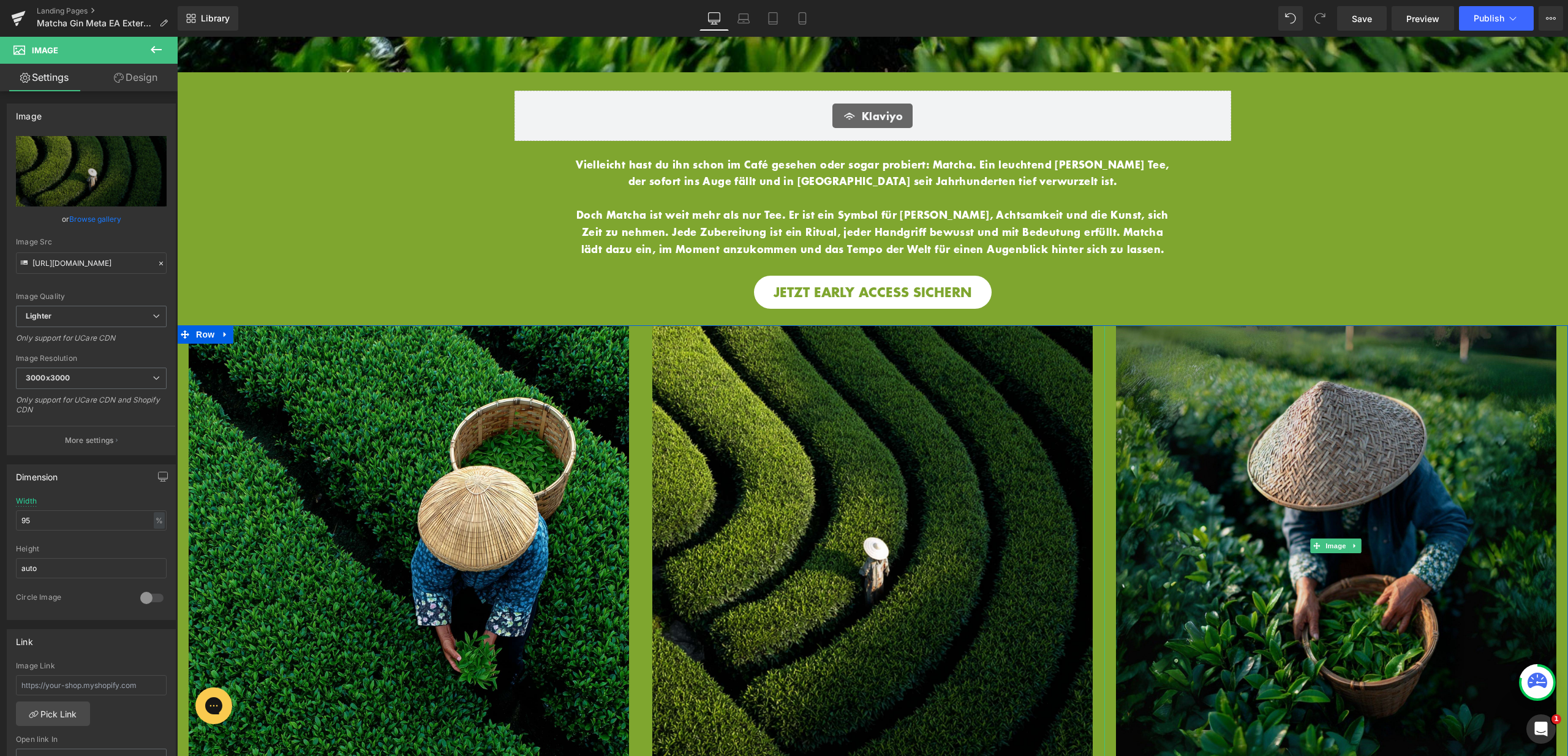
click at [1201, 528] on img at bounding box center [1335, 545] width 440 height 441
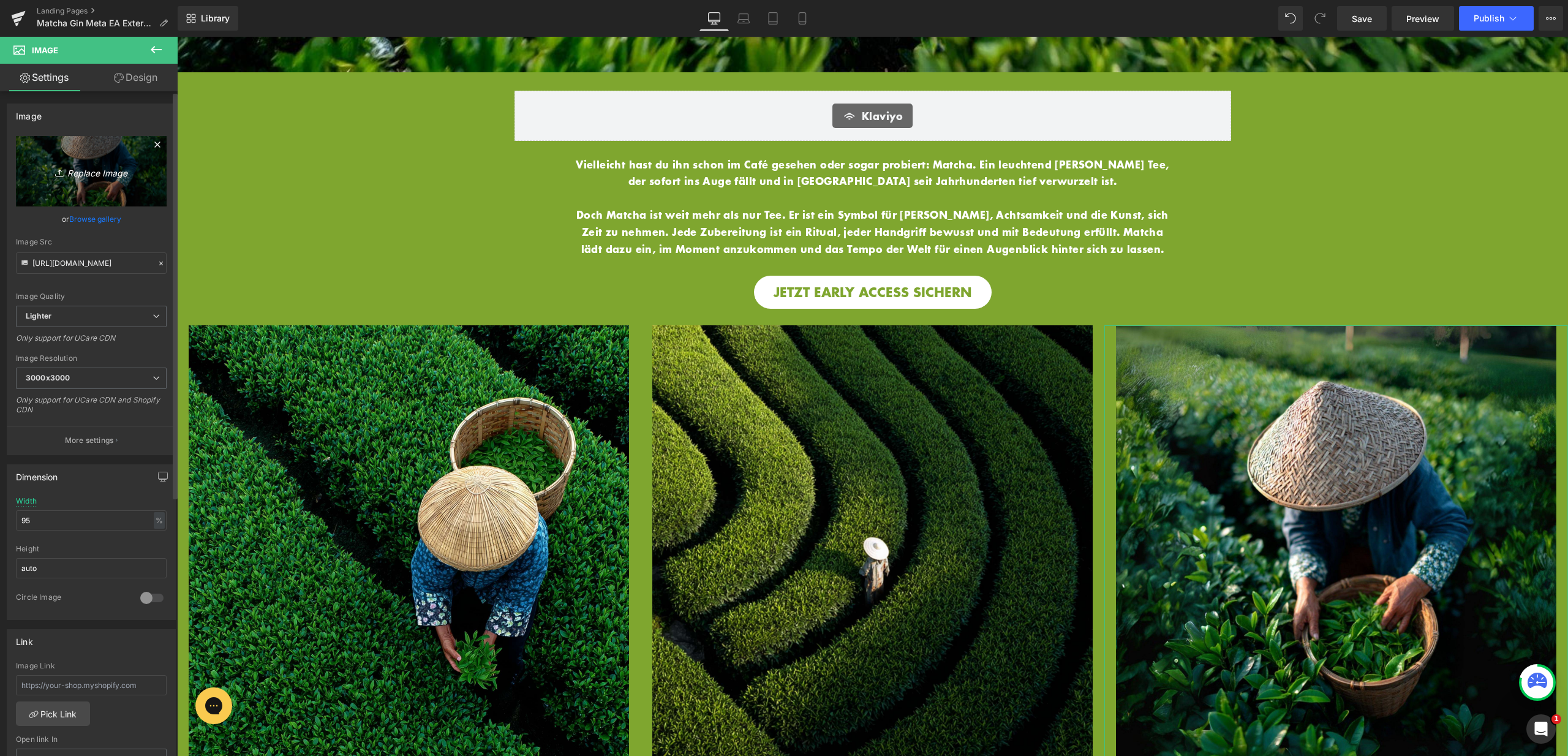
click at [88, 187] on link "Replace Image" at bounding box center [91, 171] width 151 height 71
type input "C:\fakepath\11.jpg"
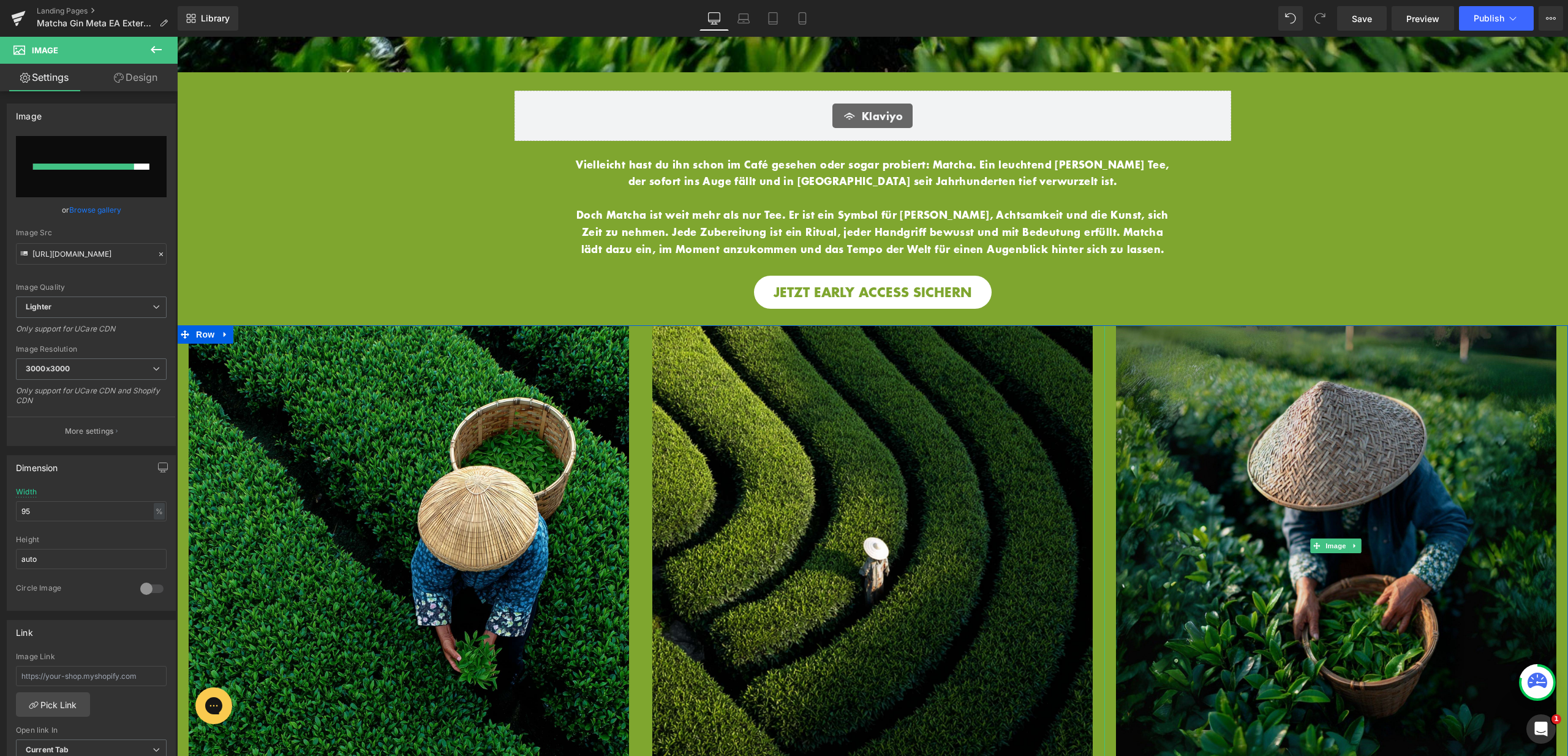
click at [1164, 479] on img at bounding box center [1335, 545] width 440 height 441
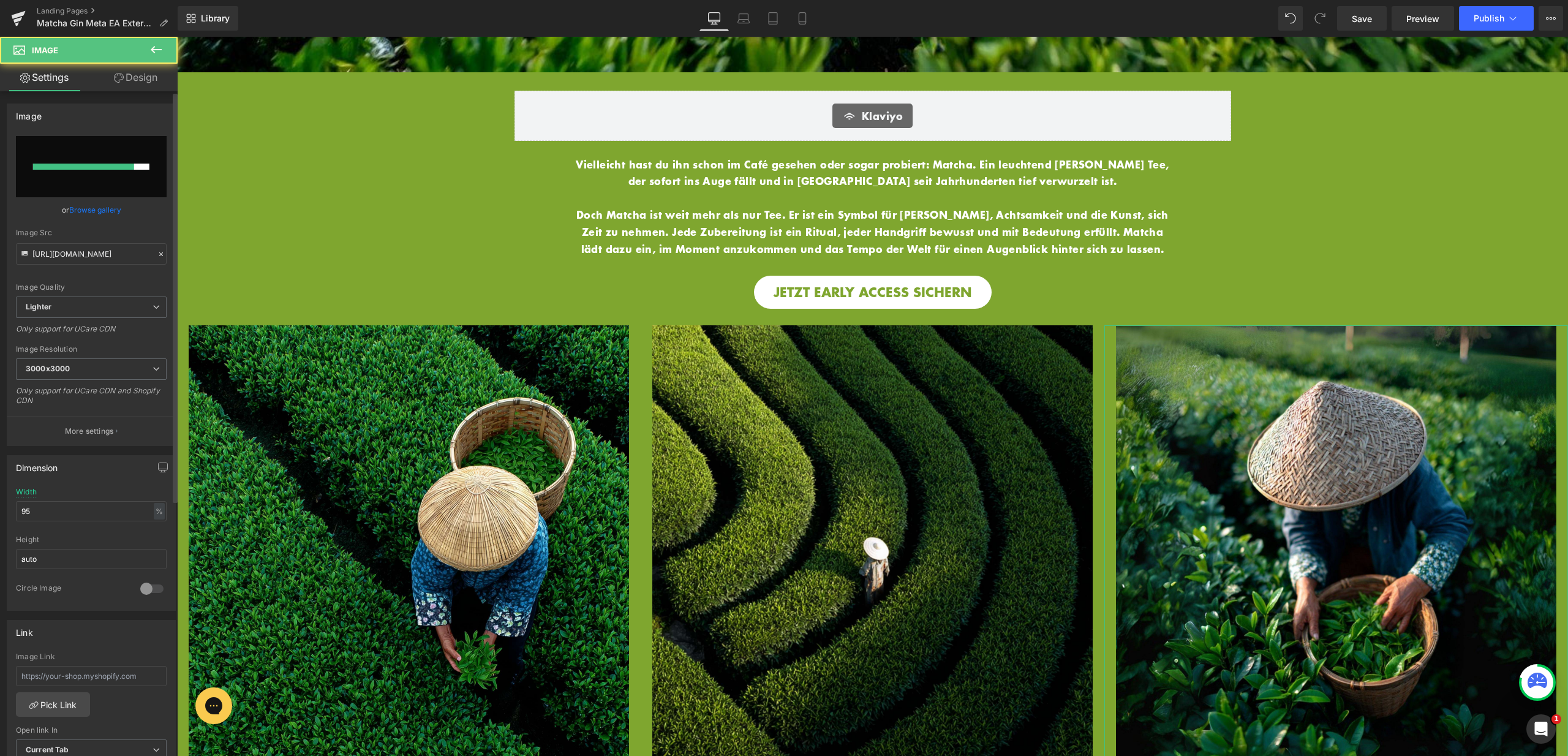
click at [124, 150] on input "file" at bounding box center [91, 166] width 151 height 61
type input "C:\fakepath\11.jpg"
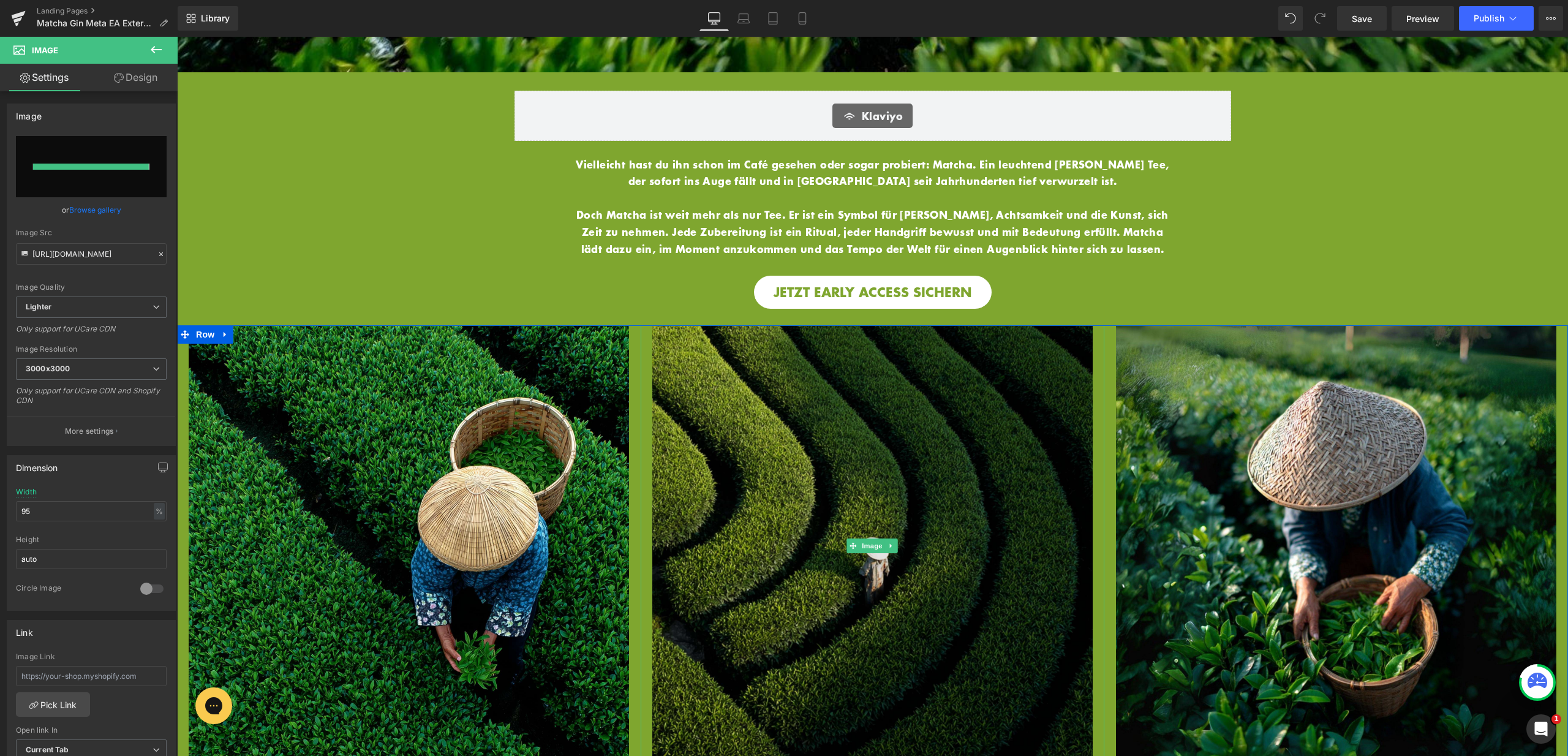
type input "https://ucarecdn.com/5d0eafd2-2e73-4eae-baa0-7b93ee616330/-/format/auto/-/previ…"
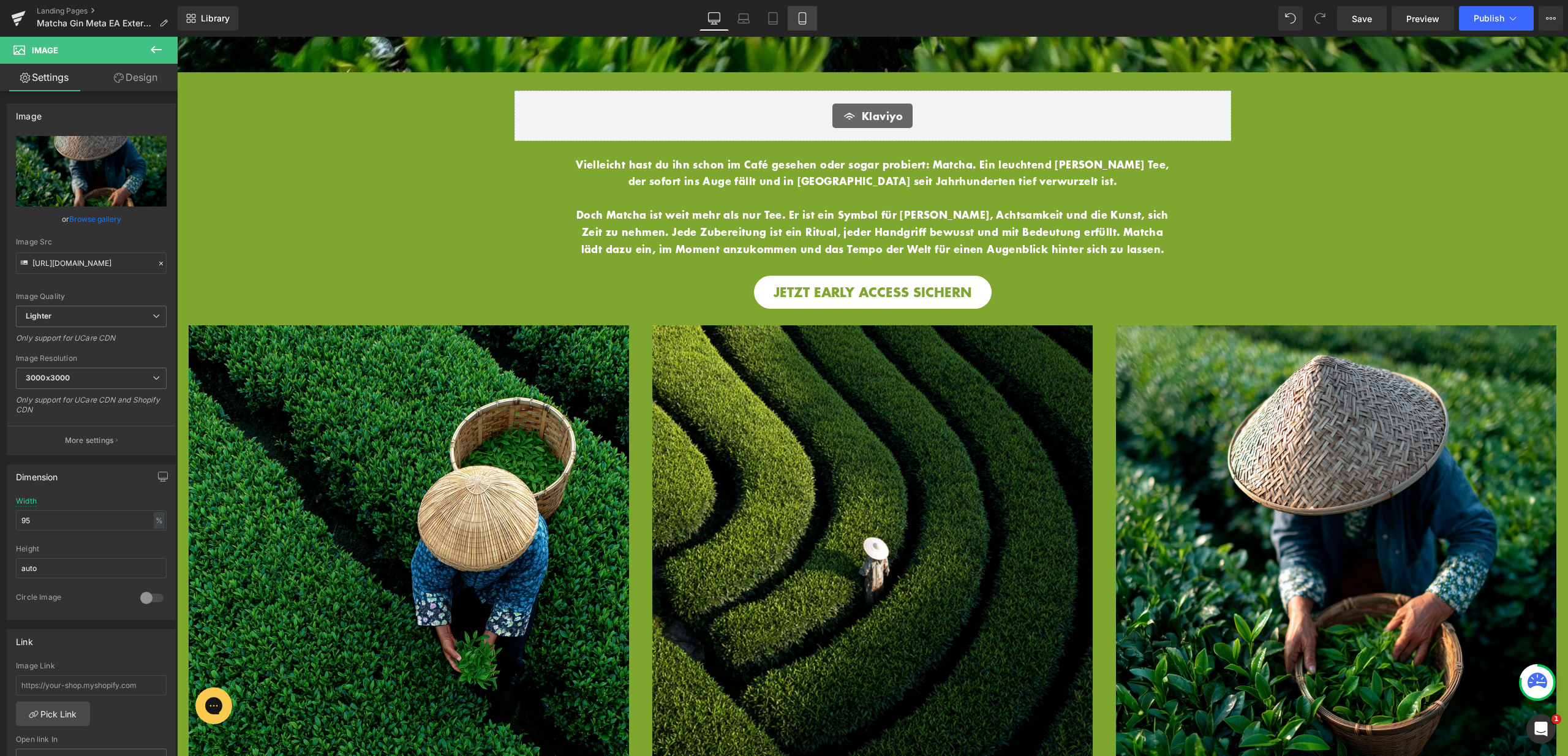
click at [797, 14] on icon at bounding box center [802, 18] width 12 height 12
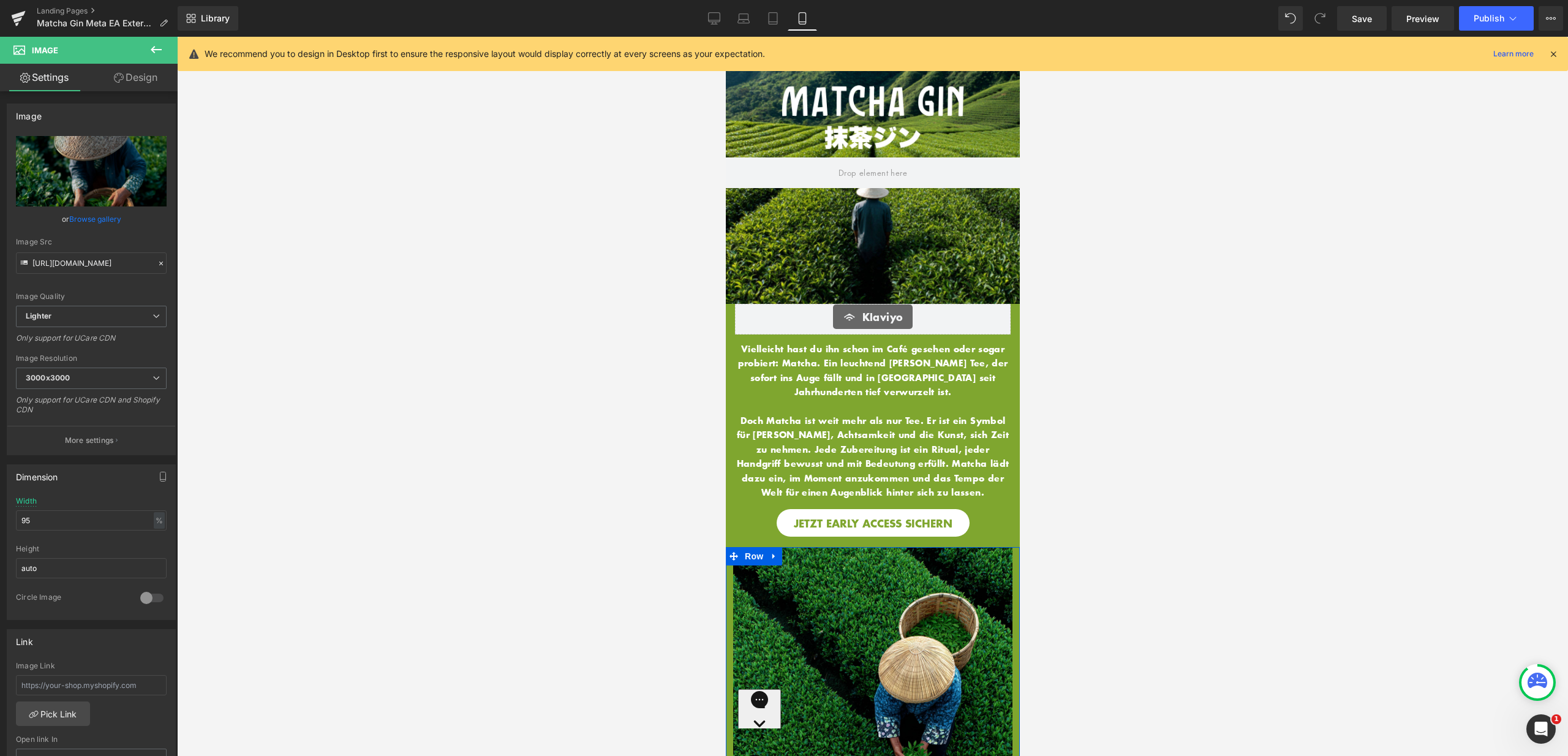
scroll to position [0, 0]
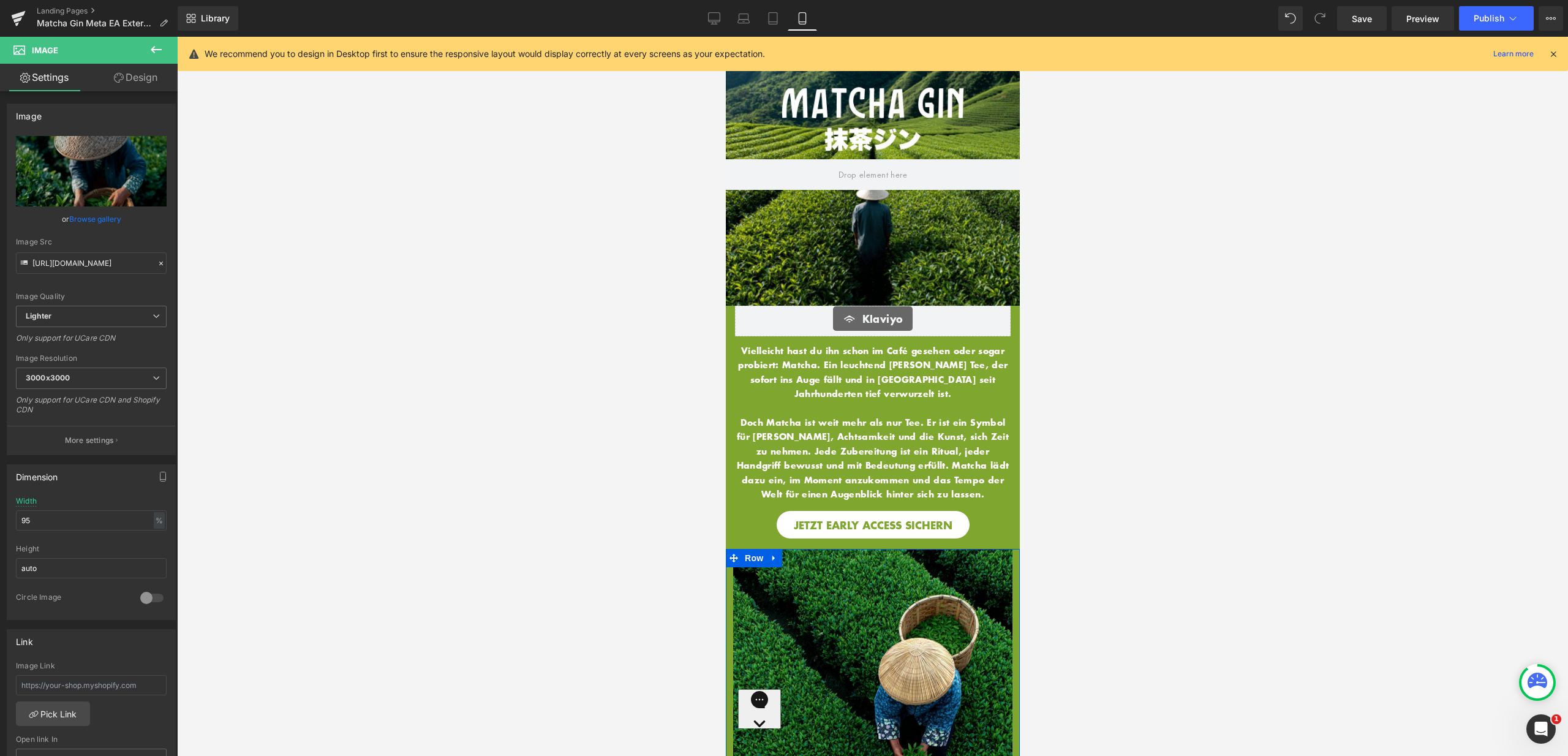
click at [879, 214] on div at bounding box center [872, 171] width 294 height 269
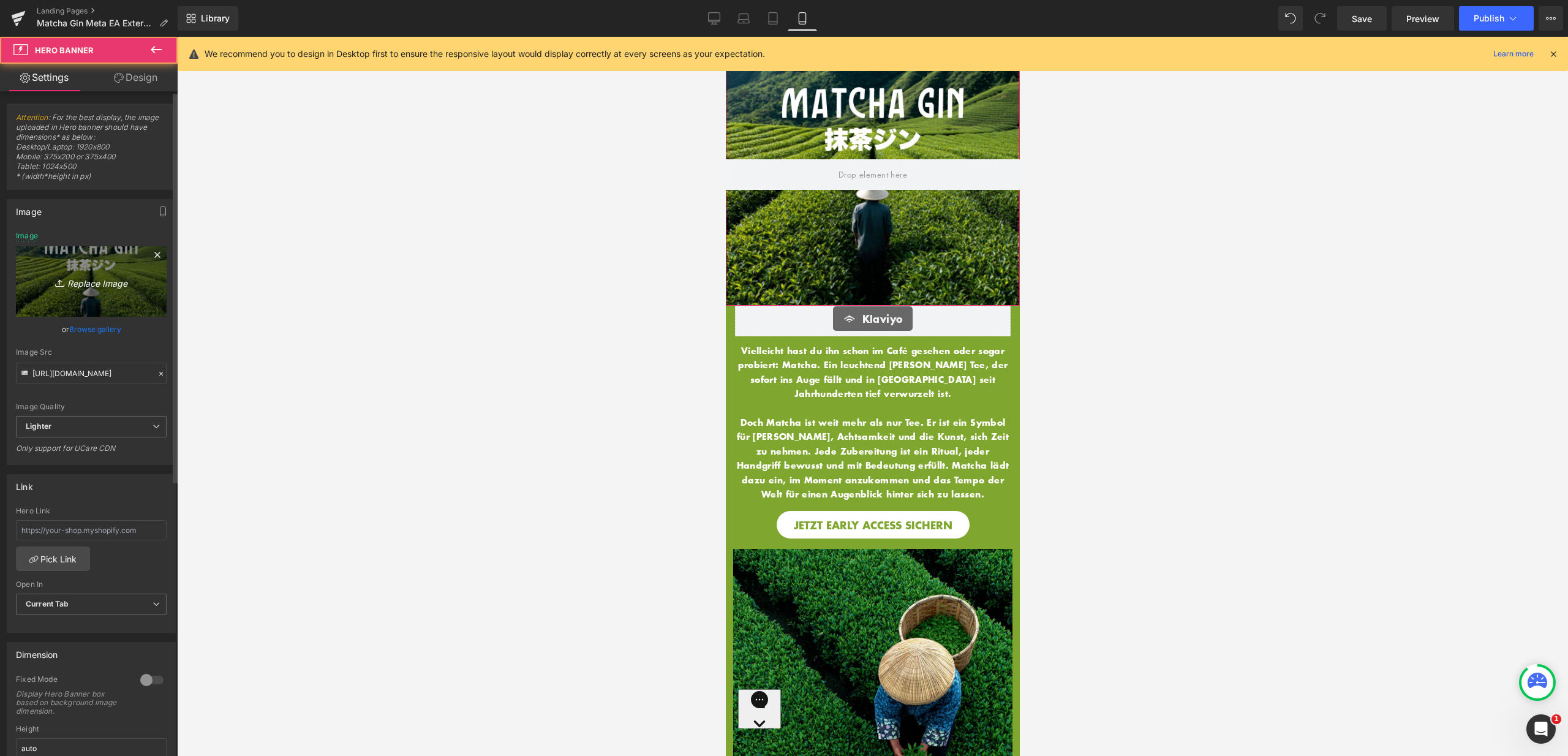
click at [96, 282] on icon "Replace Image" at bounding box center [91, 281] width 98 height 16
type input "C:\fakepath\9.jpg"
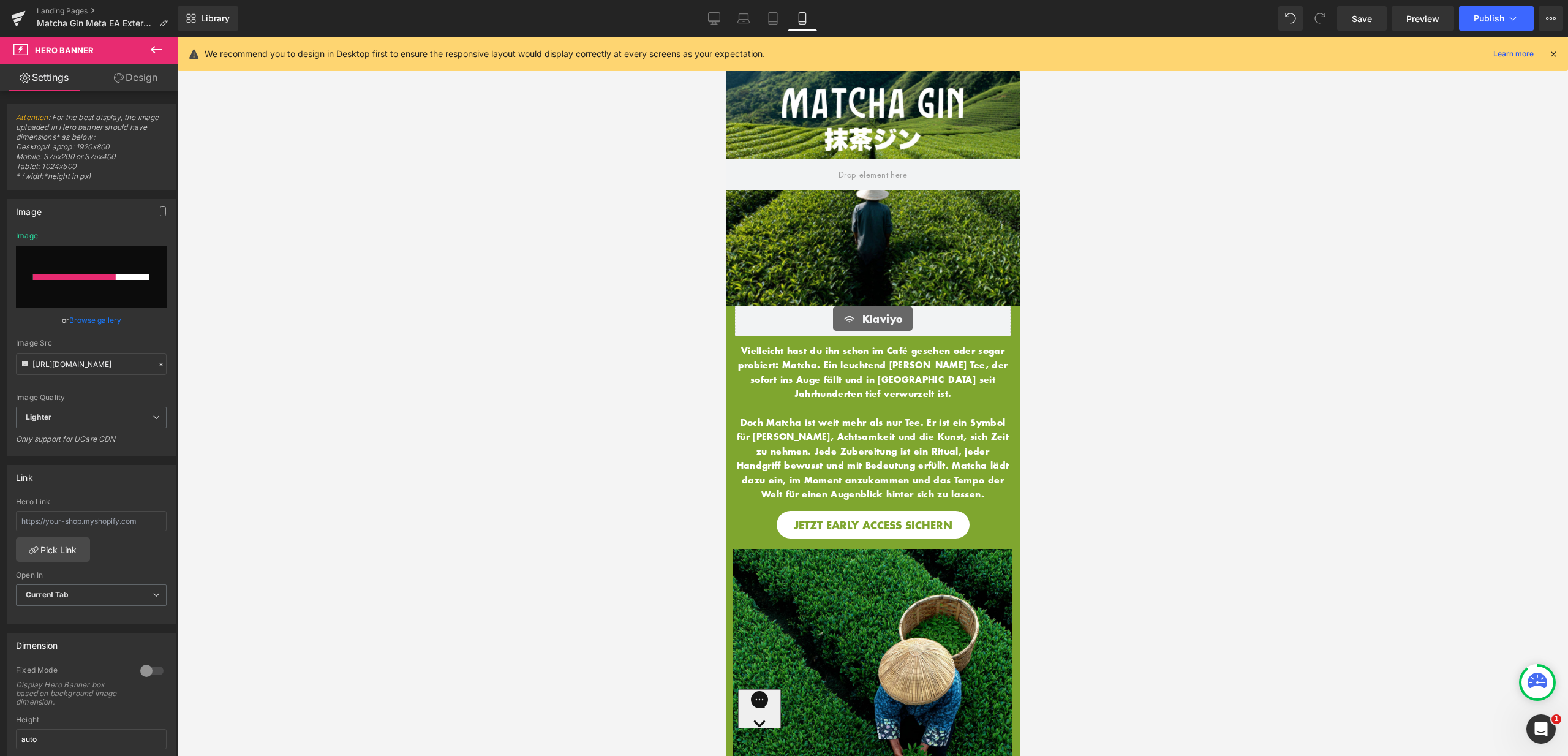
click at [1556, 54] on icon at bounding box center [1553, 54] width 11 height 11
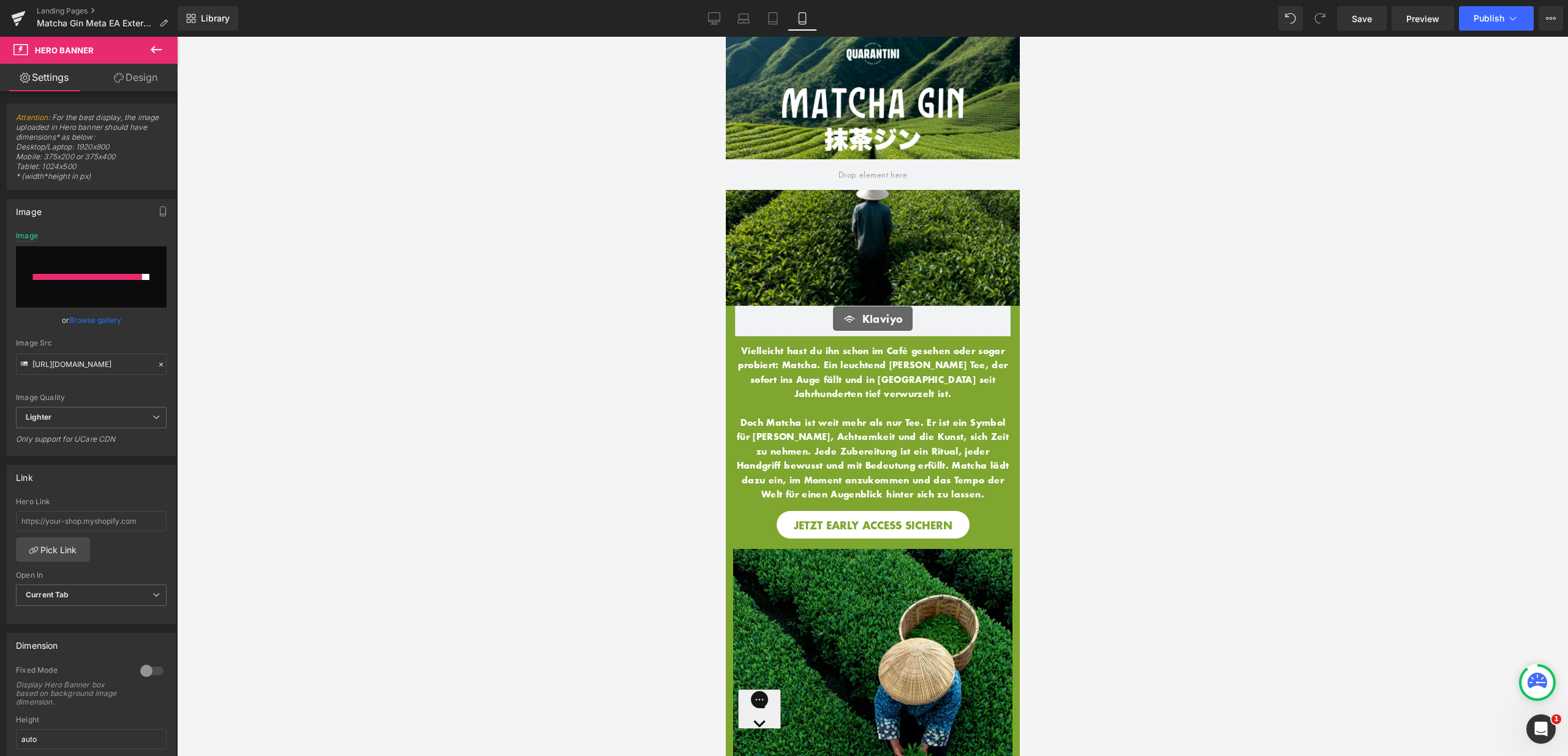
type input "https://ucarecdn.com/cc969a40-72ad-4602-b175-bc3e233f2351/-/format/auto/-/previ…"
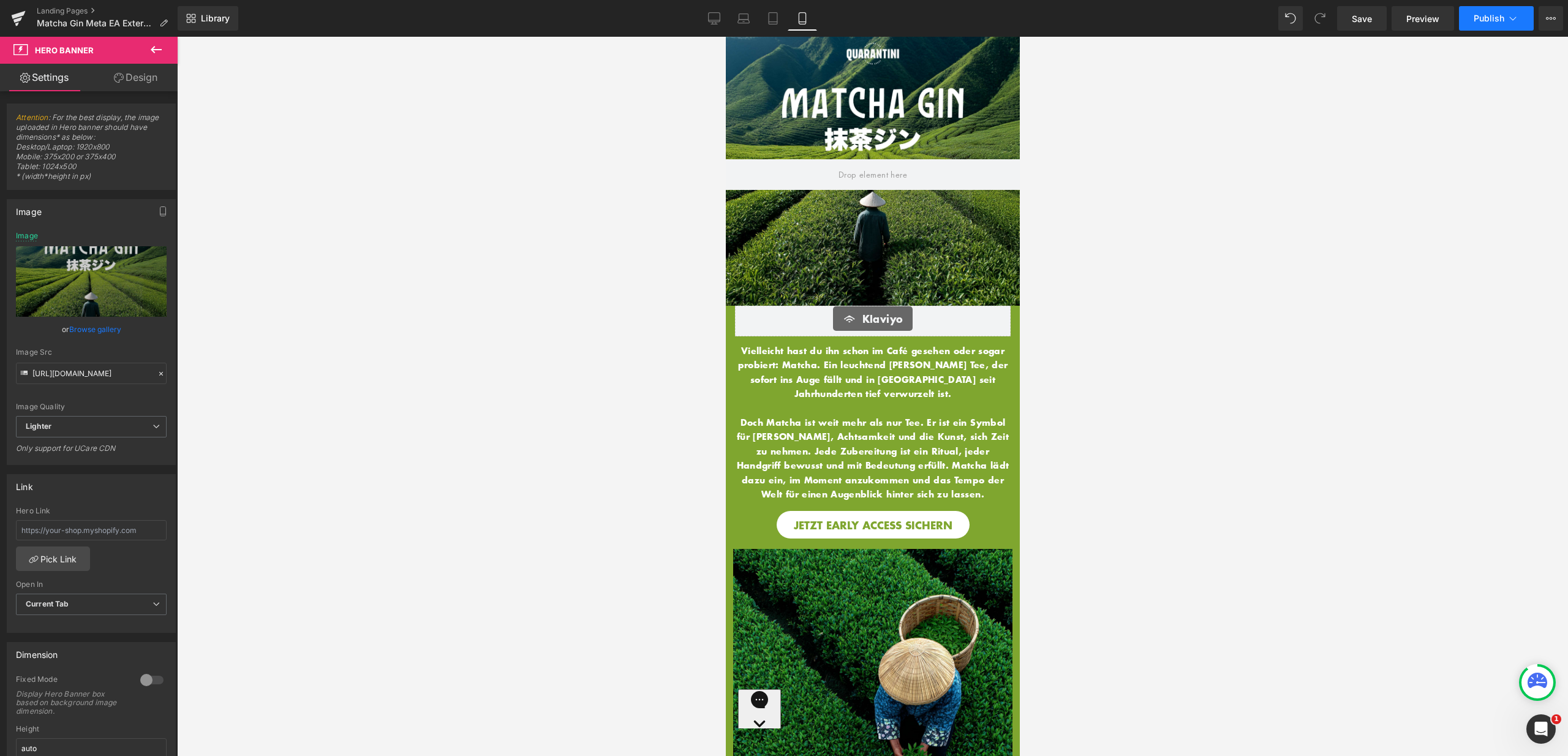
click at [1482, 16] on span "Publish" at bounding box center [1488, 18] width 31 height 10
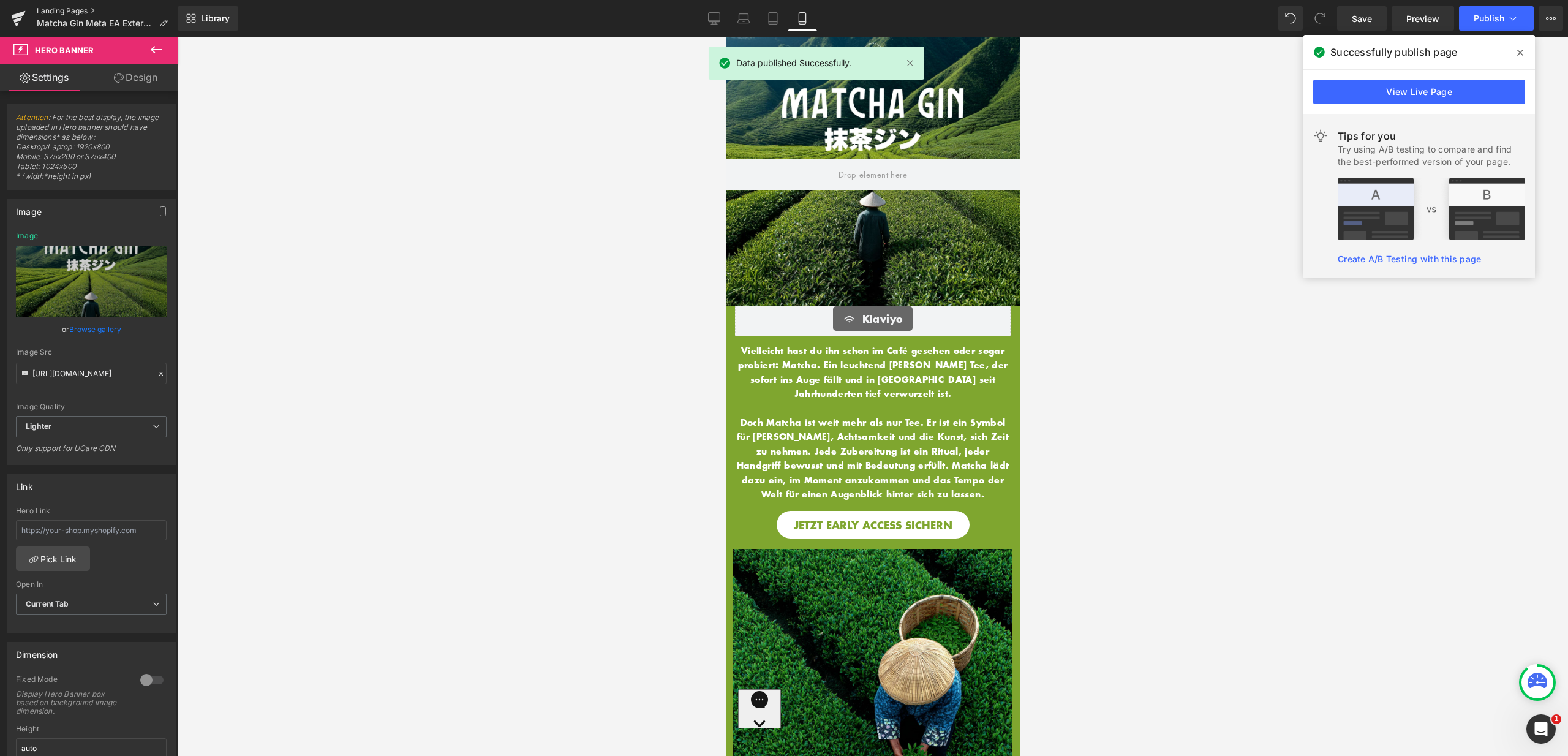
click at [66, 10] on link "Landing Pages" at bounding box center [107, 10] width 141 height 10
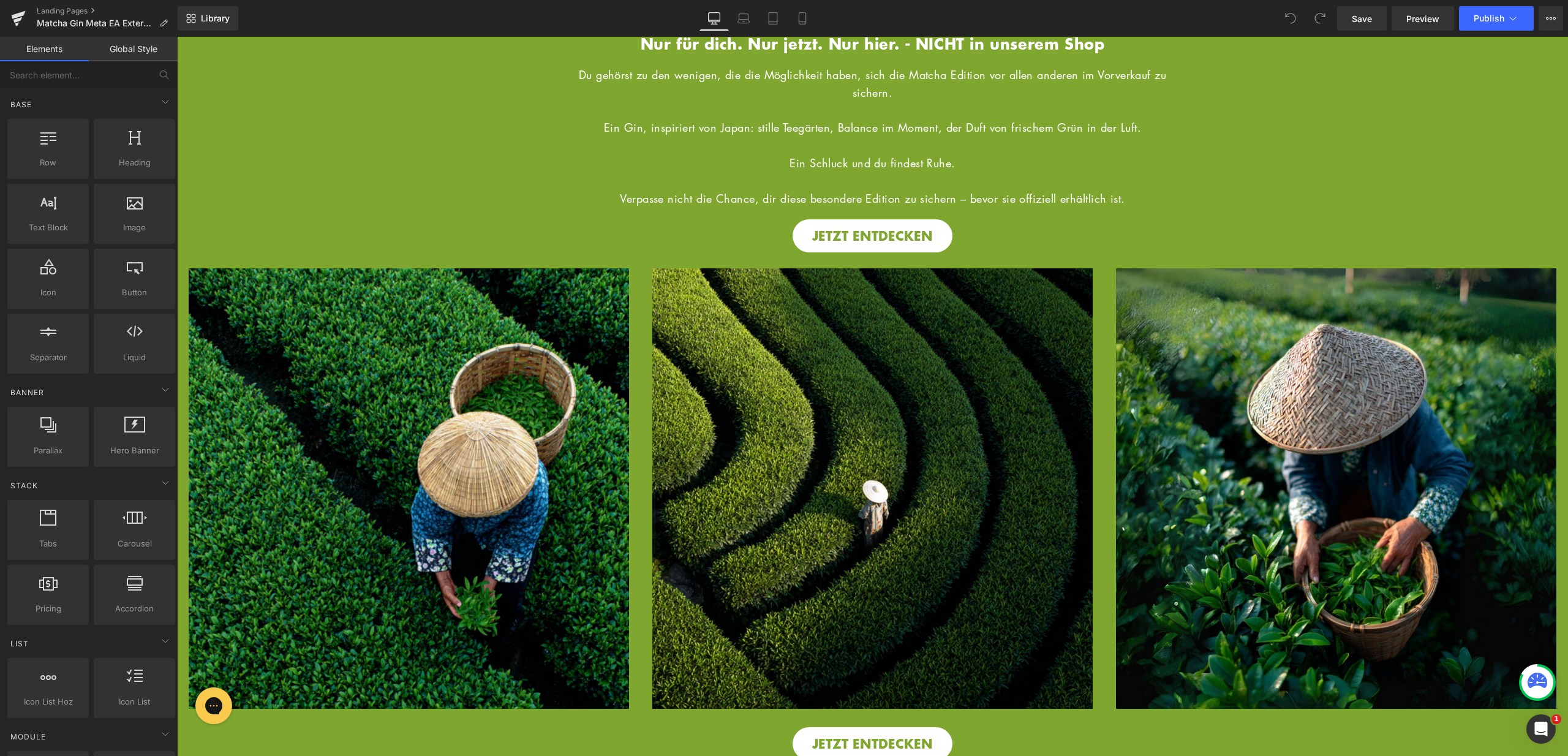
scroll to position [565, 0]
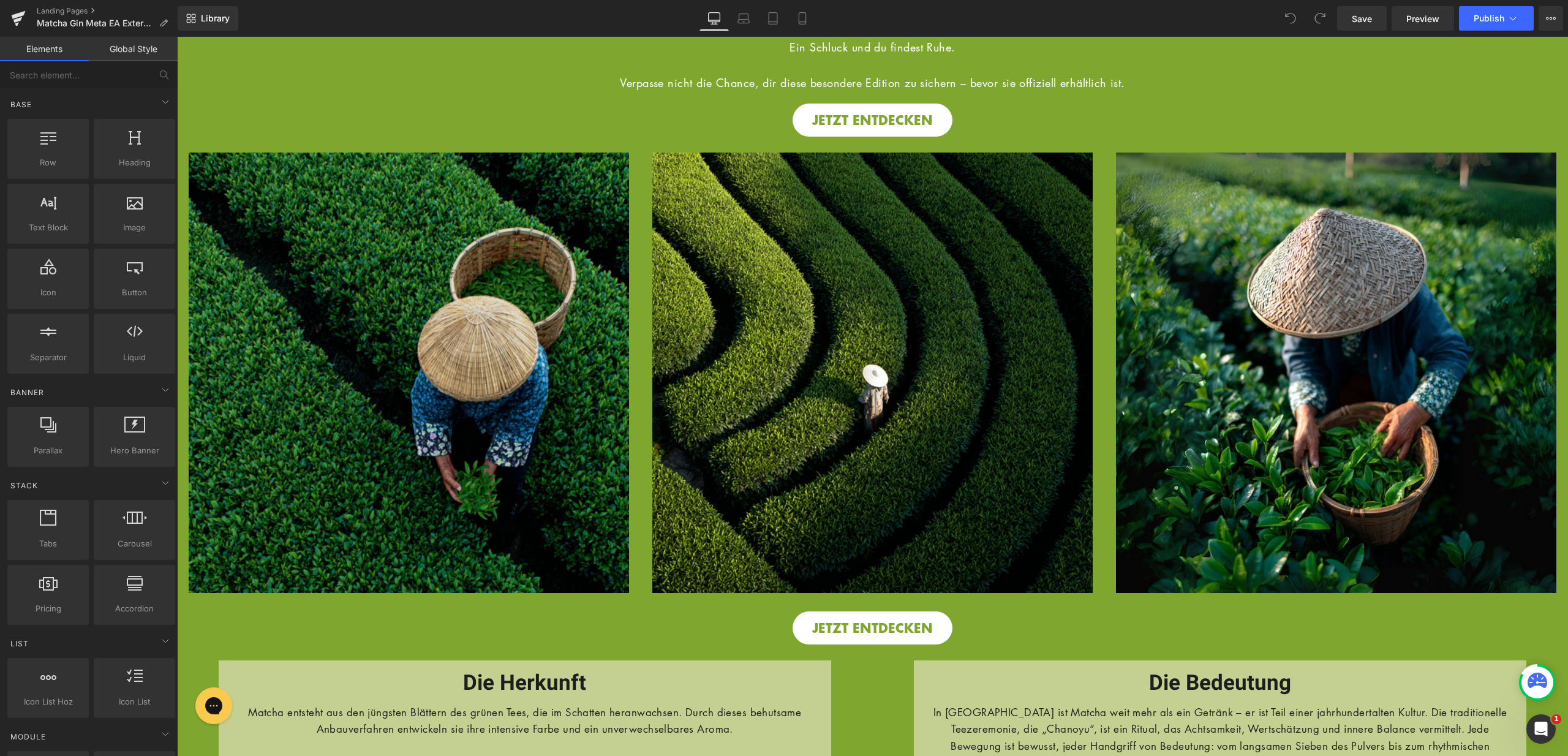
click at [263, 359] on img at bounding box center [408, 373] width 440 height 441
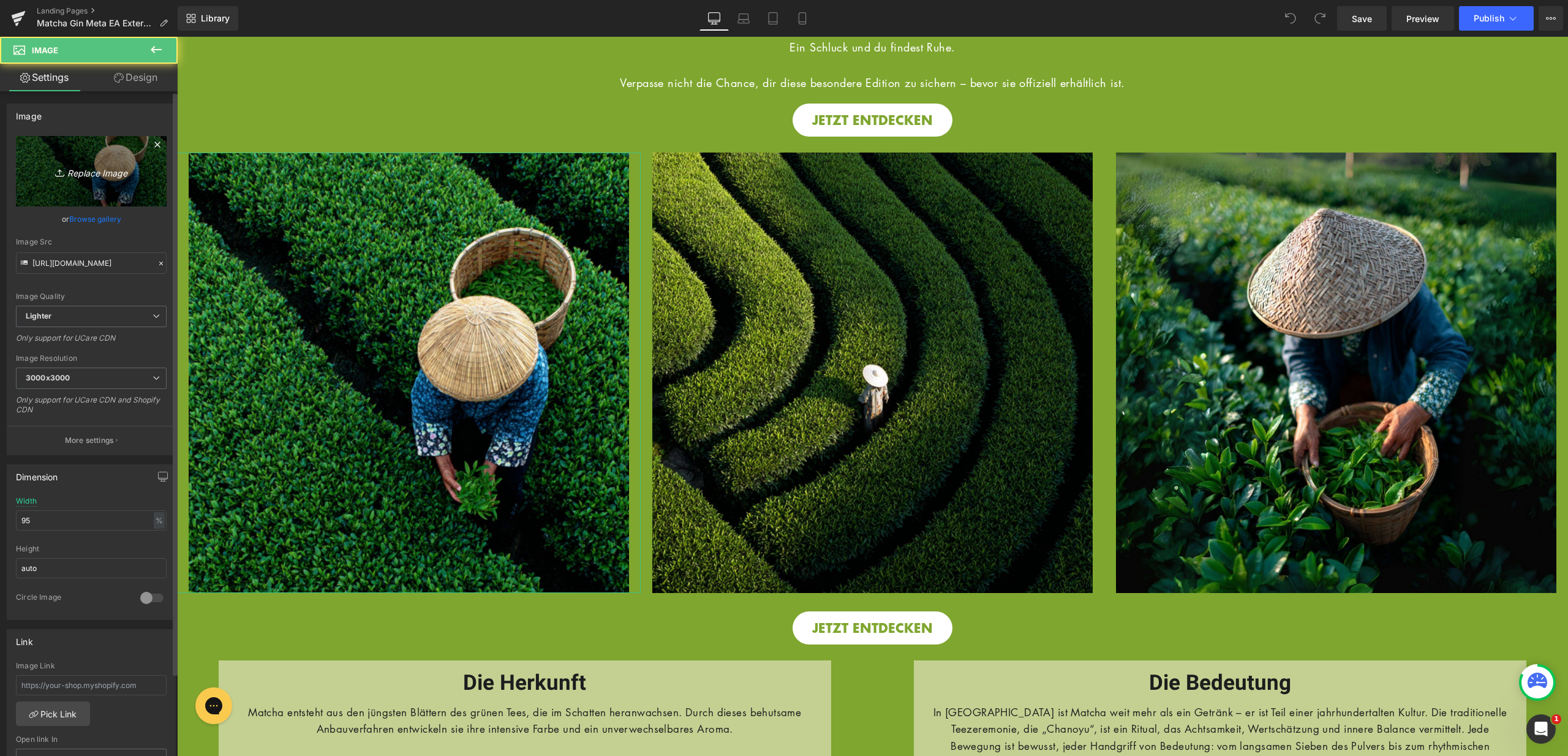
click at [139, 166] on link "Replace Image" at bounding box center [91, 171] width 151 height 71
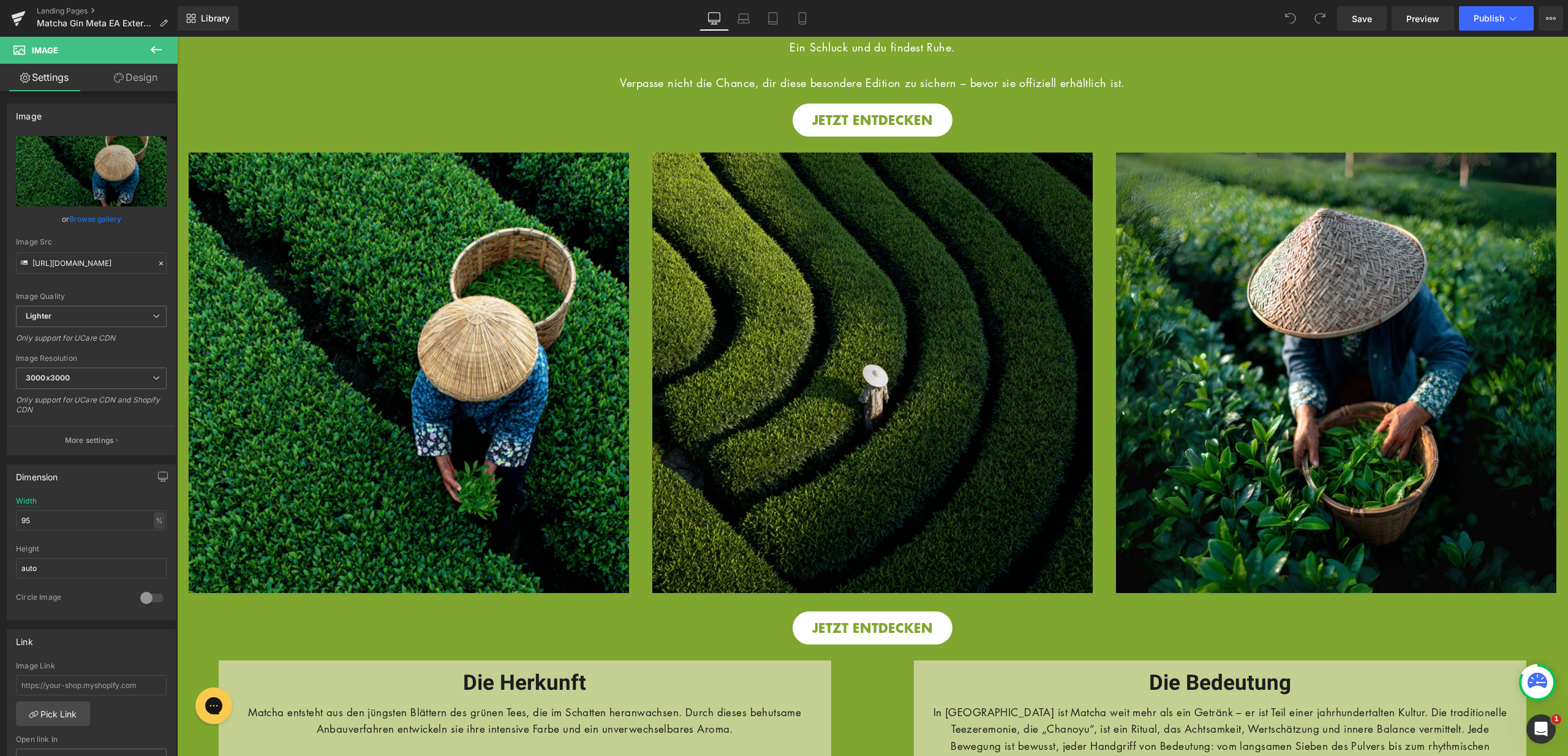
type input "C:\fakepath\13.jpg"
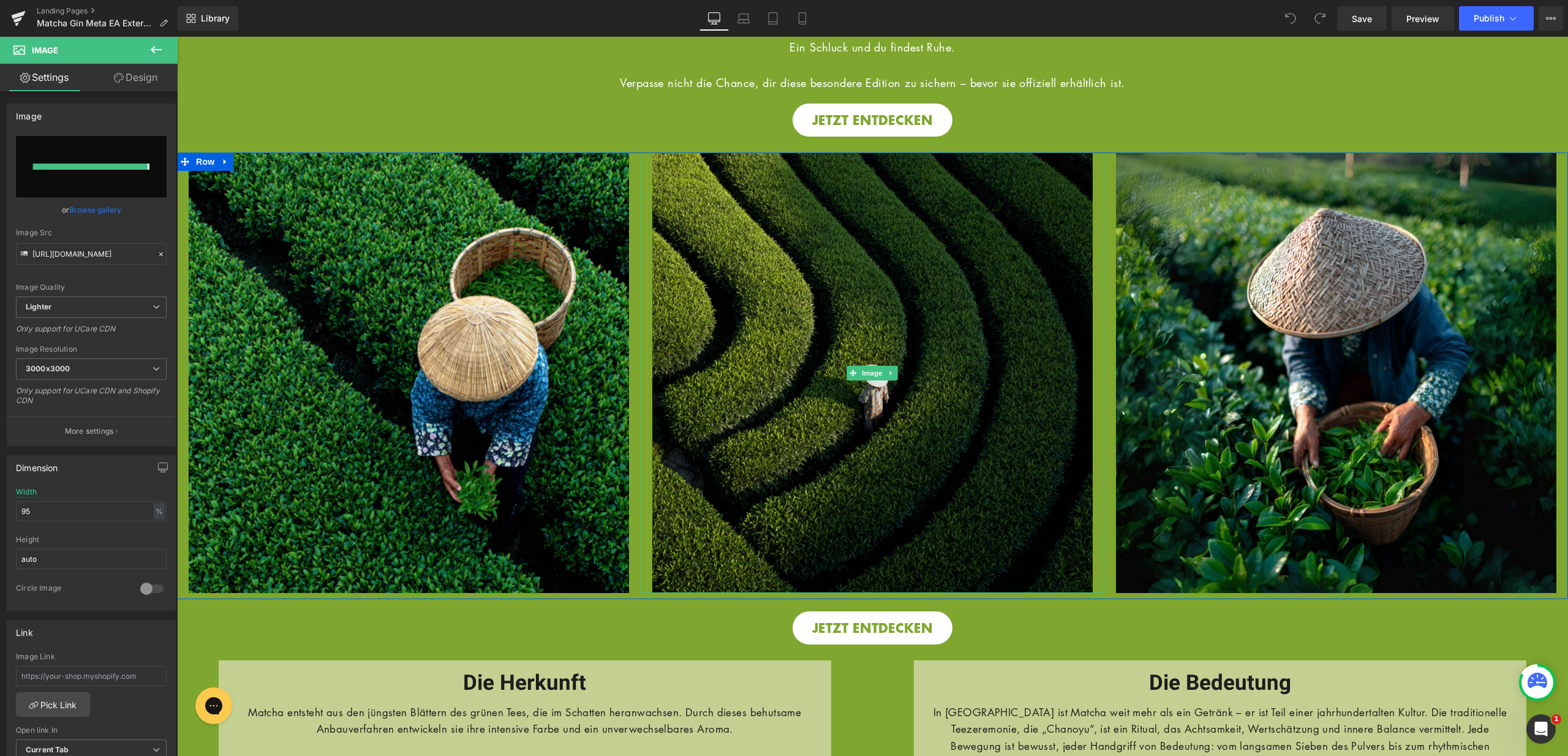
type input "https://ucarecdn.com/0b611660-cbc3-49b3-863e-12e031fa61f4/-/format/auto/-/previ…"
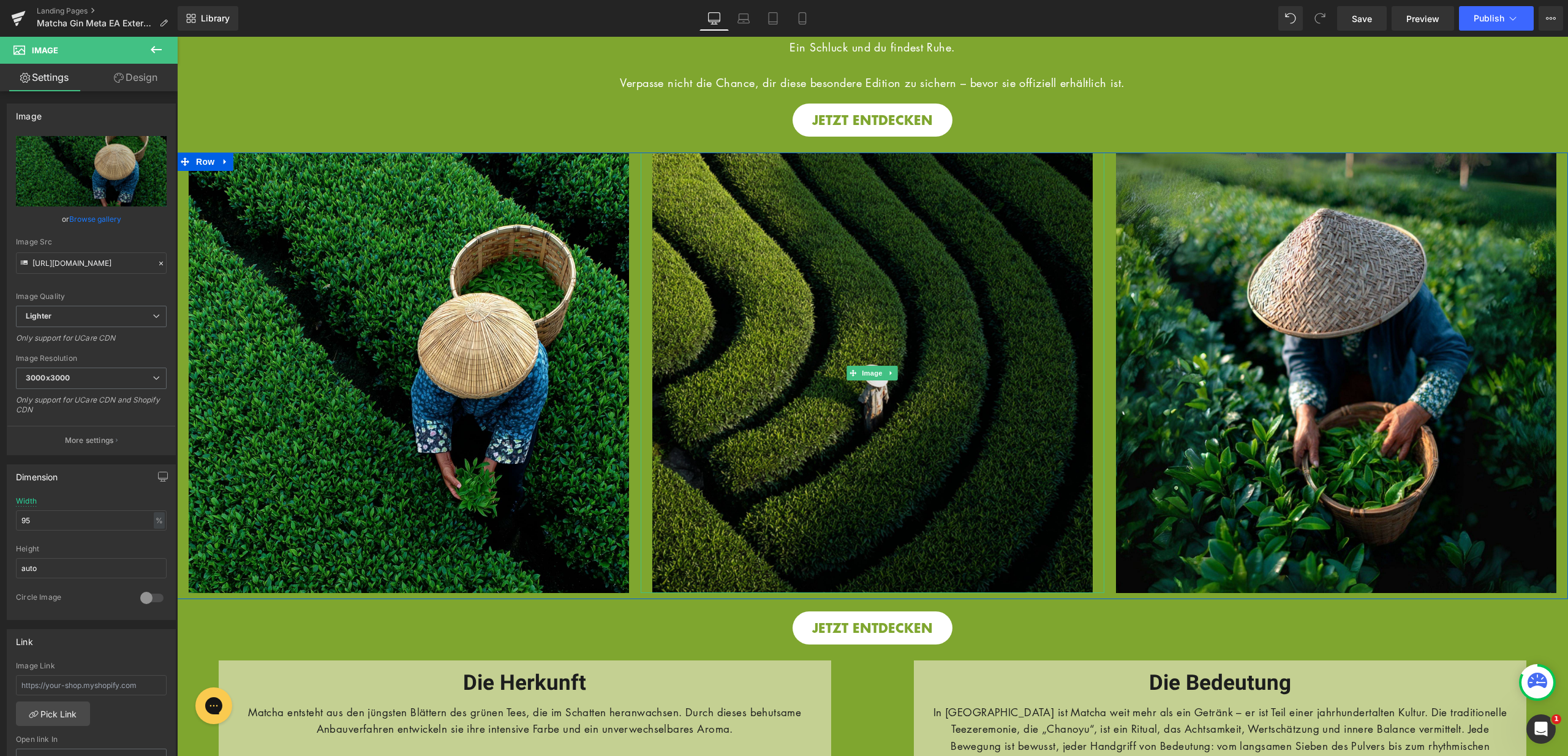
click at [773, 425] on img at bounding box center [872, 373] width 440 height 441
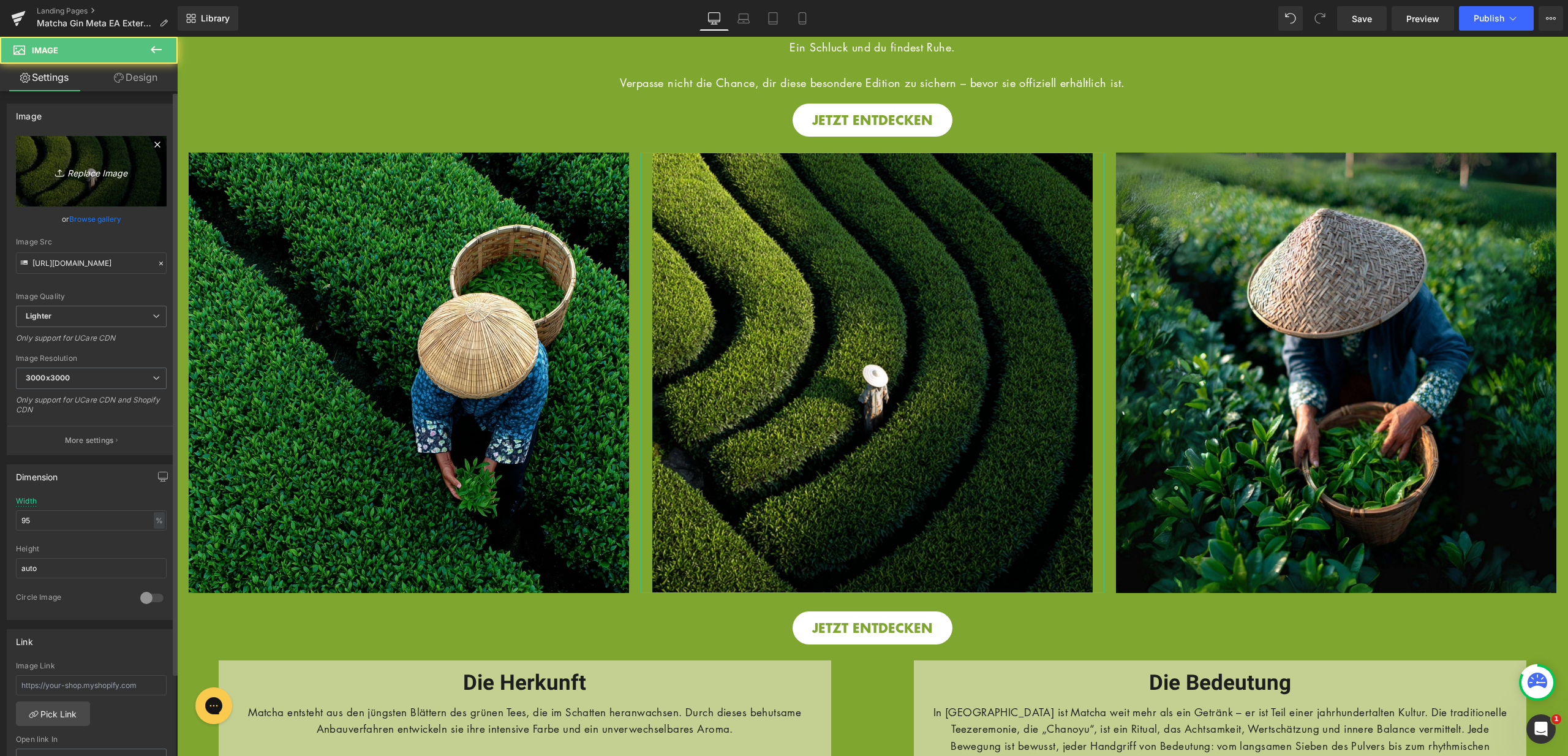
click at [112, 183] on link "Replace Image" at bounding box center [91, 171] width 151 height 71
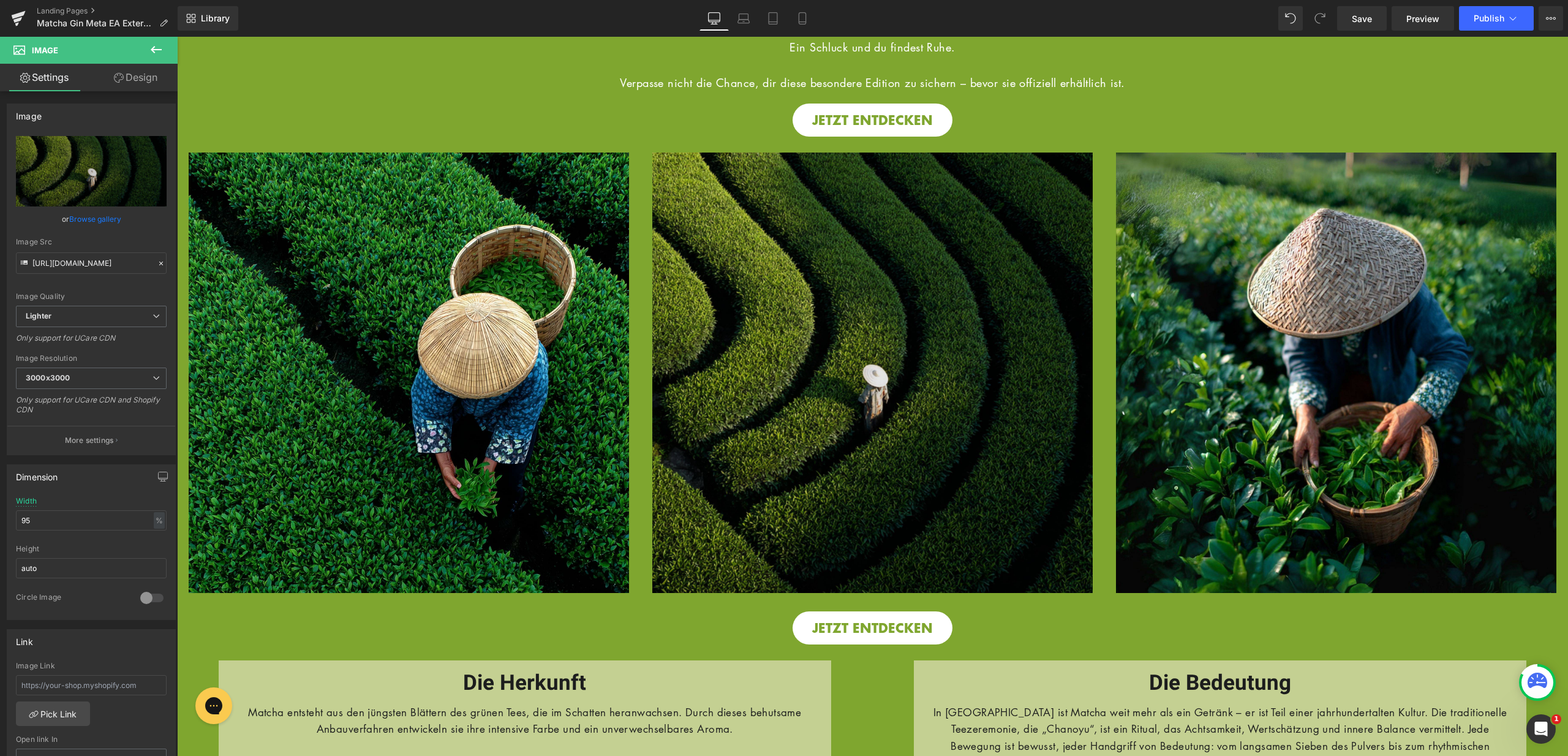
type input "C:\fakepath\12.jpg"
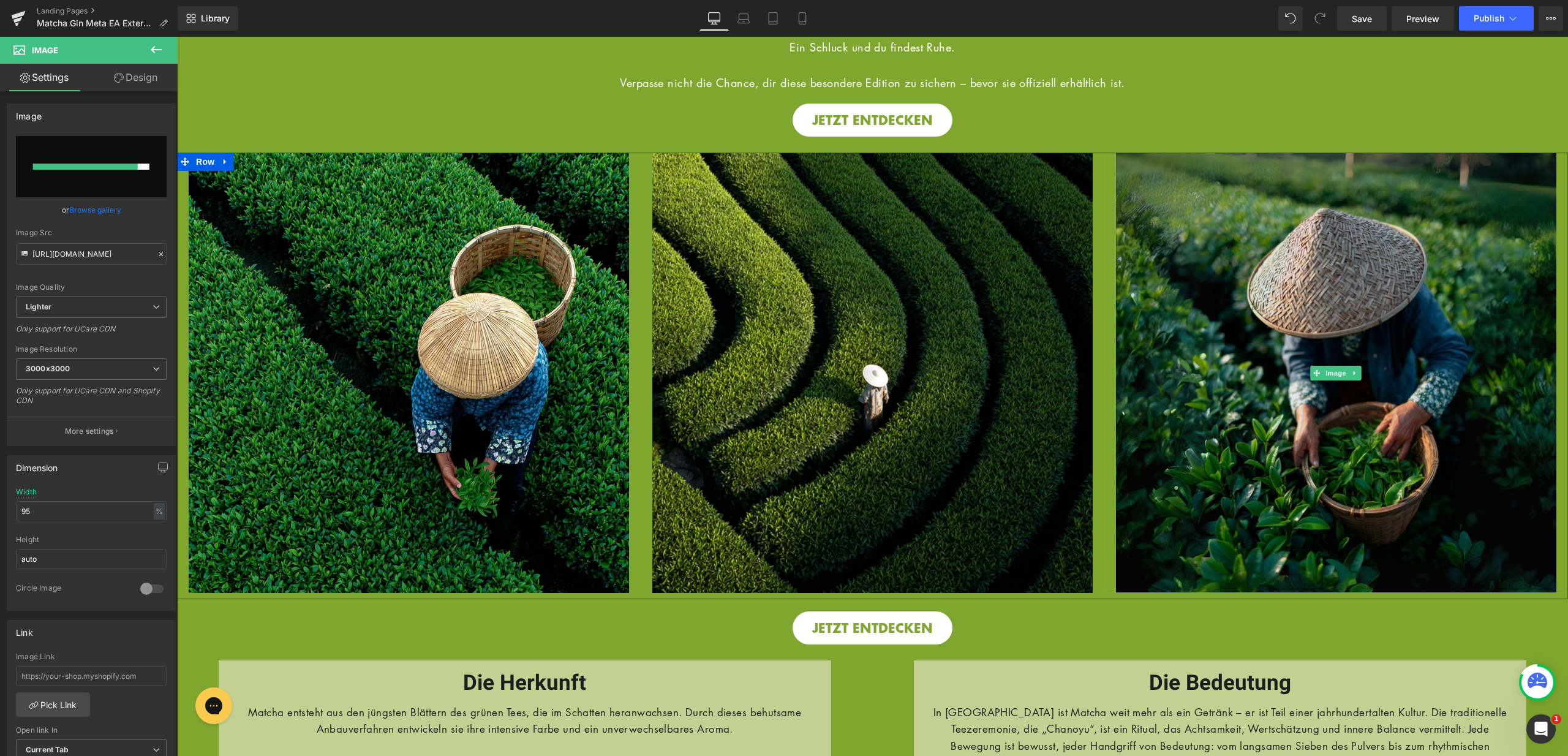
click at [1361, 377] on img at bounding box center [1335, 373] width 440 height 441
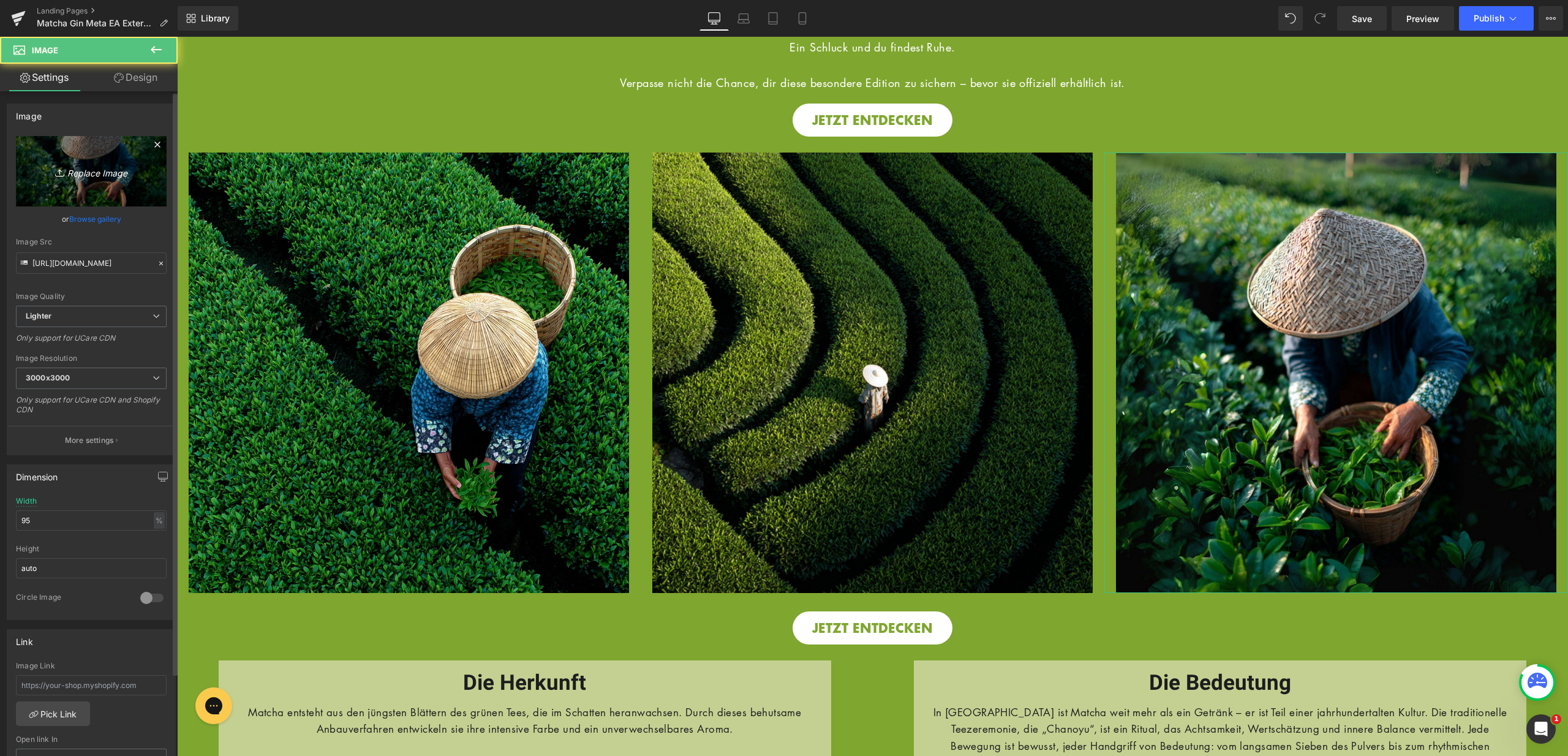
click at [103, 188] on link "Replace Image" at bounding box center [91, 171] width 151 height 71
type input "C:\fakepath\11.jpg"
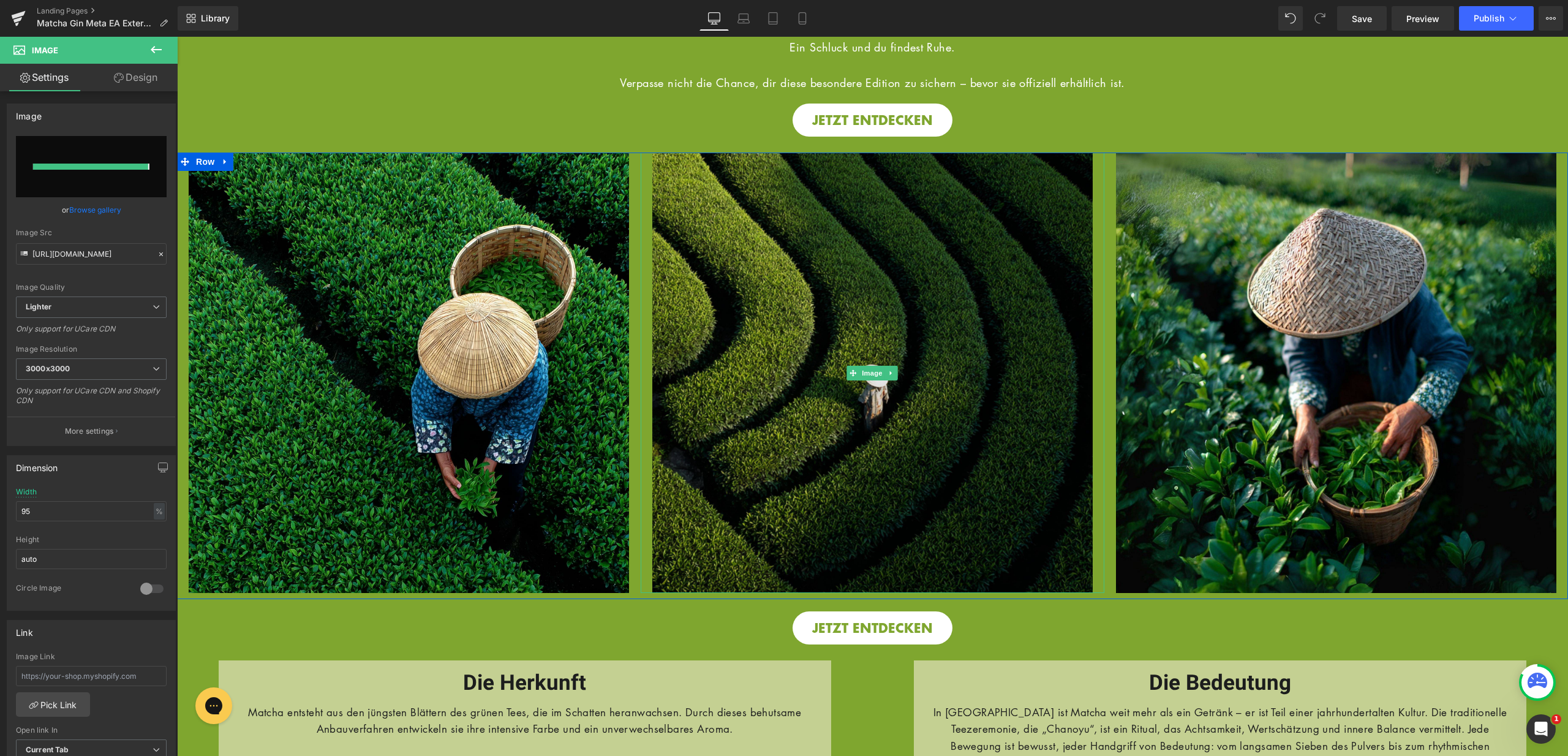
type input "https://ucarecdn.com/37a716ec-befc-4582-96cb-a1f361d157d9/-/format/auto/-/previ…"
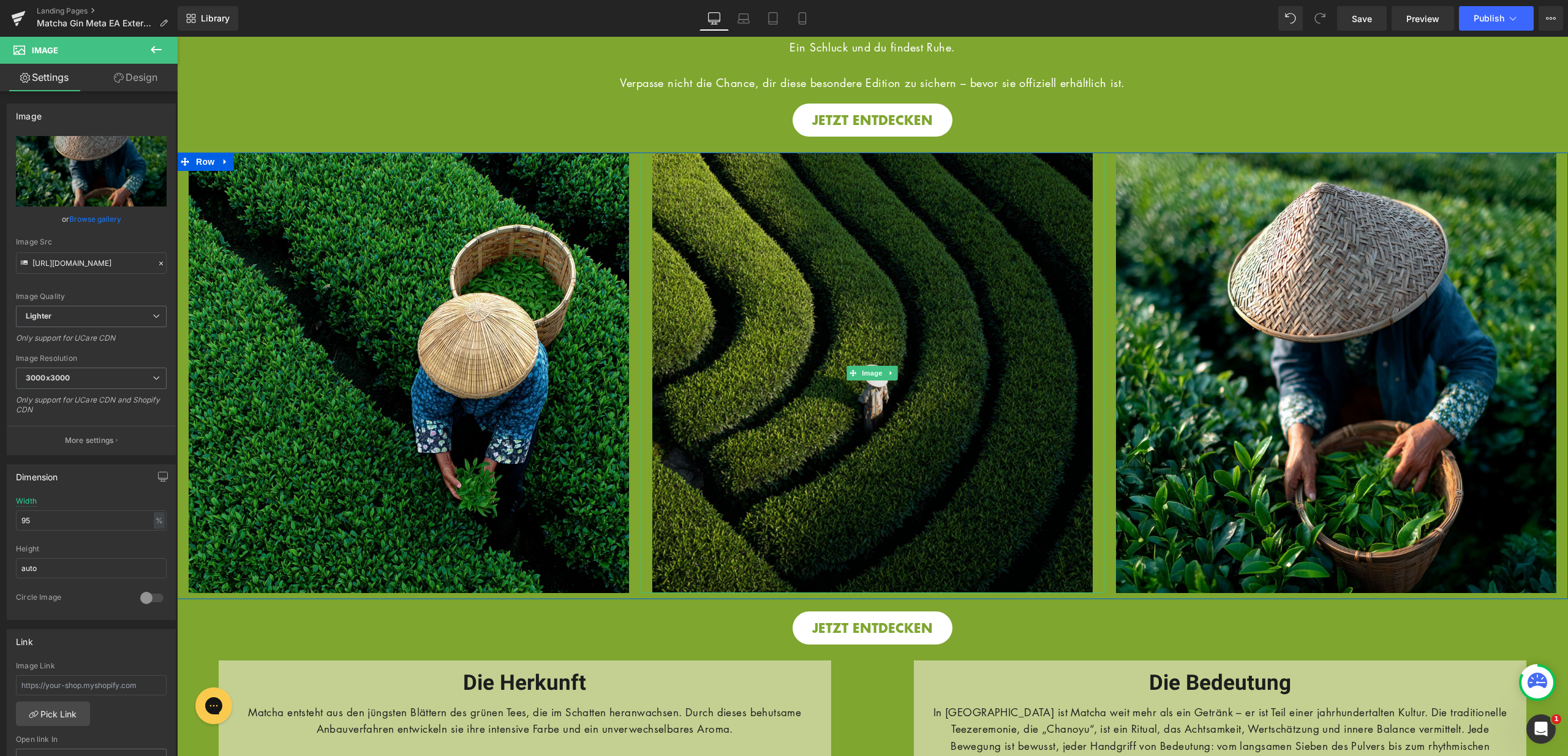
click at [907, 447] on img at bounding box center [872, 373] width 440 height 441
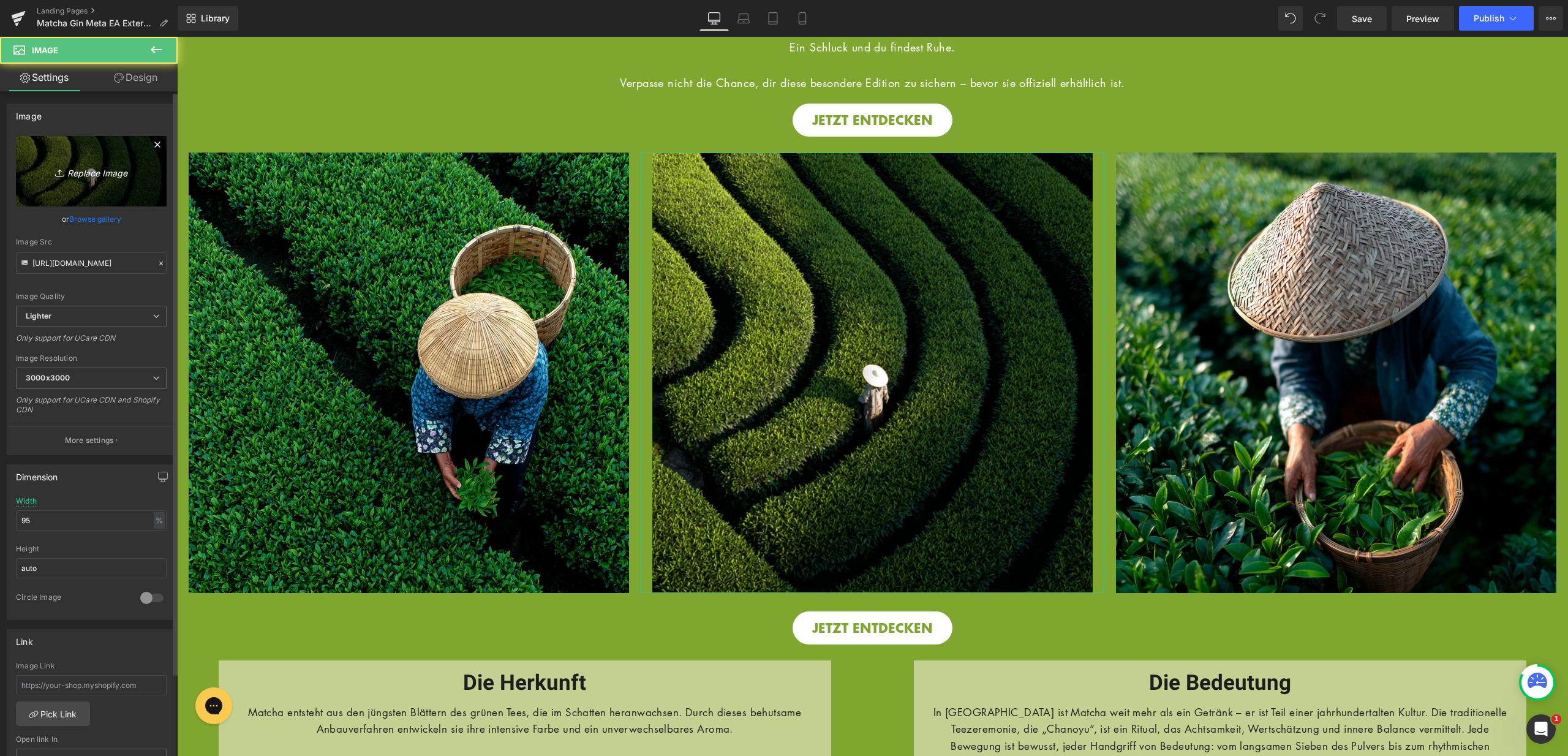
click at [80, 174] on icon "Replace Image" at bounding box center [91, 171] width 98 height 16
type input "C:\fakepath\12.jpg"
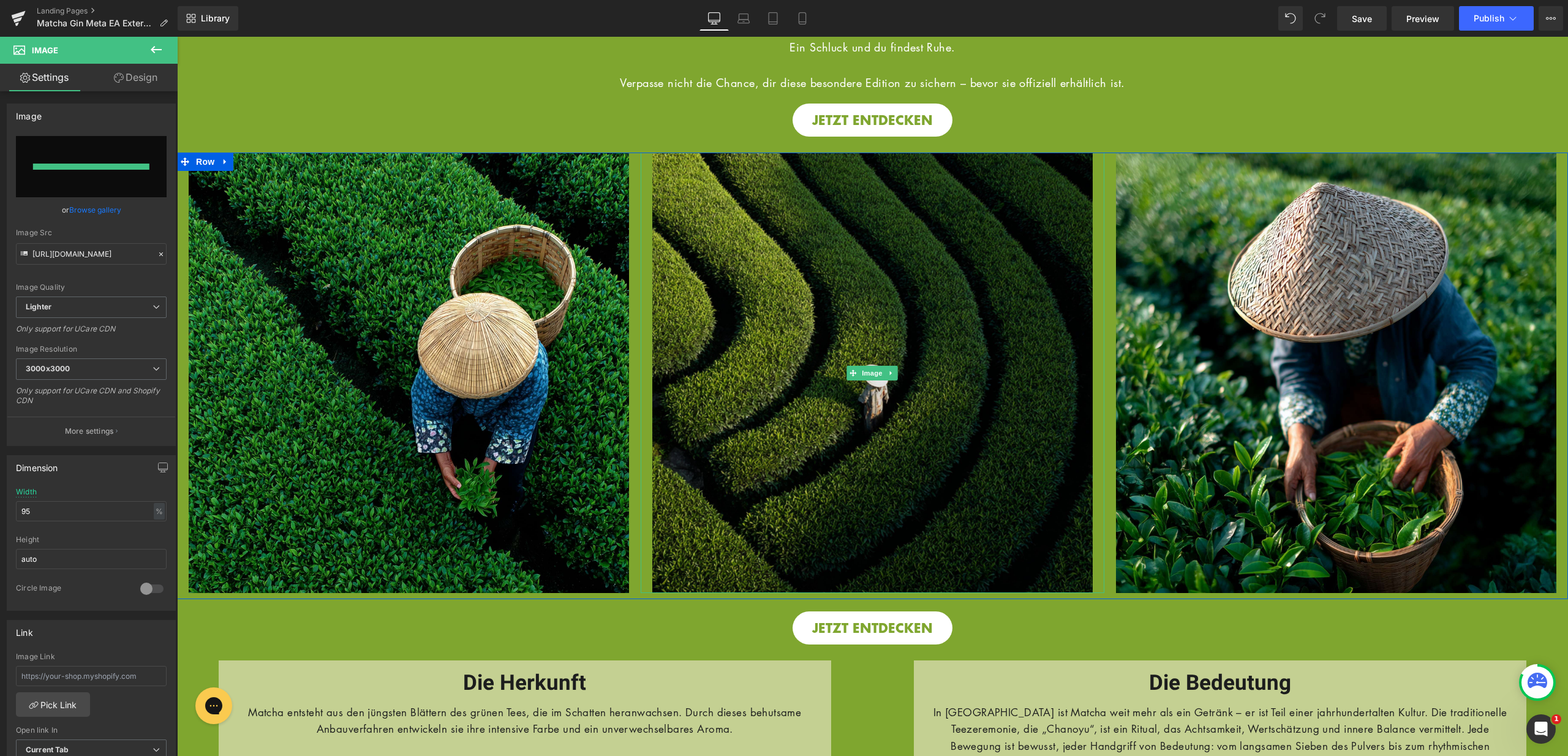
type input "https://ucarecdn.com/85861375-3ee9-40f7-a732-7e780896717e/-/format/auto/-/previ…"
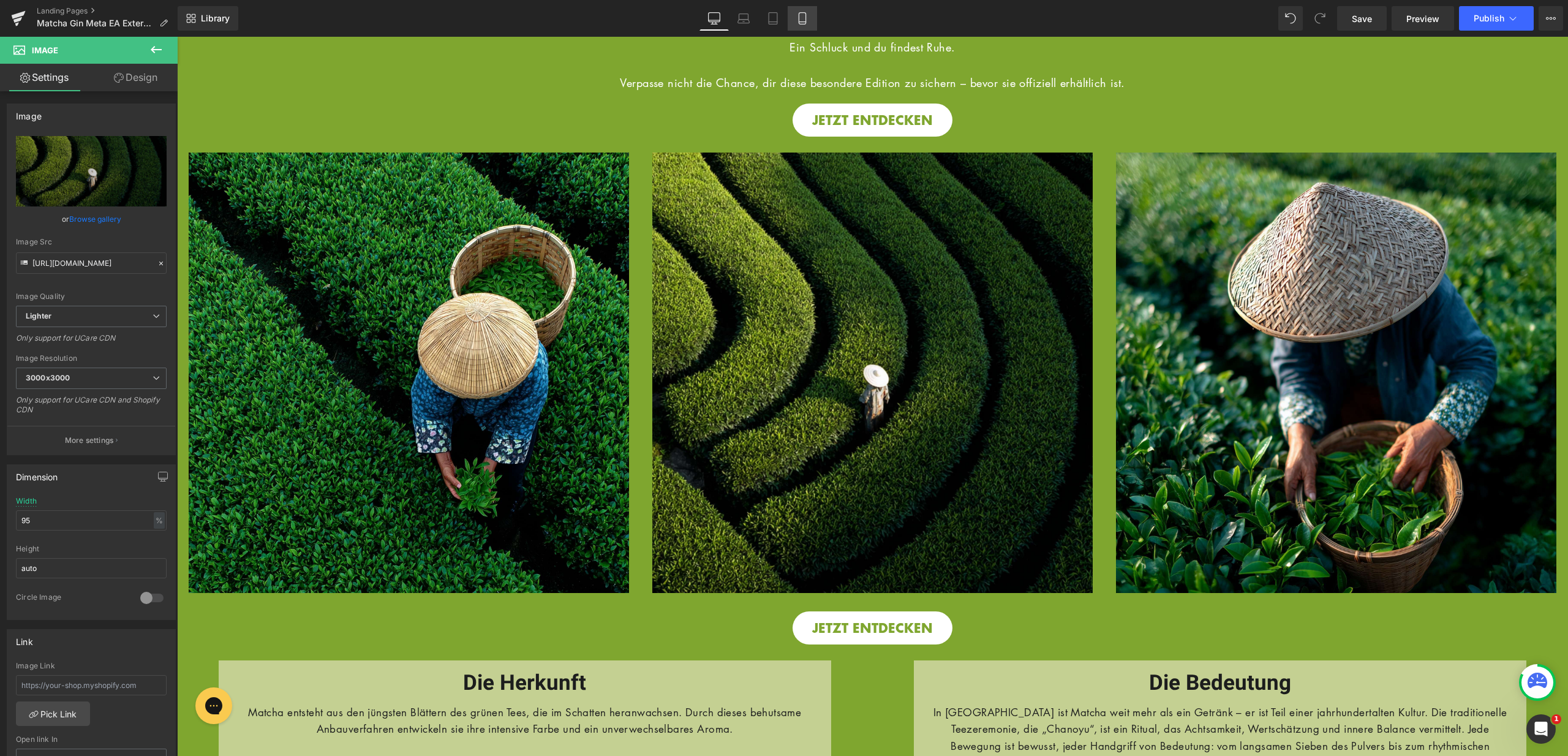
click at [811, 28] on link "Mobile" at bounding box center [802, 18] width 29 height 25
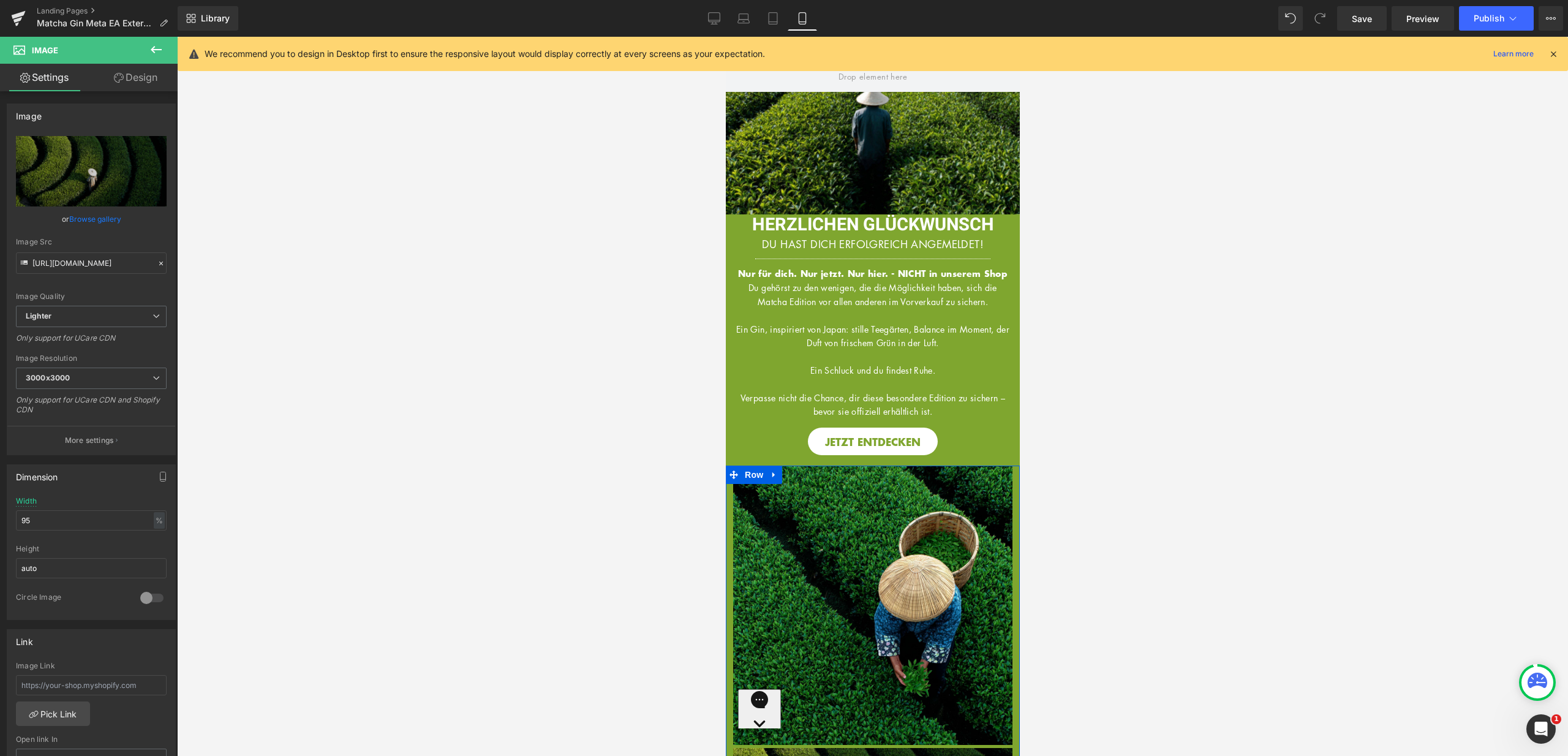
scroll to position [0, 0]
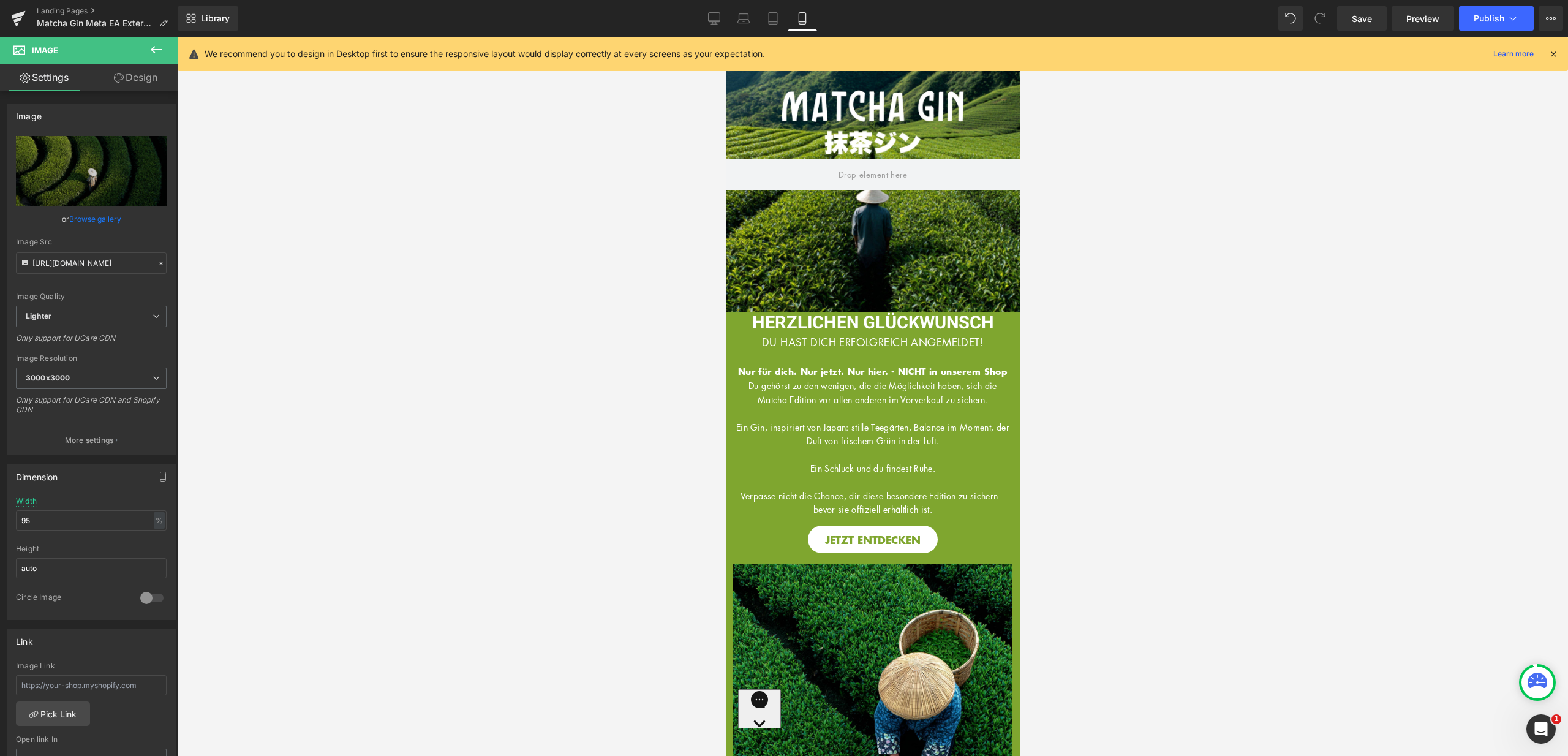
click at [847, 212] on div at bounding box center [872, 174] width 294 height 276
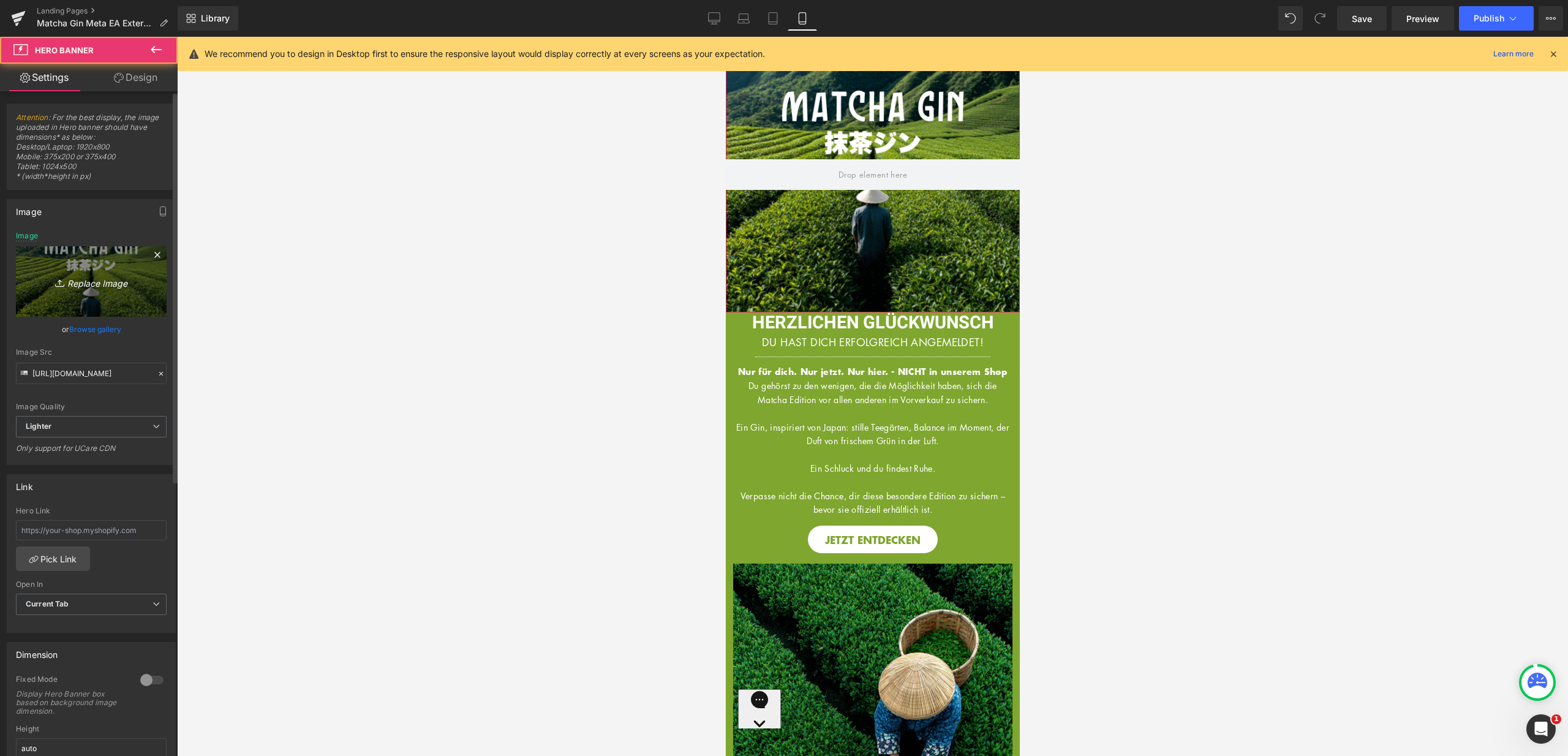
click at [114, 274] on icon "Replace Image" at bounding box center [91, 281] width 98 height 16
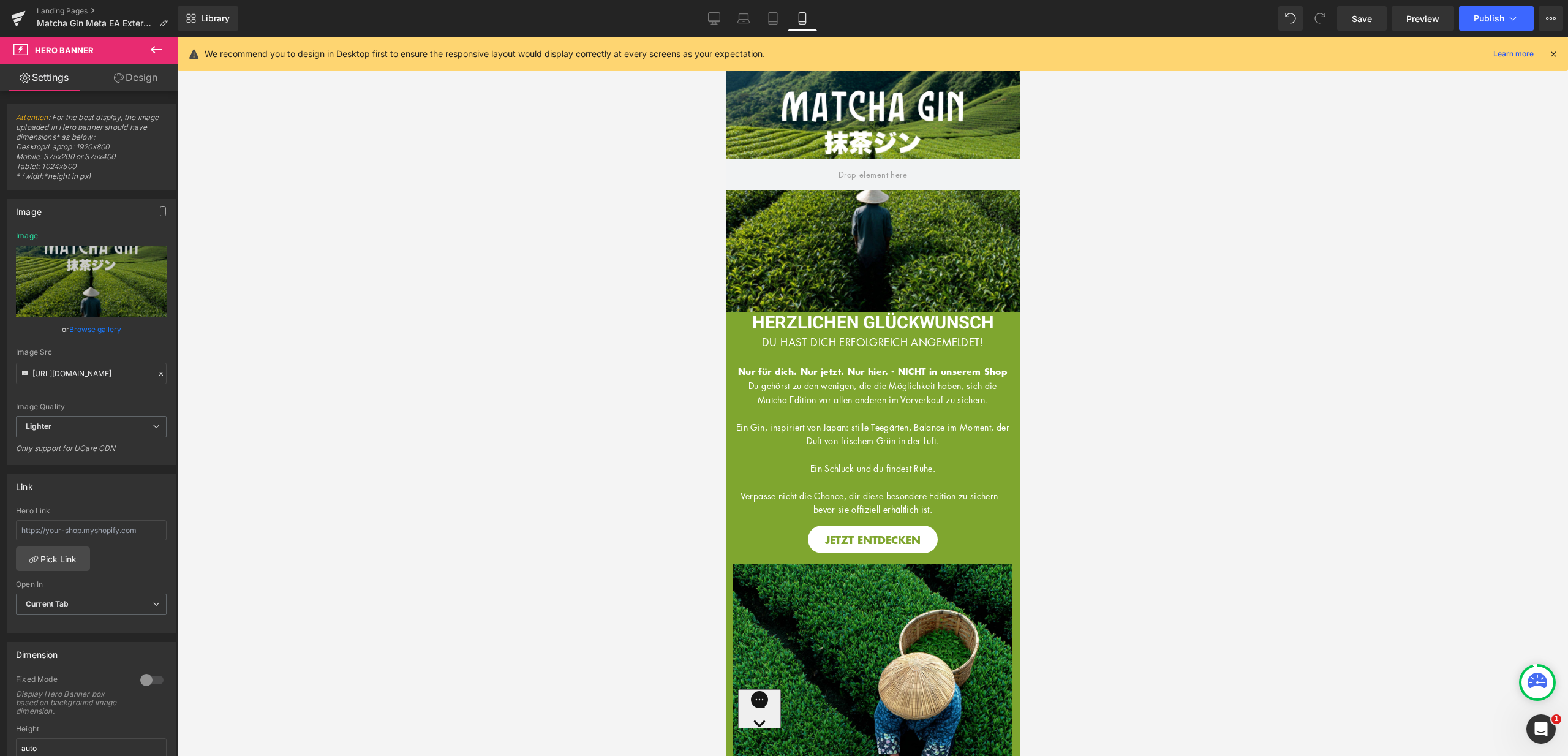
type input "C:\fakepath\9.jpg"
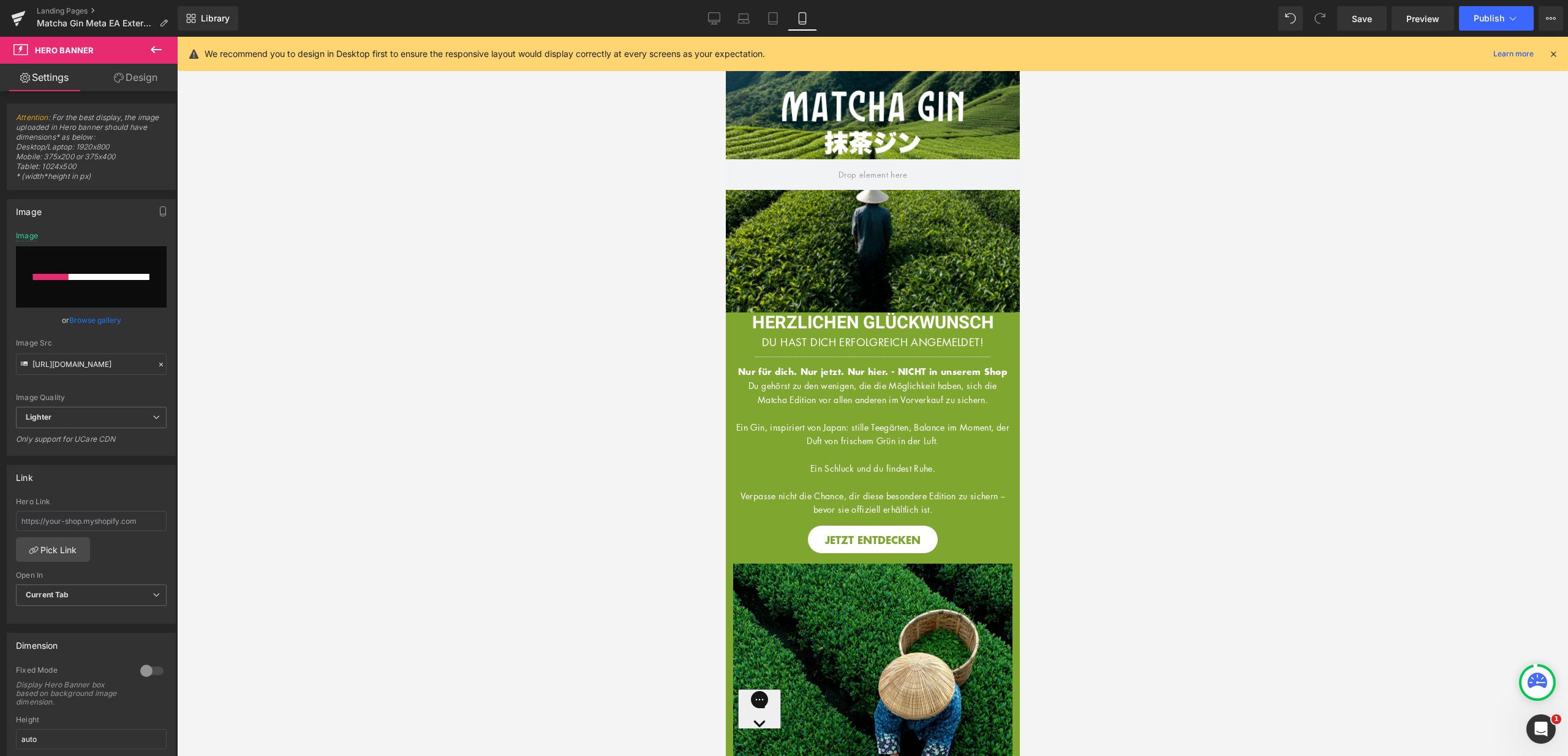
click at [1550, 56] on icon at bounding box center [1553, 54] width 11 height 11
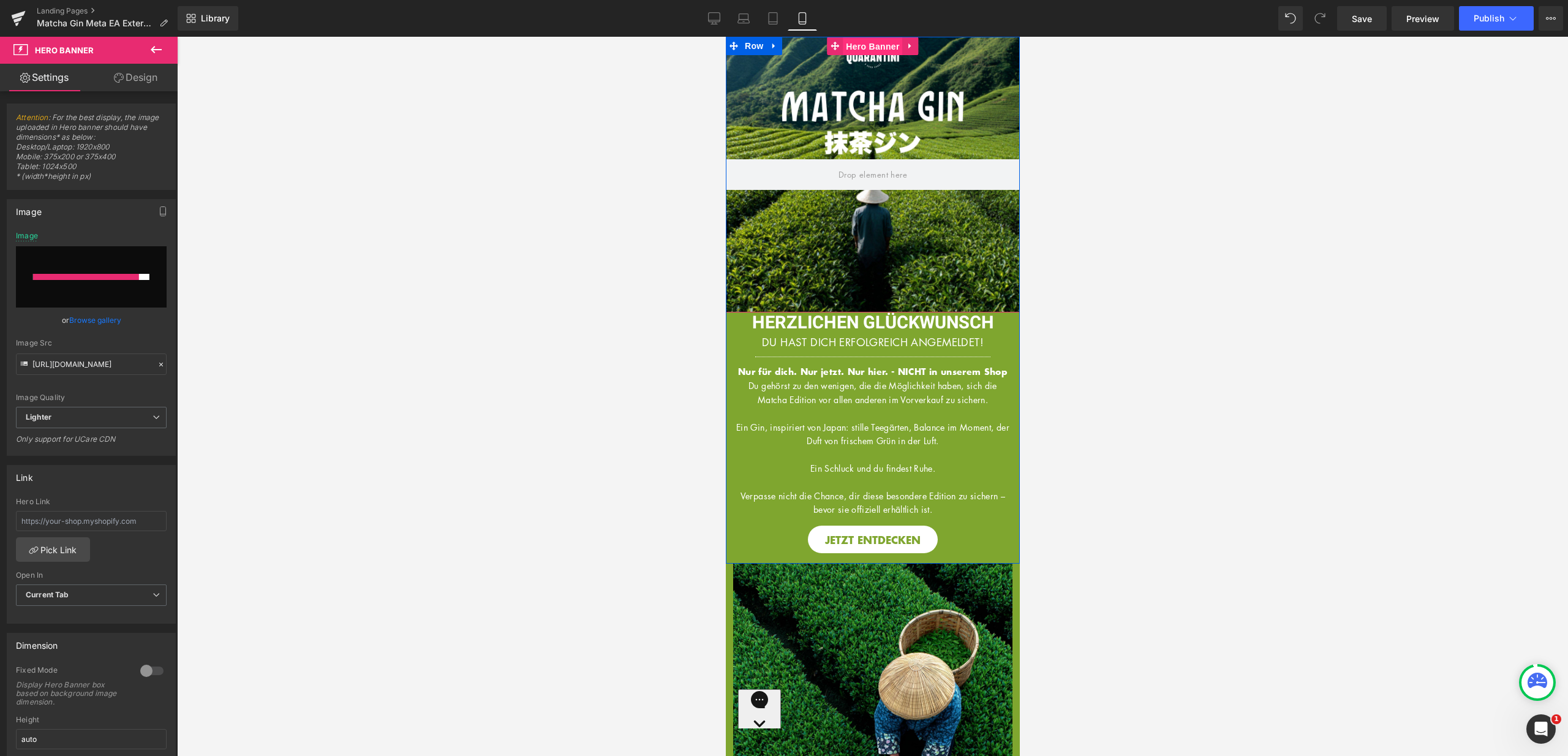
click at [874, 46] on span "Hero Banner" at bounding box center [872, 46] width 60 height 19
click at [97, 277] on div at bounding box center [86, 277] width 107 height 6
click at [117, 297] on input "file" at bounding box center [91, 277] width 151 height 61
type input "C:\fakepath\9.jpg"
type input "https://ucarecdn.com/4d227df6-e645-425d-8b2b-9a44582f3e38/-/format/auto/-/previ…"
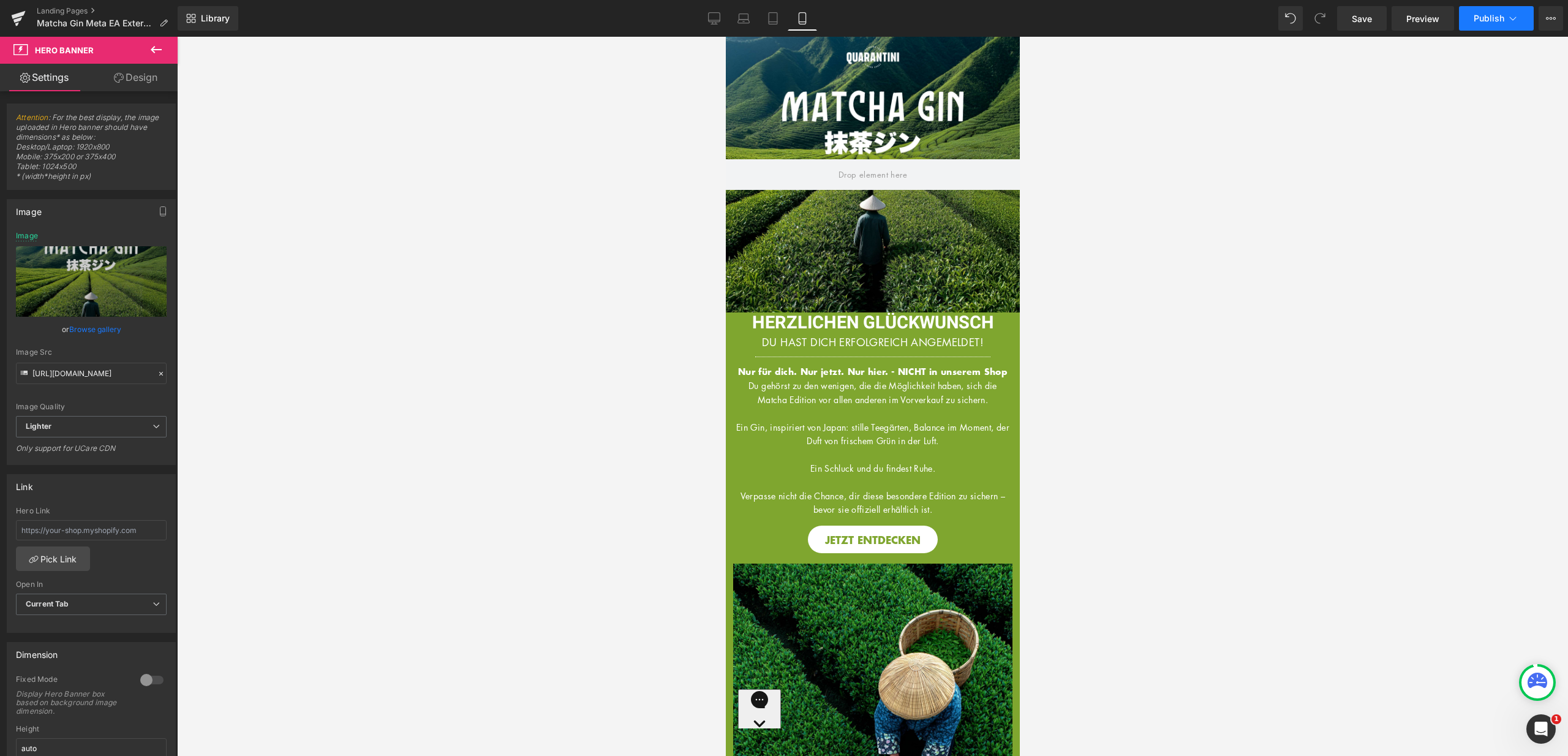
click at [1529, 13] on button "Publish" at bounding box center [1496, 18] width 75 height 25
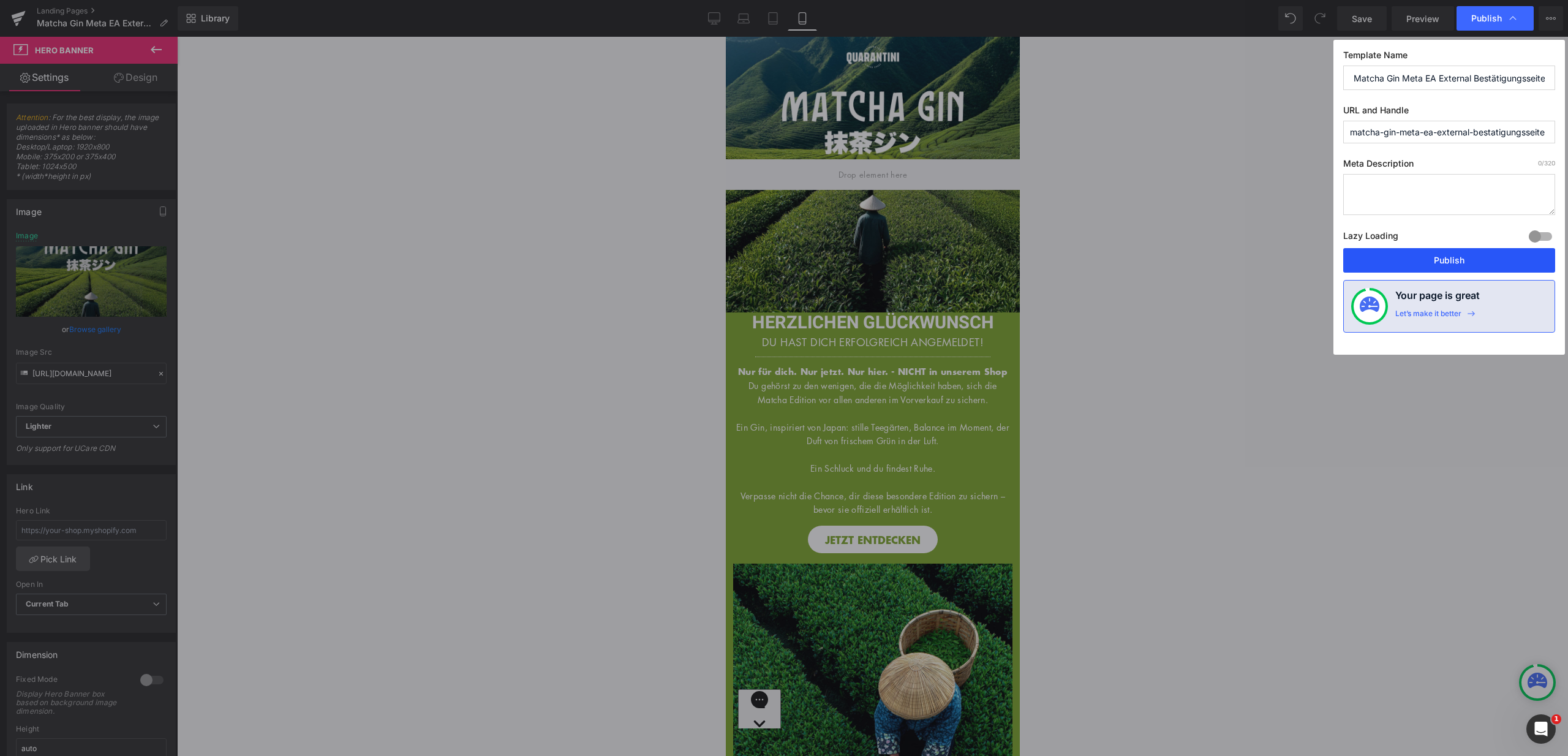
click at [1452, 266] on button "Publish" at bounding box center [1449, 260] width 212 height 25
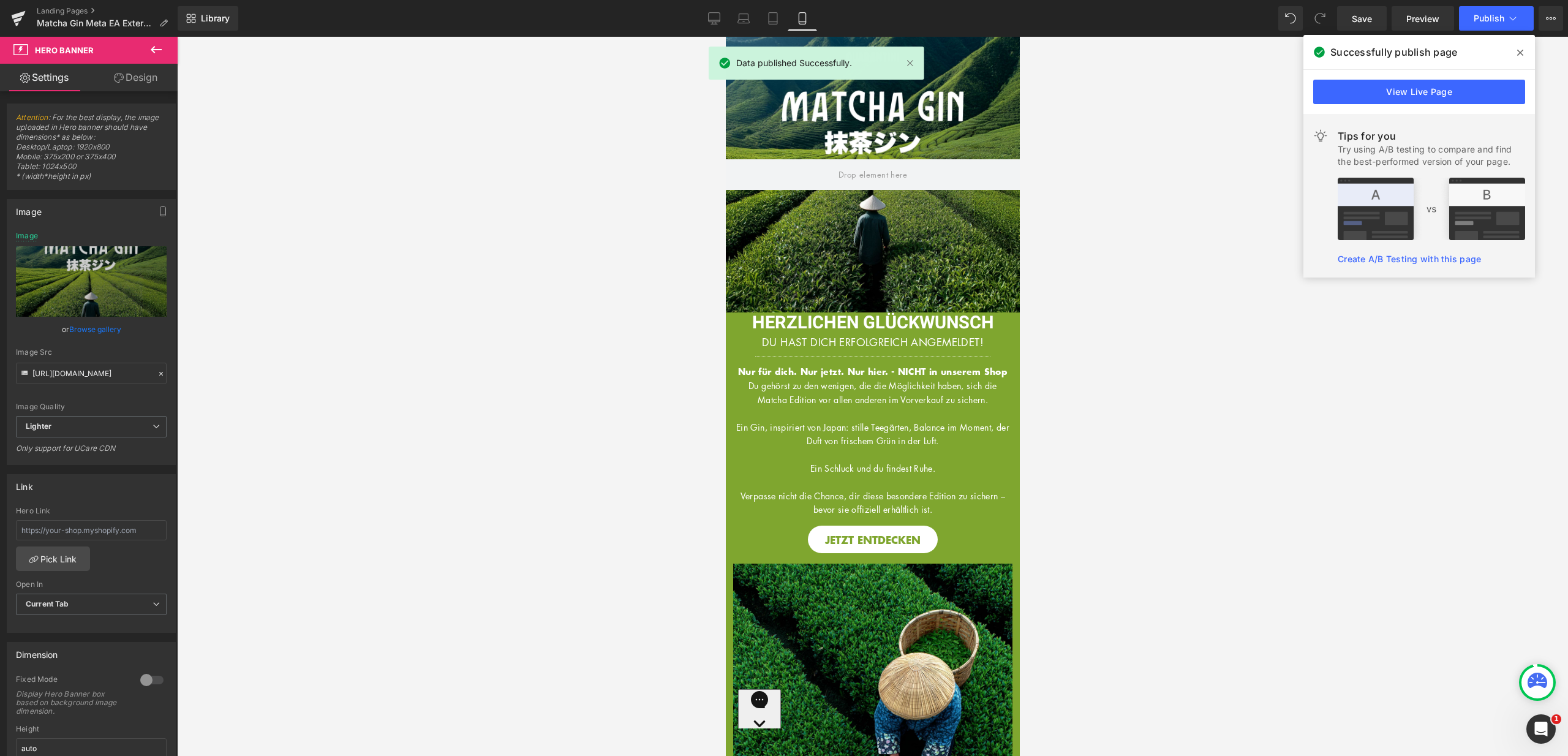
click at [1521, 52] on icon at bounding box center [1520, 52] width 6 height 10
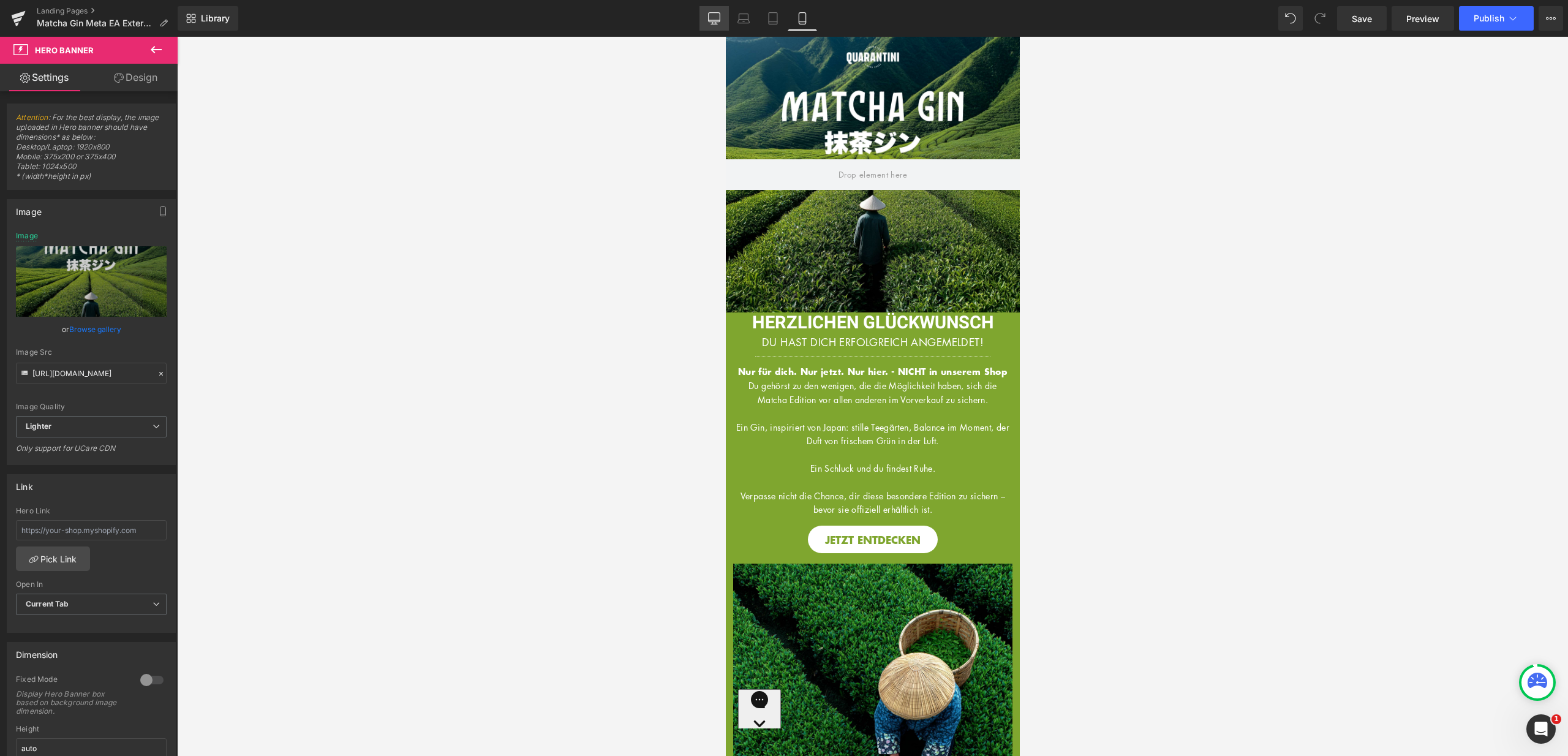
click at [713, 22] on icon at bounding box center [715, 17] width 12 height 9
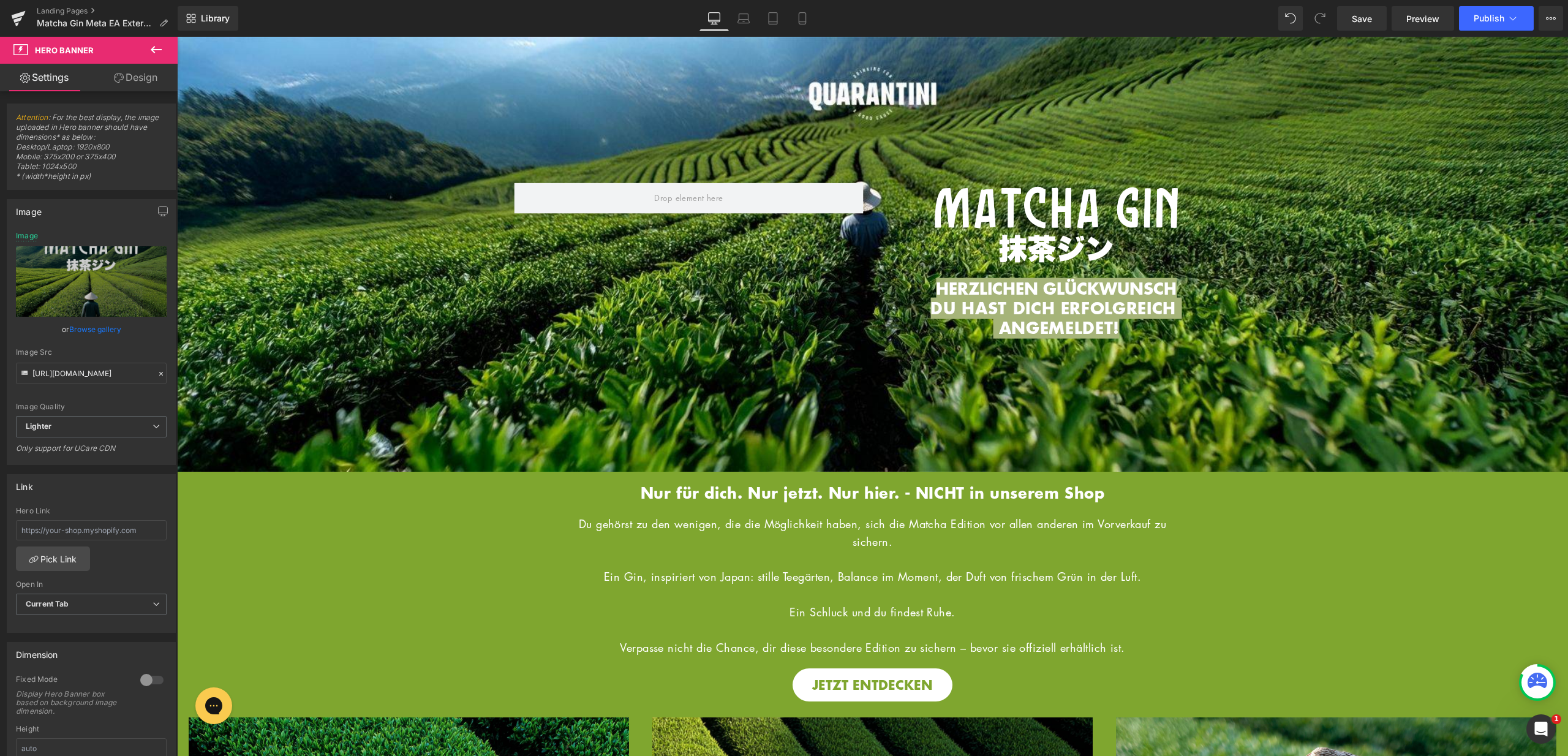
type input "https://d1um8515vdn9kb.cloudfront.net/images/hero.jpg"
click at [65, 7] on link "Landing Pages" at bounding box center [107, 10] width 141 height 10
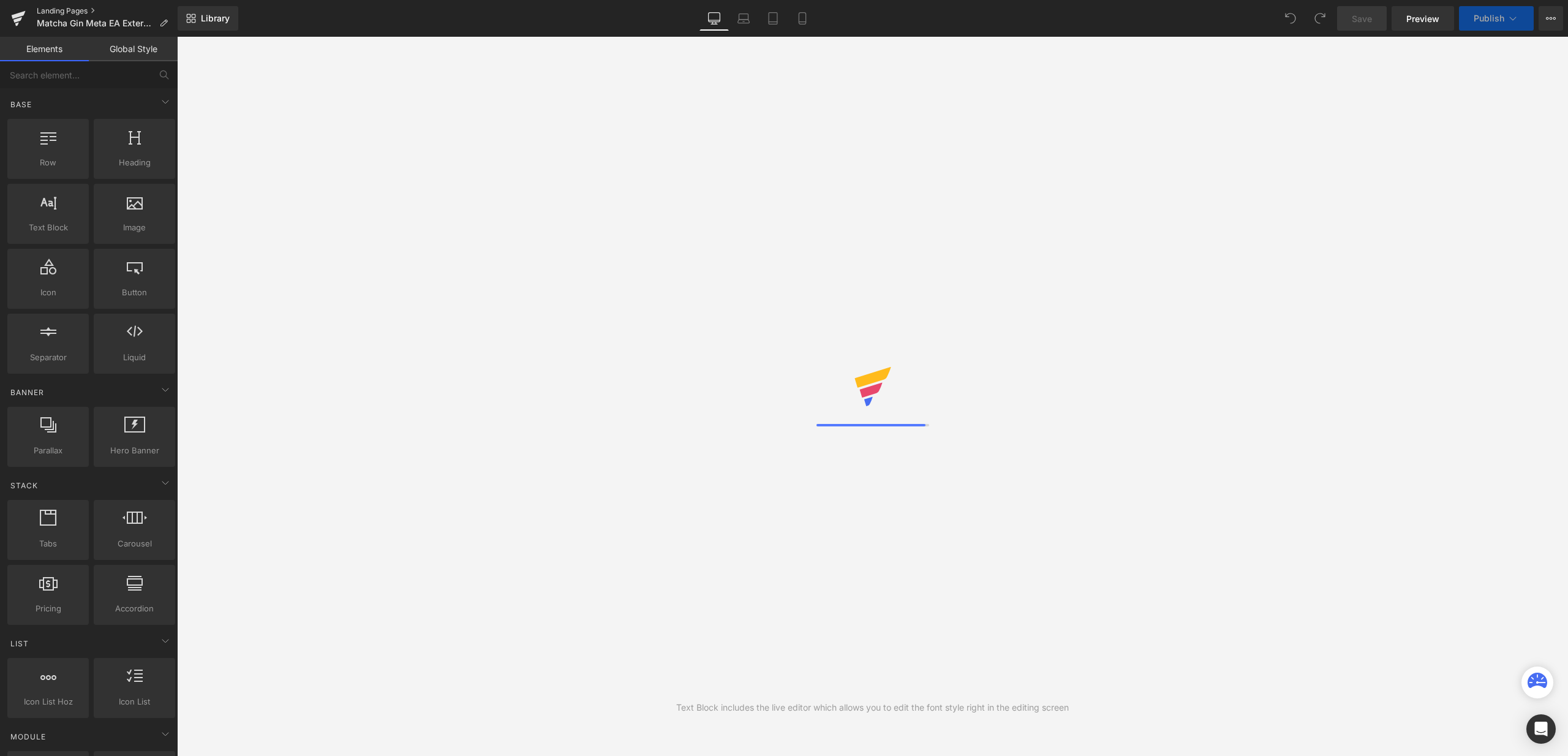
click at [66, 7] on link "Landing Pages" at bounding box center [107, 10] width 141 height 10
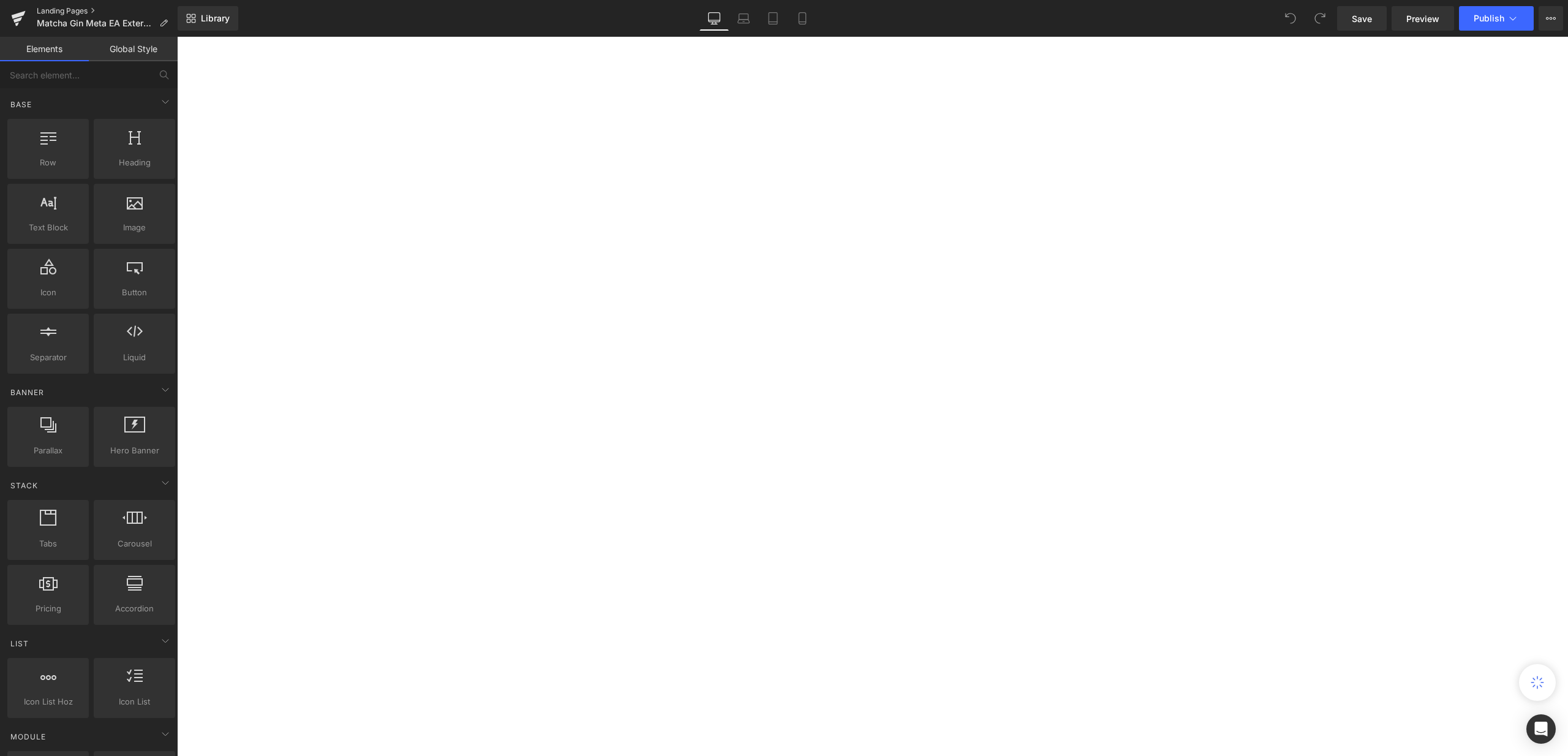
click at [67, 10] on link "Landing Pages" at bounding box center [107, 10] width 141 height 10
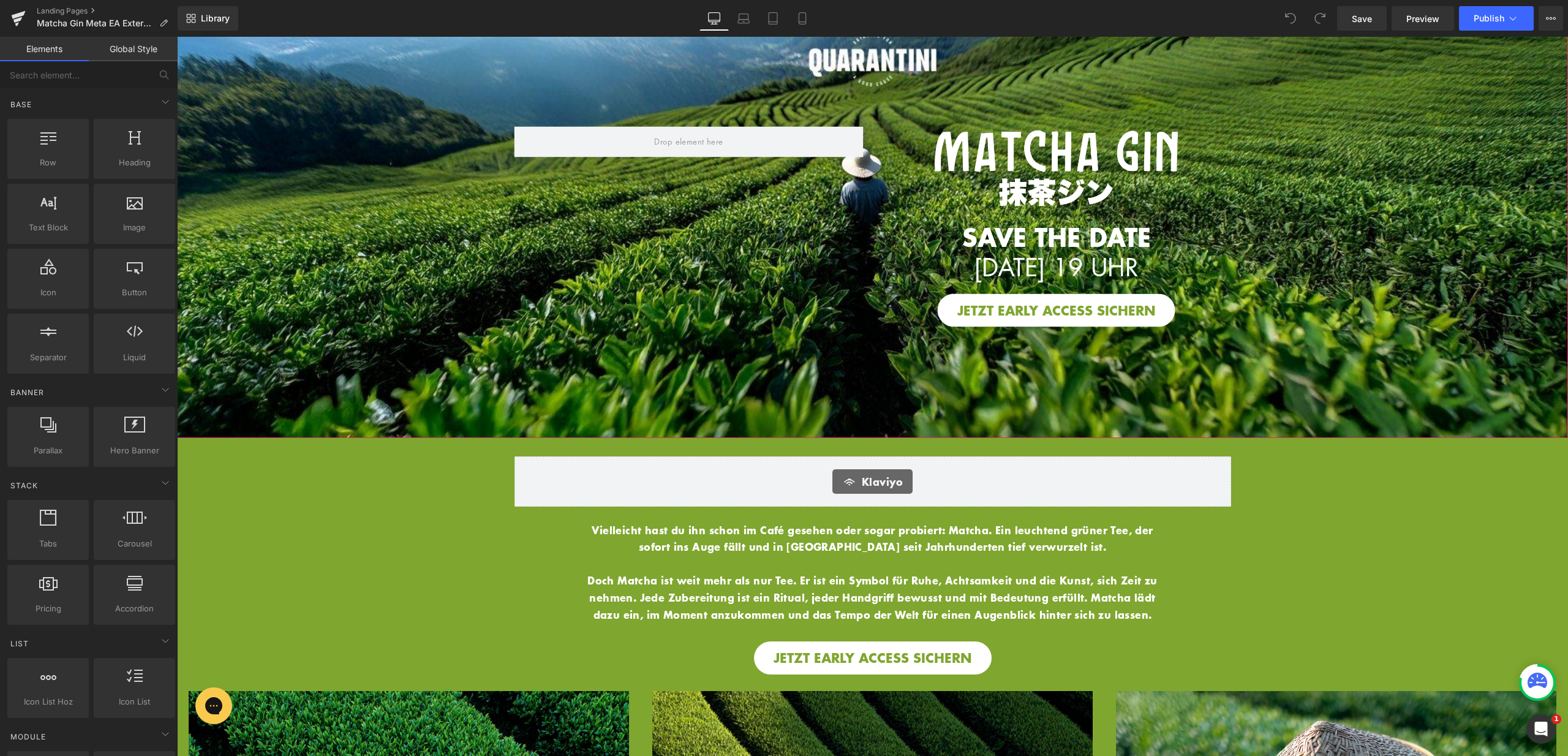
scroll to position [52, 0]
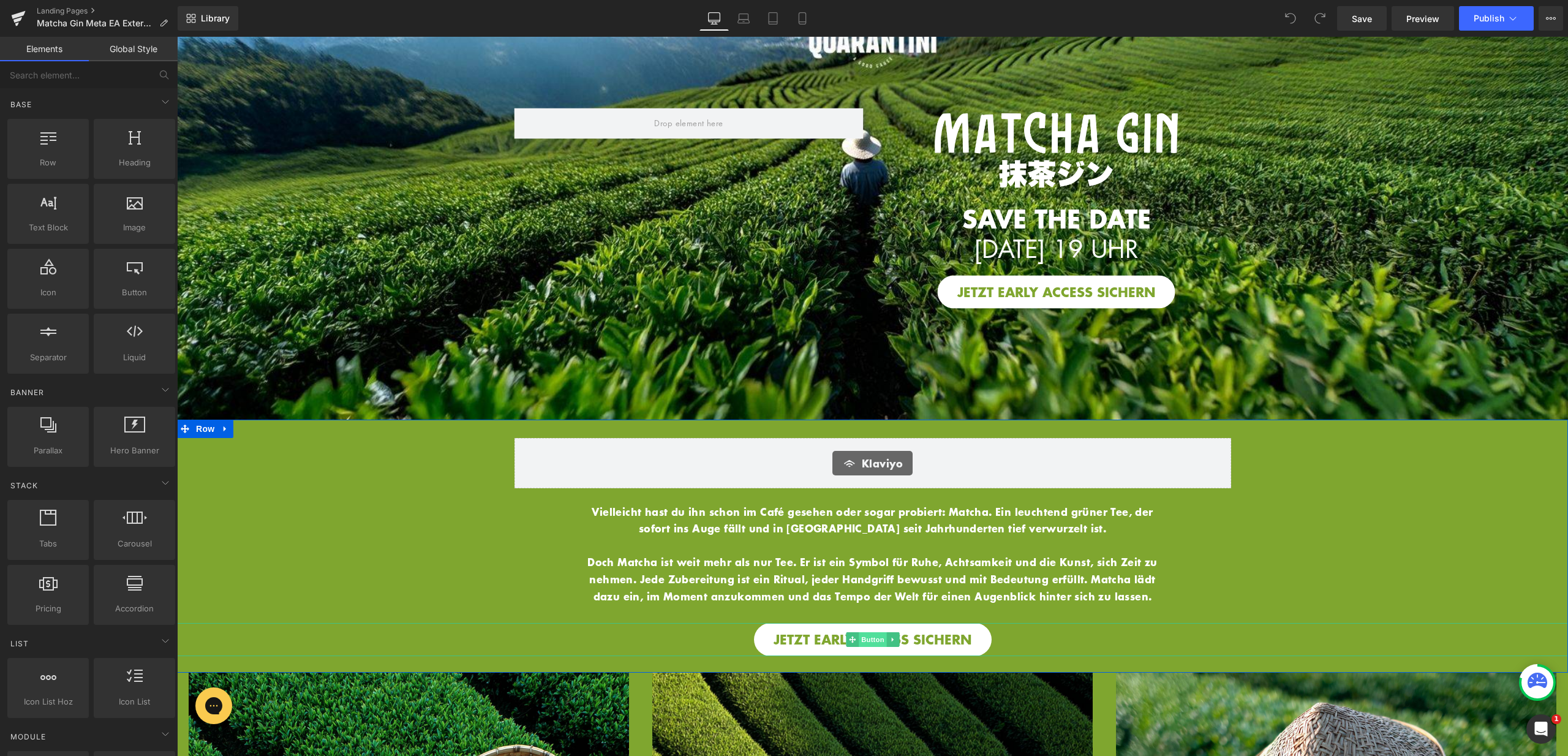
click at [862, 632] on span "Button" at bounding box center [873, 640] width 28 height 15
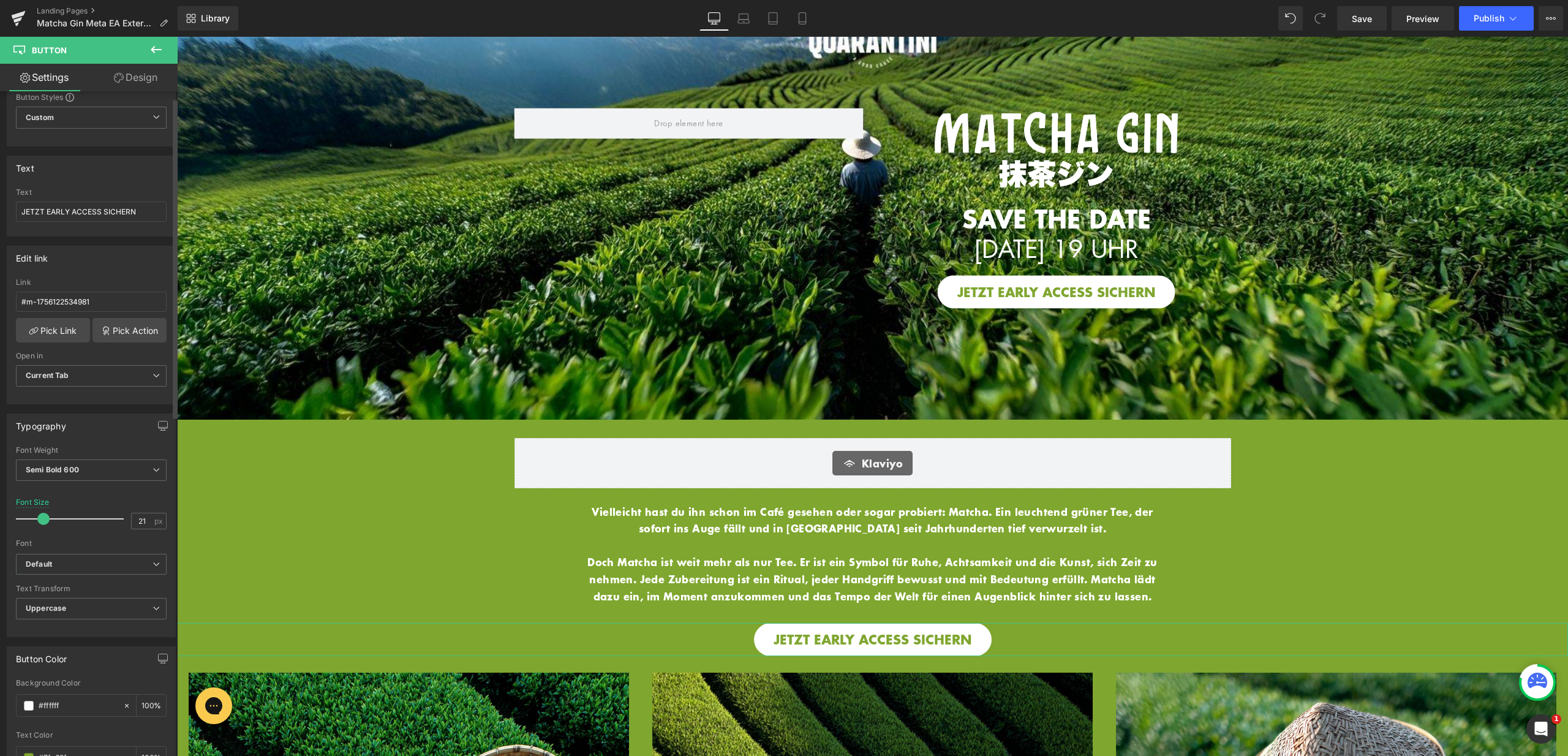
scroll to position [479, 0]
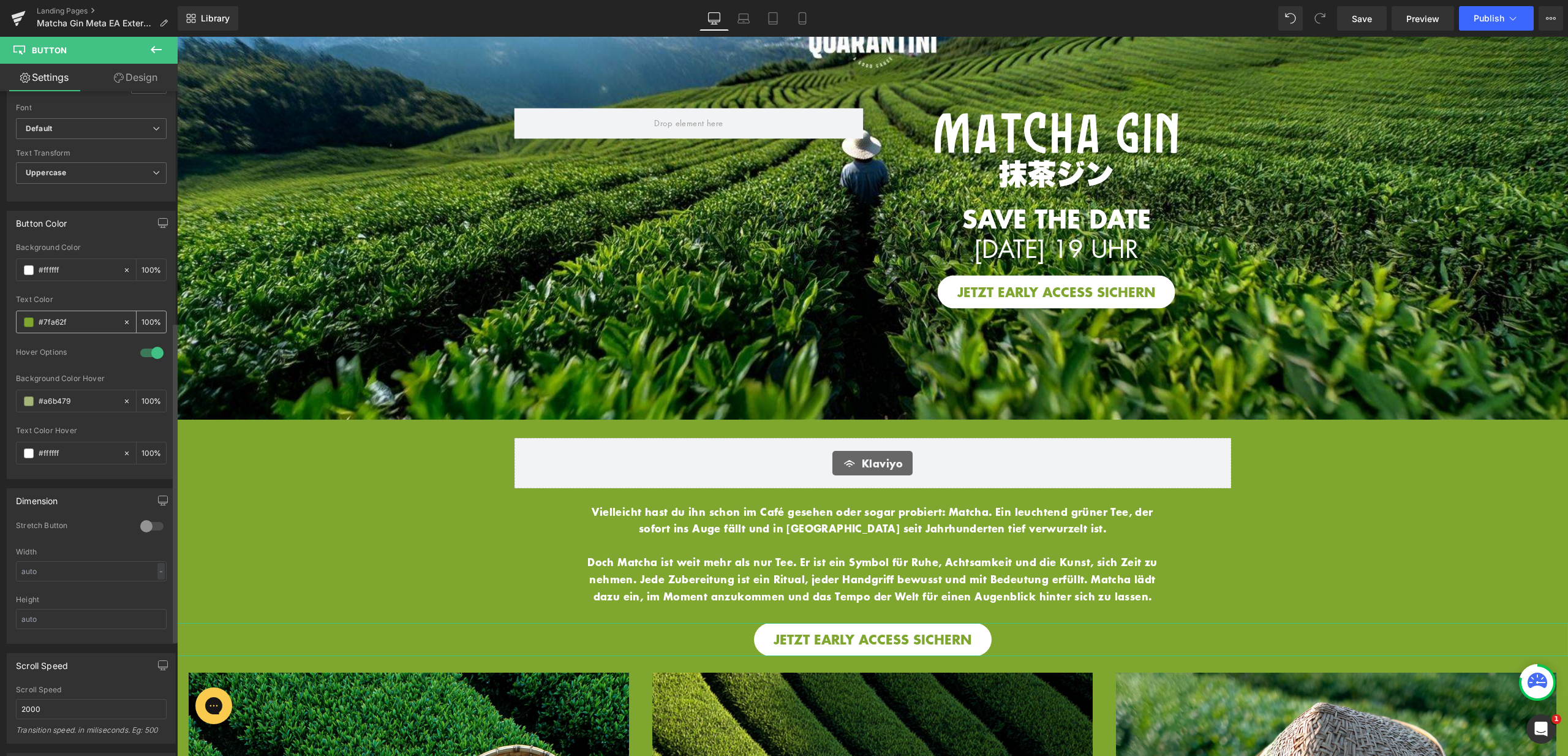
drag, startPoint x: 74, startPoint y: 323, endPoint x: 31, endPoint y: 318, distance: 43.3
click at [31, 318] on div "#7fa62f" at bounding box center [69, 321] width 106 height 22
click at [1491, 19] on span "Publish" at bounding box center [1488, 18] width 31 height 10
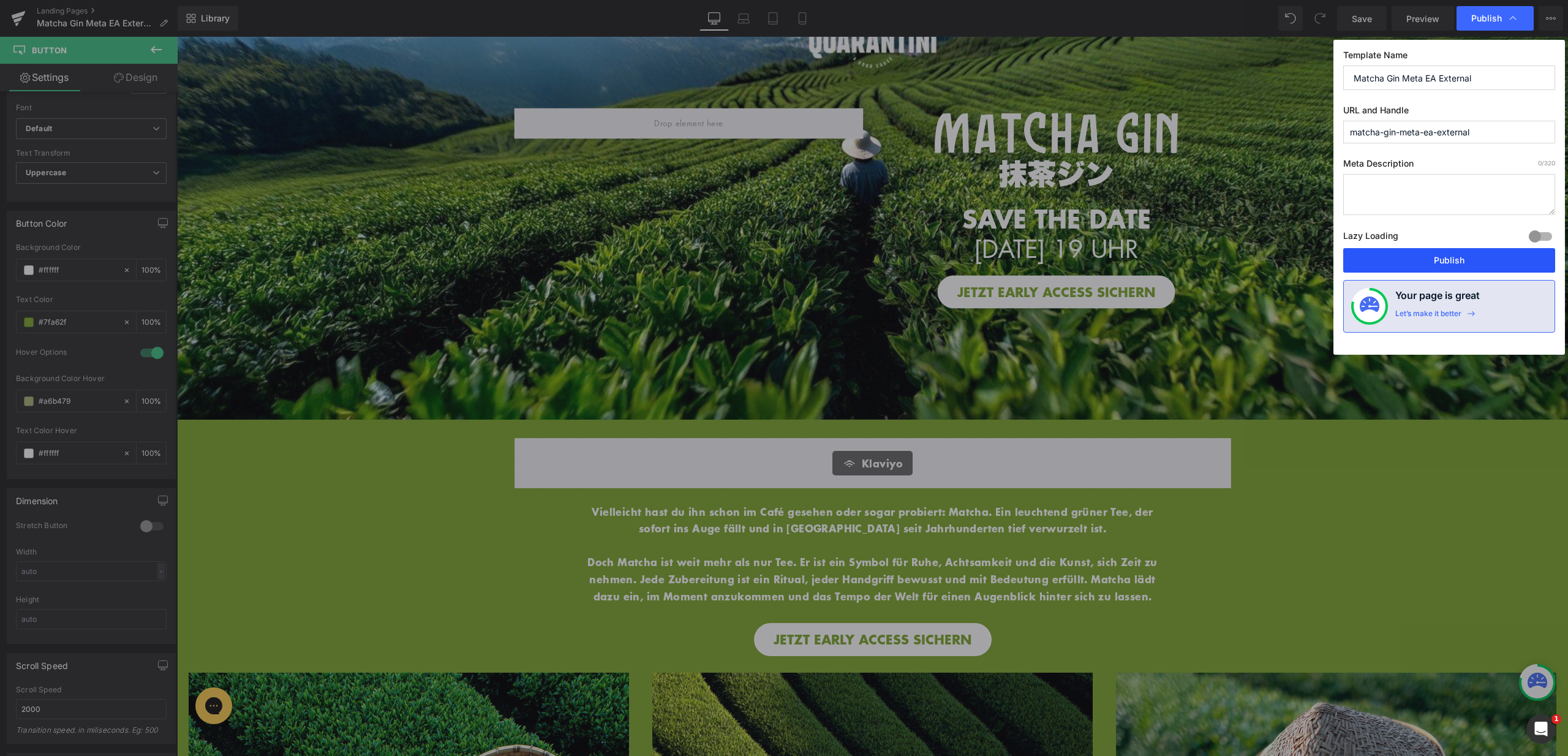
click at [1457, 263] on button "Publish" at bounding box center [1449, 260] width 212 height 25
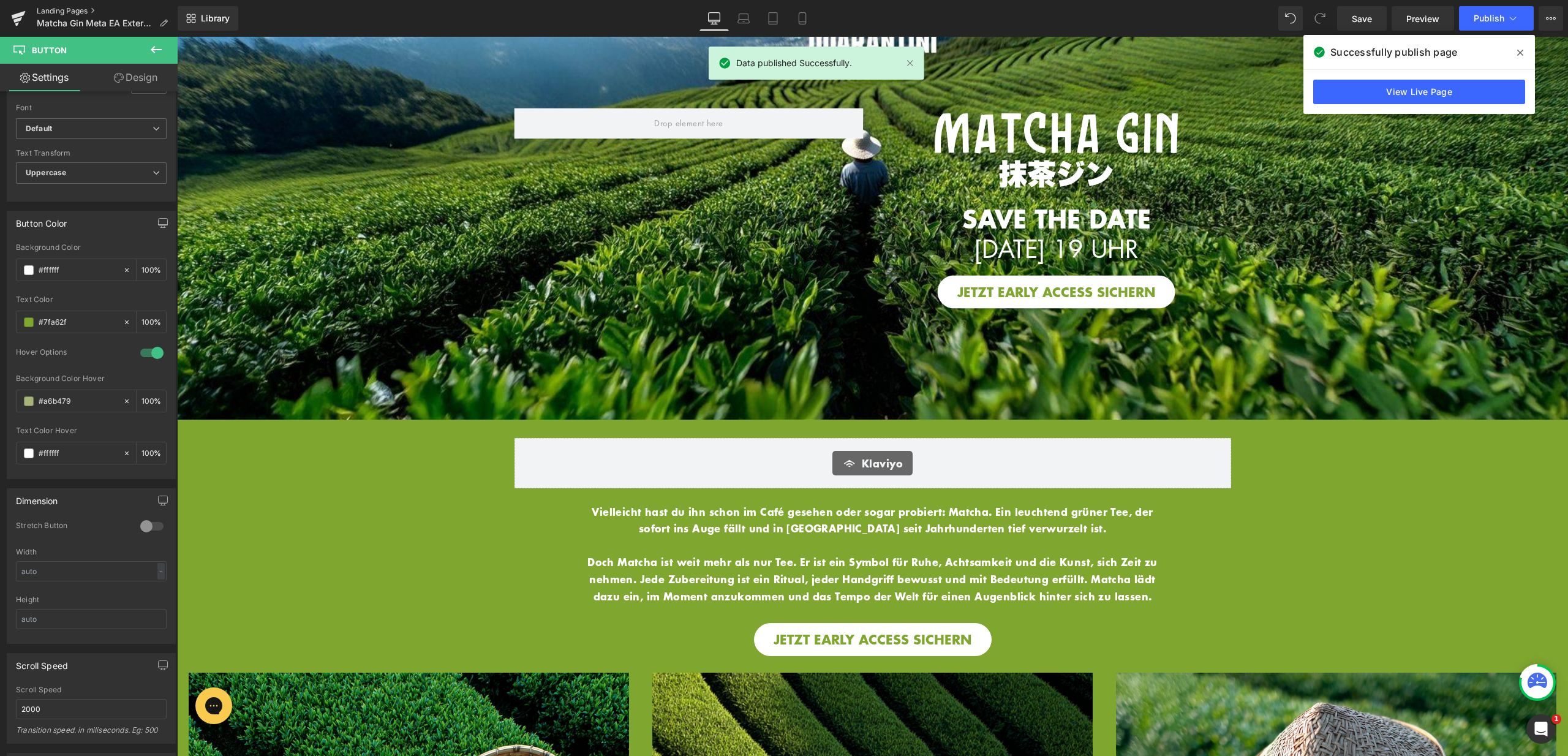
click at [71, 10] on link "Landing Pages" at bounding box center [107, 10] width 141 height 10
